Goal: Task Accomplishment & Management: Use online tool/utility

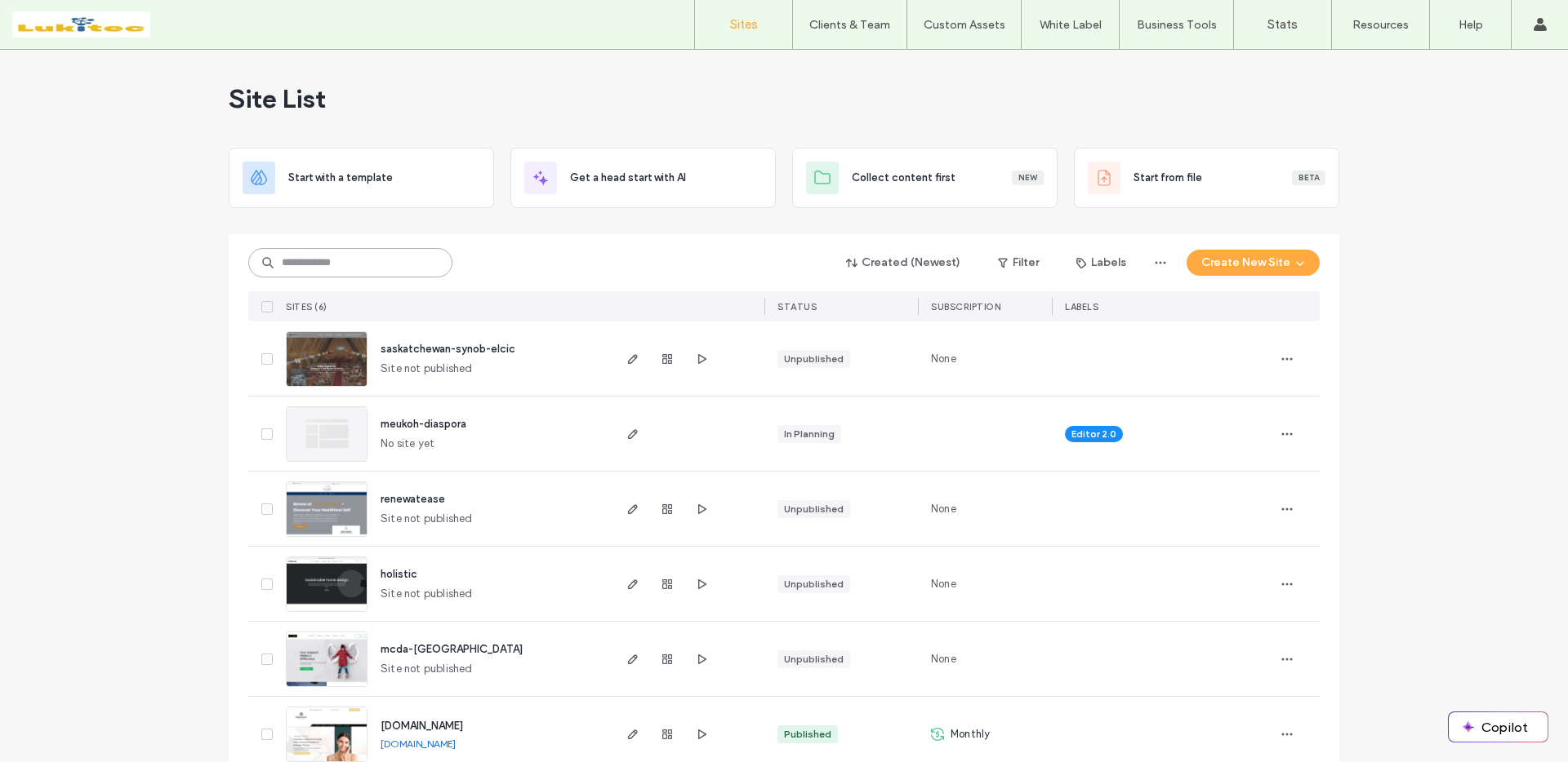
click at [313, 268] on input at bounding box center [350, 262] width 205 height 29
paste input "**********"
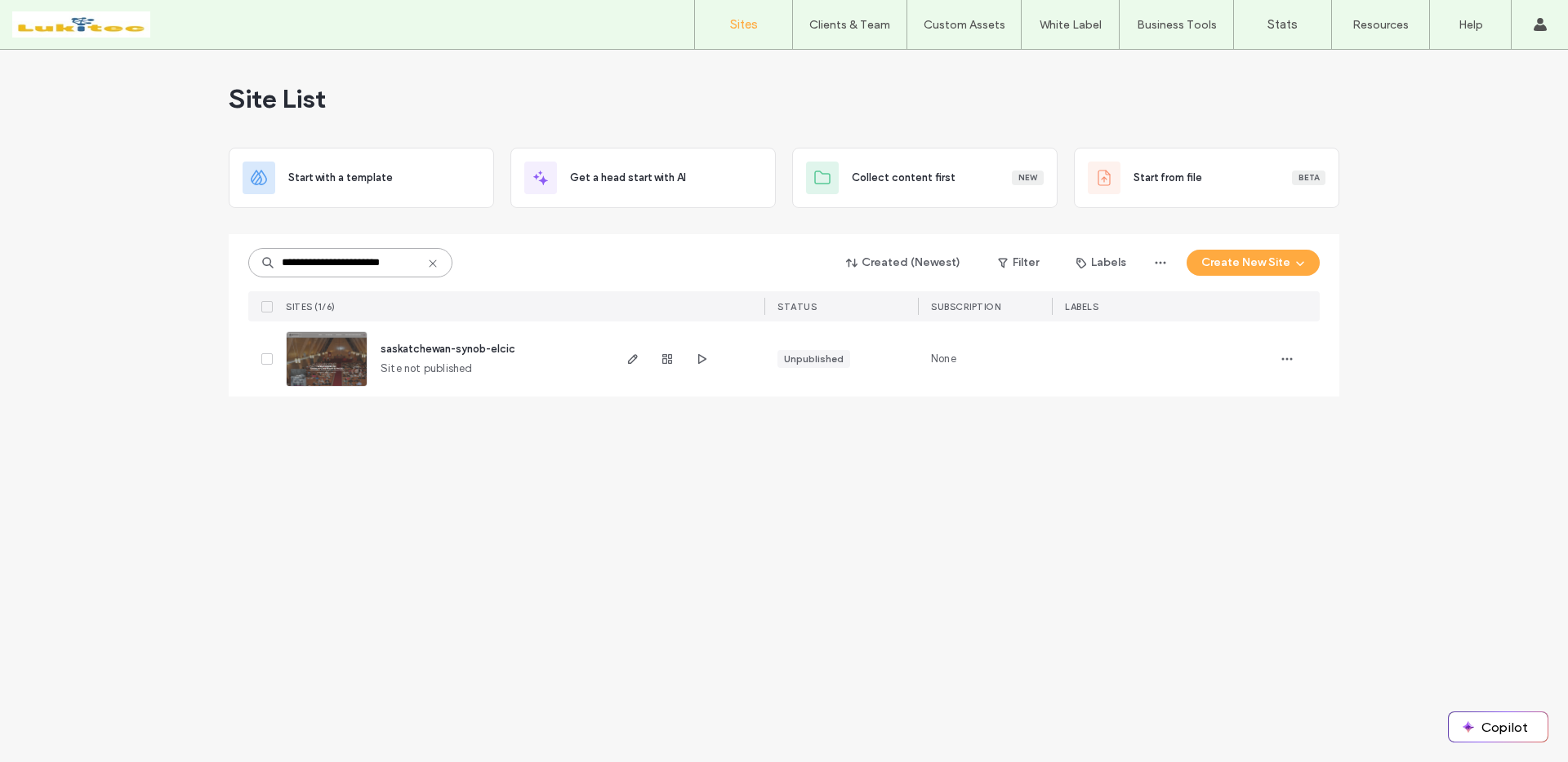
type input "**********"
click at [343, 367] on img at bounding box center [327, 387] width 80 height 111
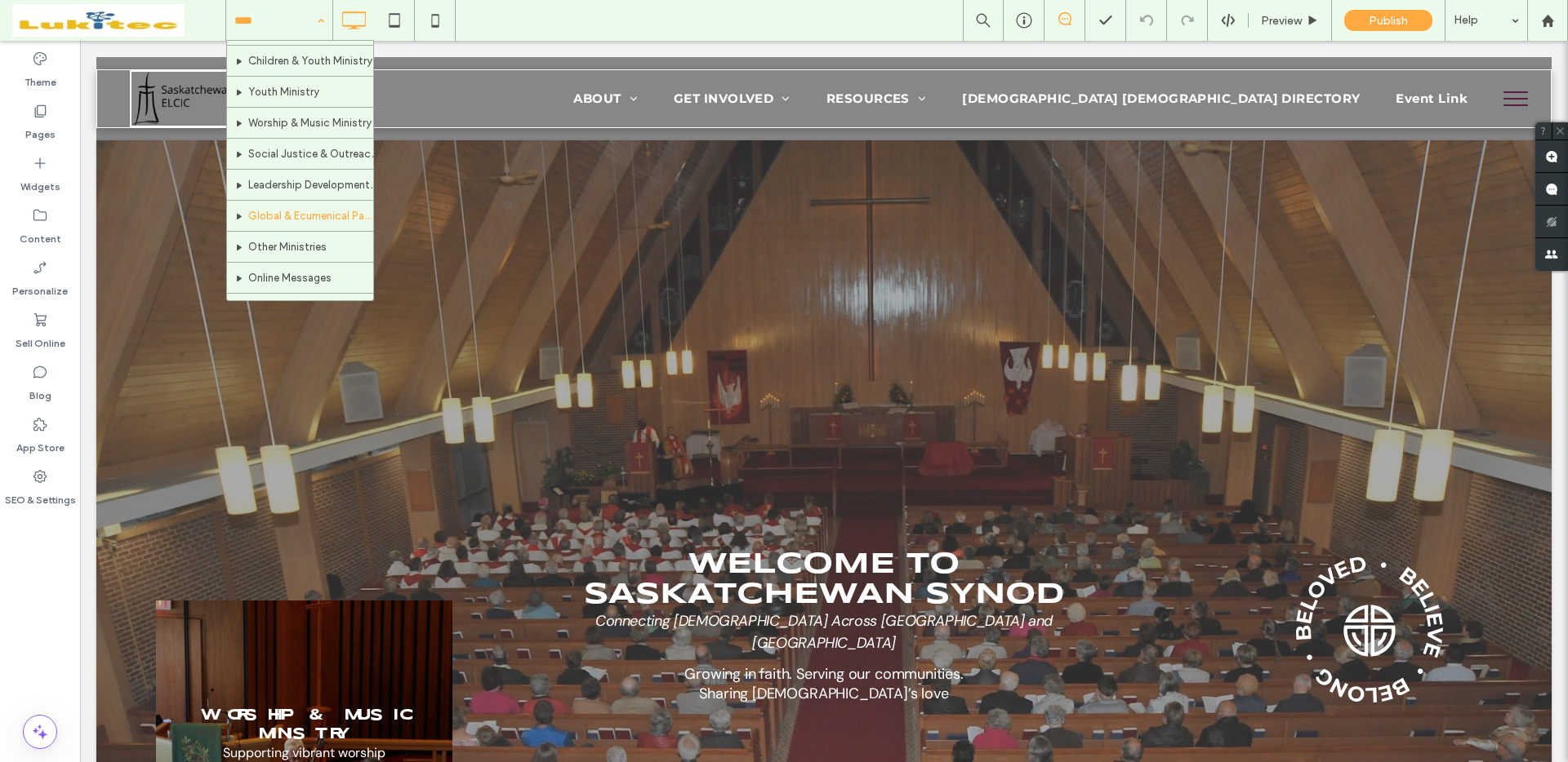
scroll to position [153, 0]
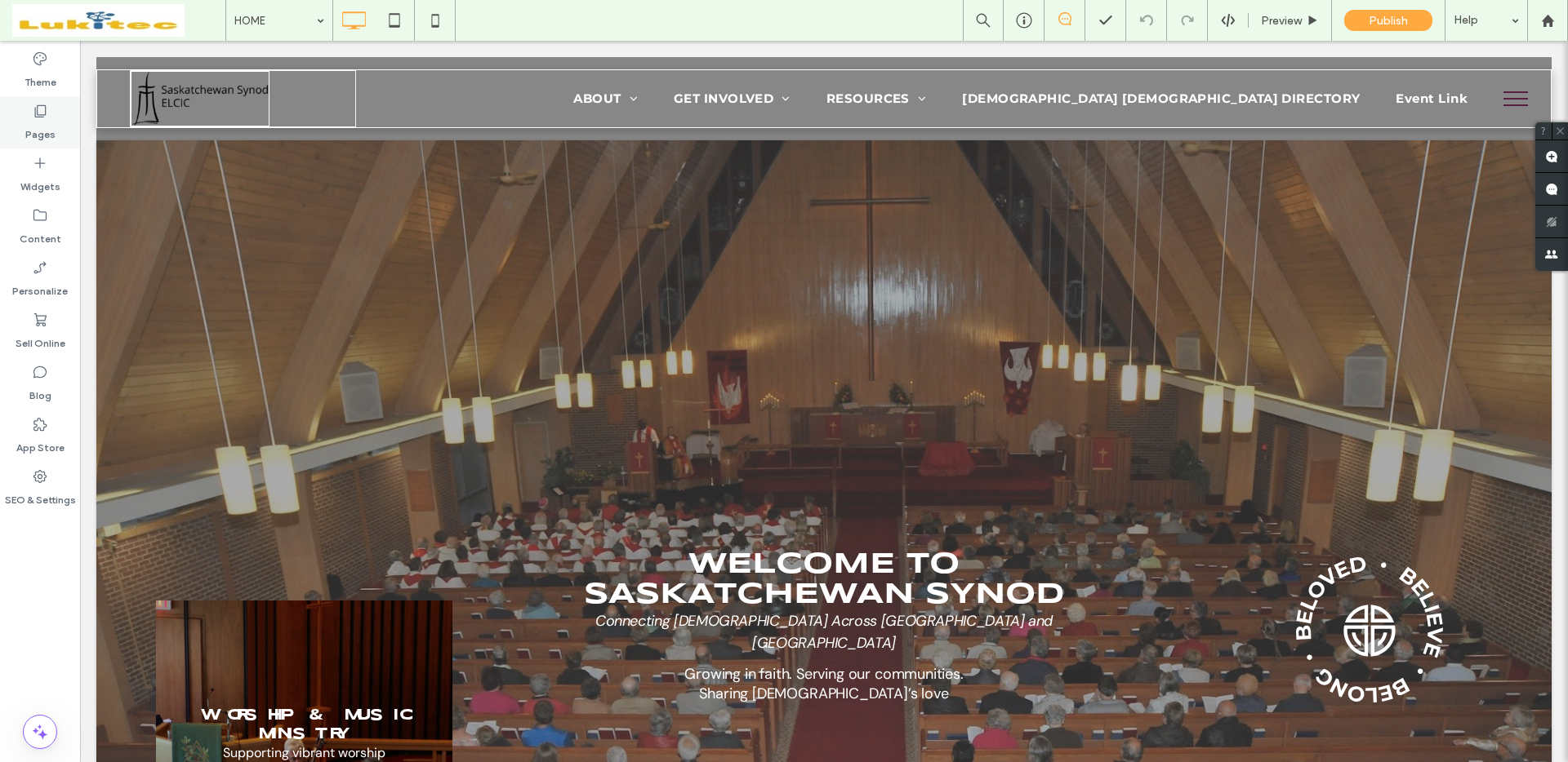
click at [58, 127] on div "Pages" at bounding box center [40, 122] width 80 height 52
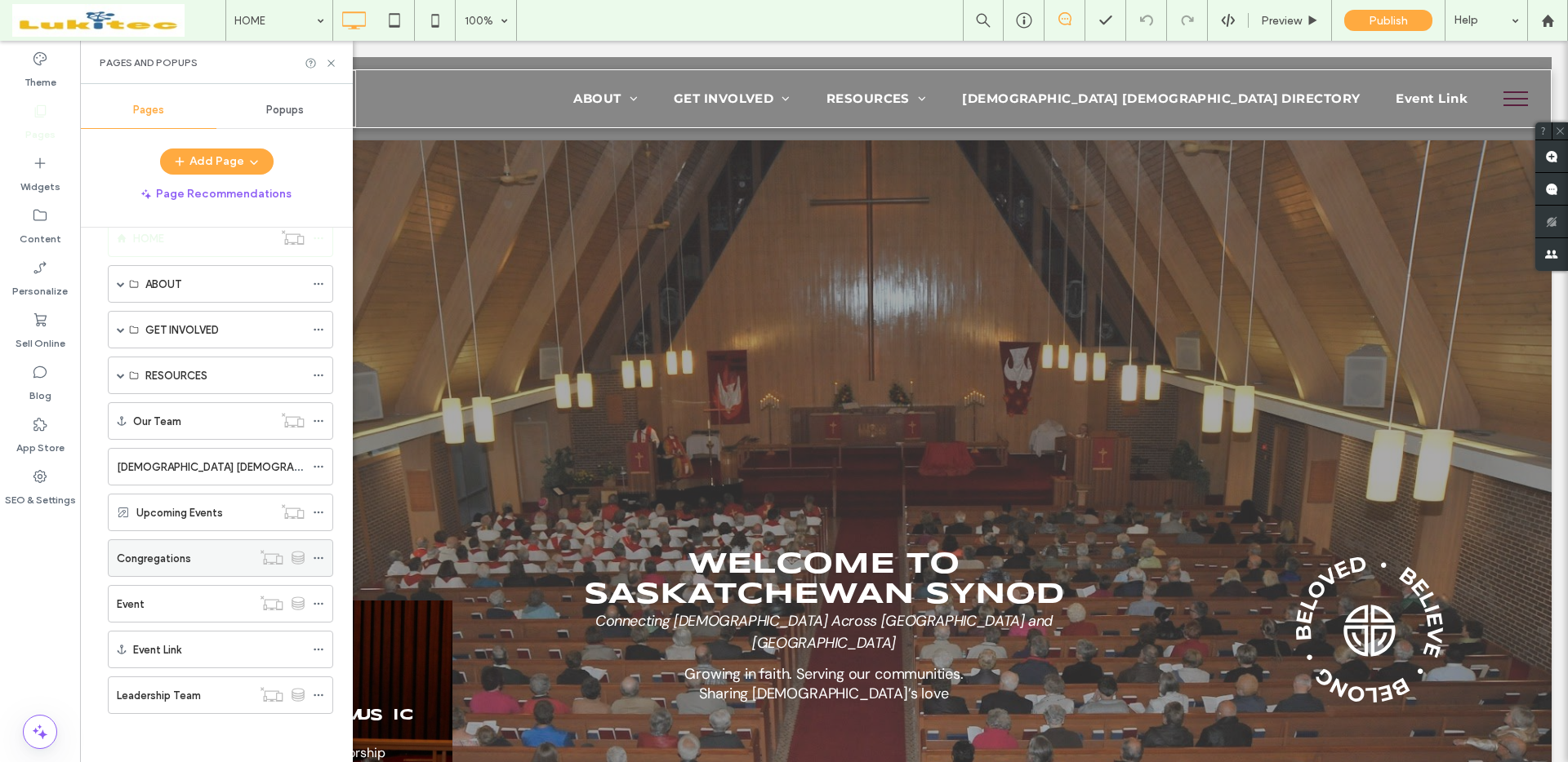
scroll to position [36, 0]
click at [205, 696] on div "Leadership Team" at bounding box center [184, 695] width 135 height 17
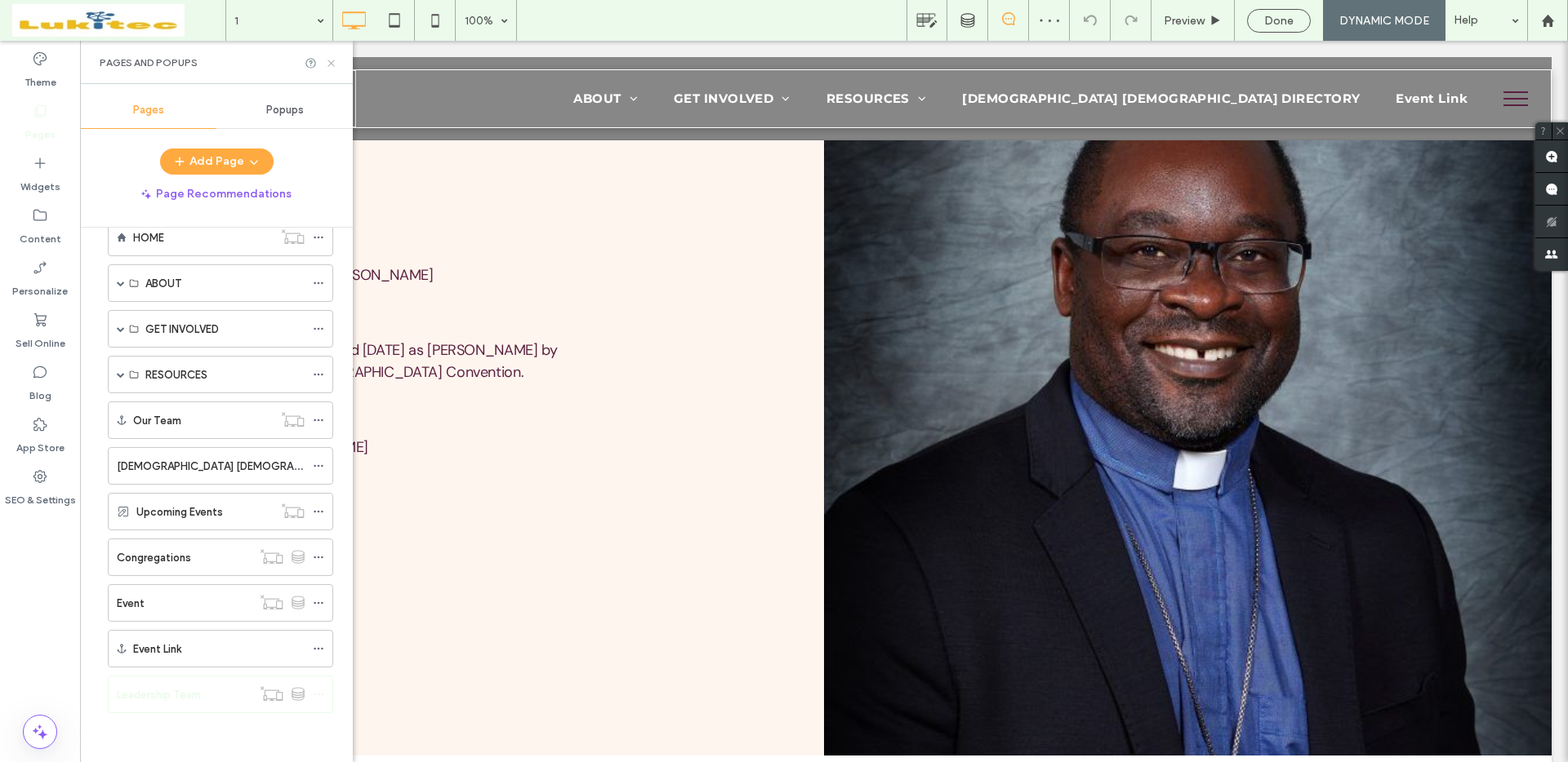
drag, startPoint x: 330, startPoint y: 63, endPoint x: 251, endPoint y: 25, distance: 87.7
click at [330, 63] on use at bounding box center [330, 62] width 6 height 6
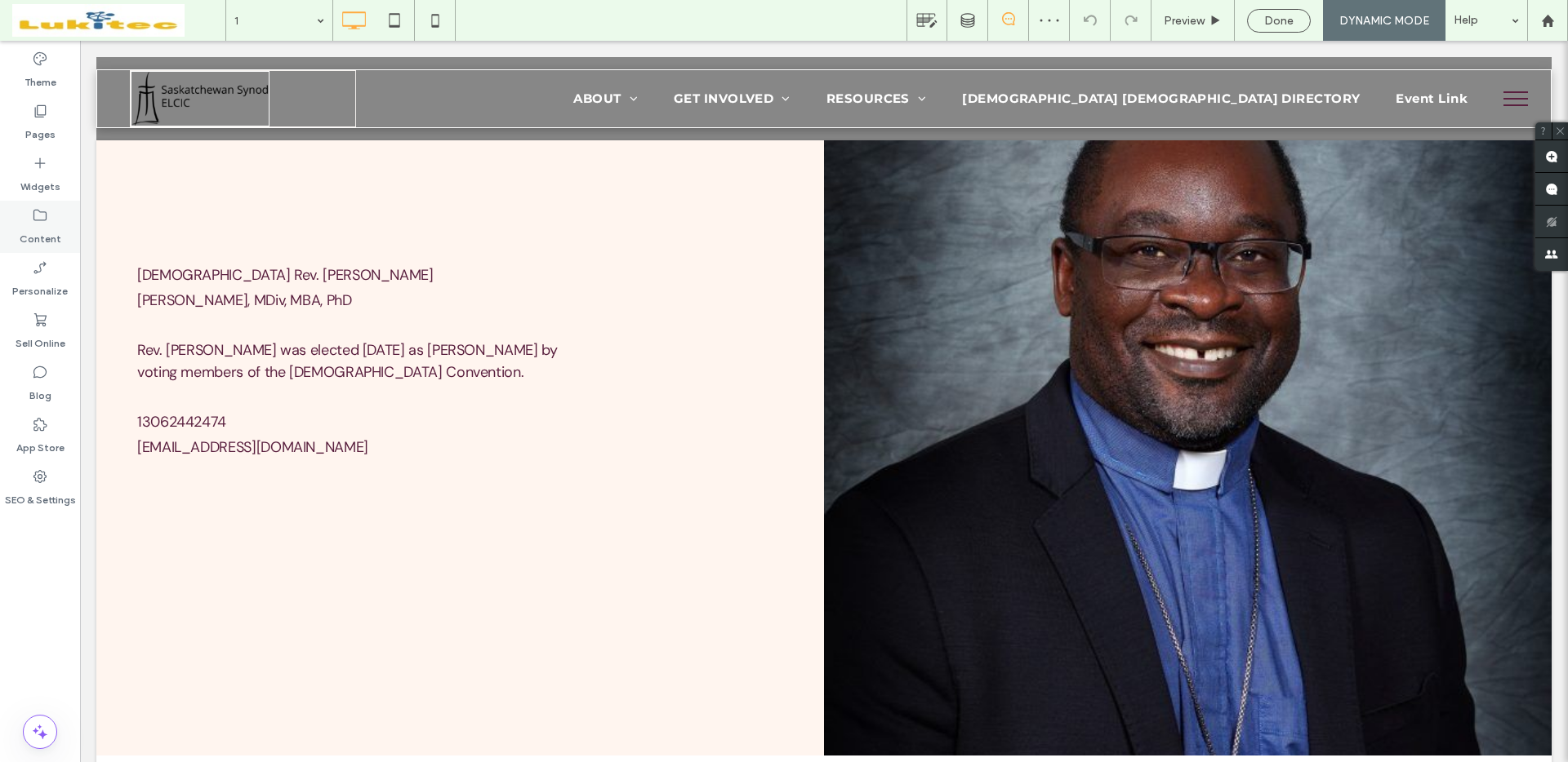
click at [46, 235] on label "Content" at bounding box center [40, 235] width 42 height 23
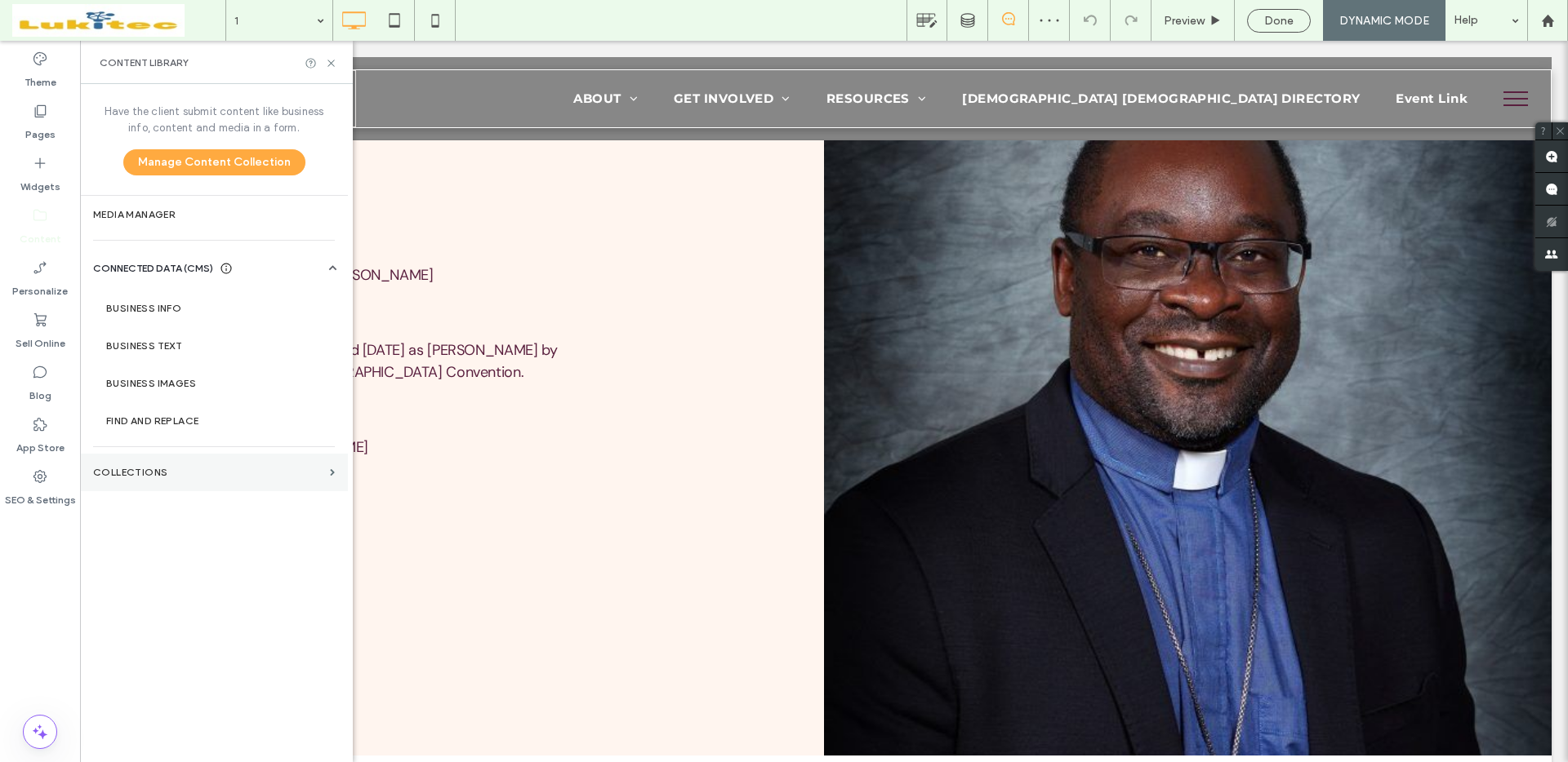
click at [186, 461] on section "Collections" at bounding box center [213, 473] width 267 height 37
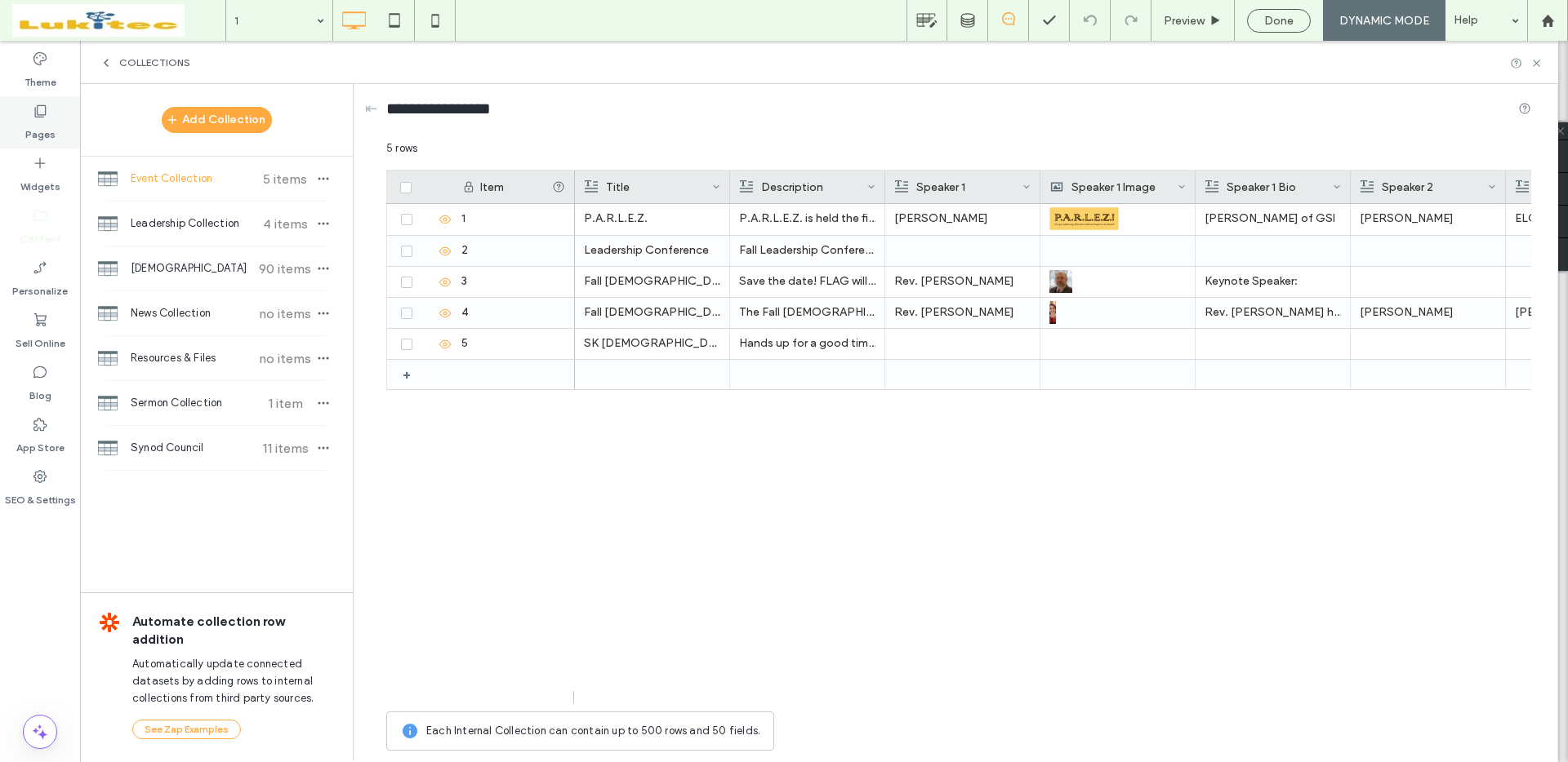
click at [53, 130] on label "Pages" at bounding box center [41, 131] width 30 height 23
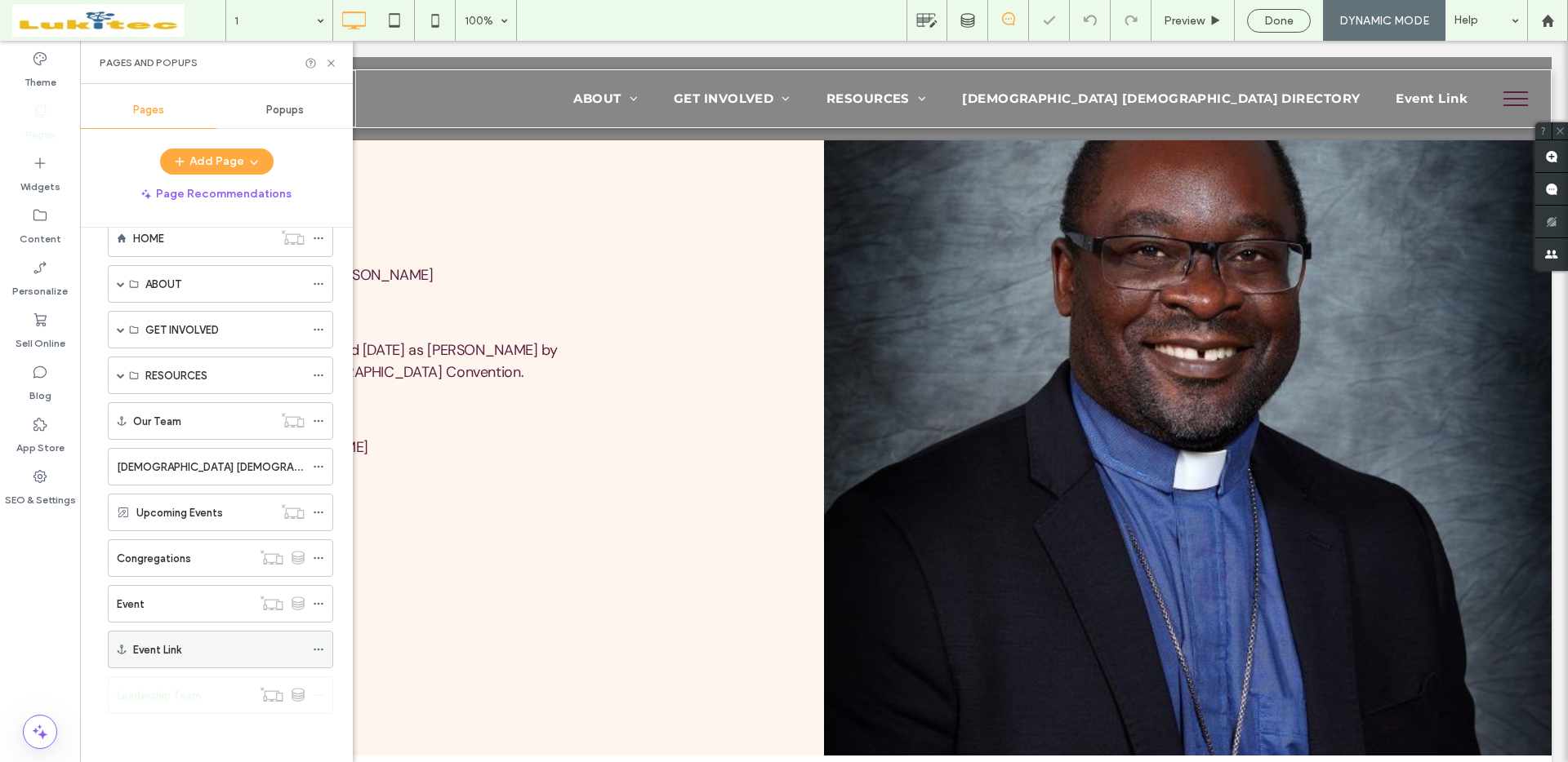
scroll to position [36, 0]
click at [206, 652] on div "Event Link" at bounding box center [219, 649] width 172 height 17
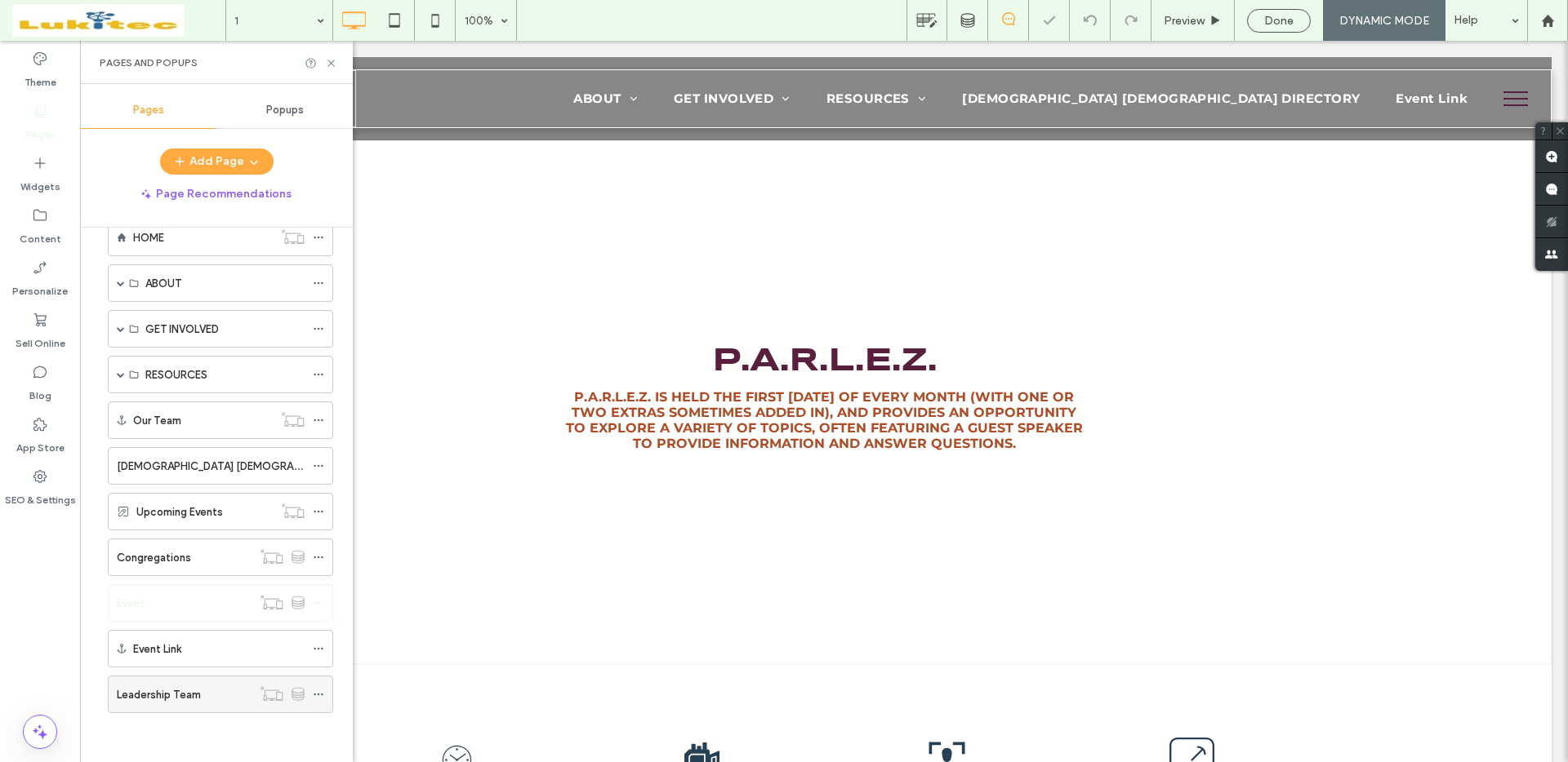
scroll to position [524, 0]
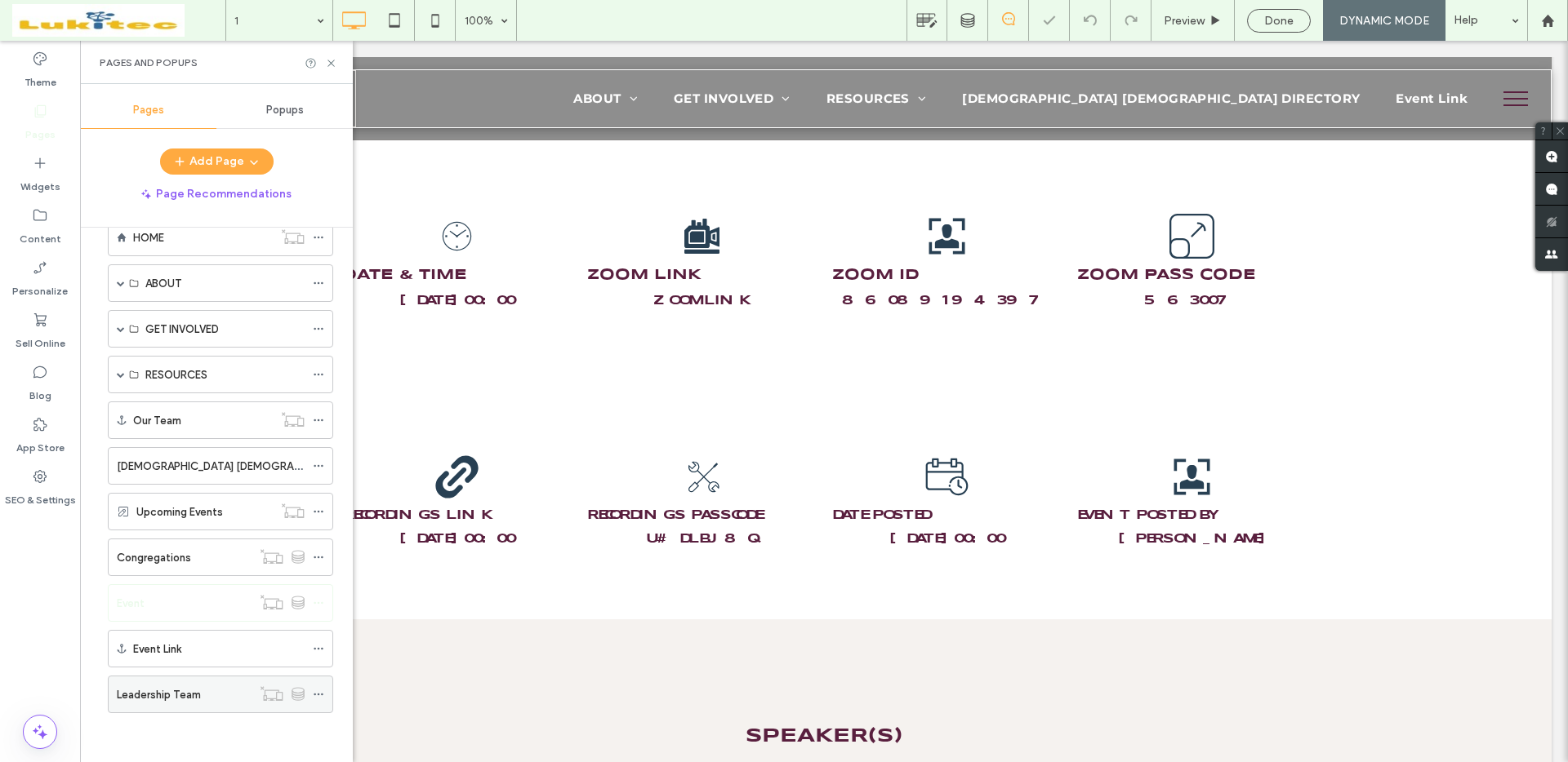
click at [320, 694] on icon at bounding box center [318, 694] width 12 height 12
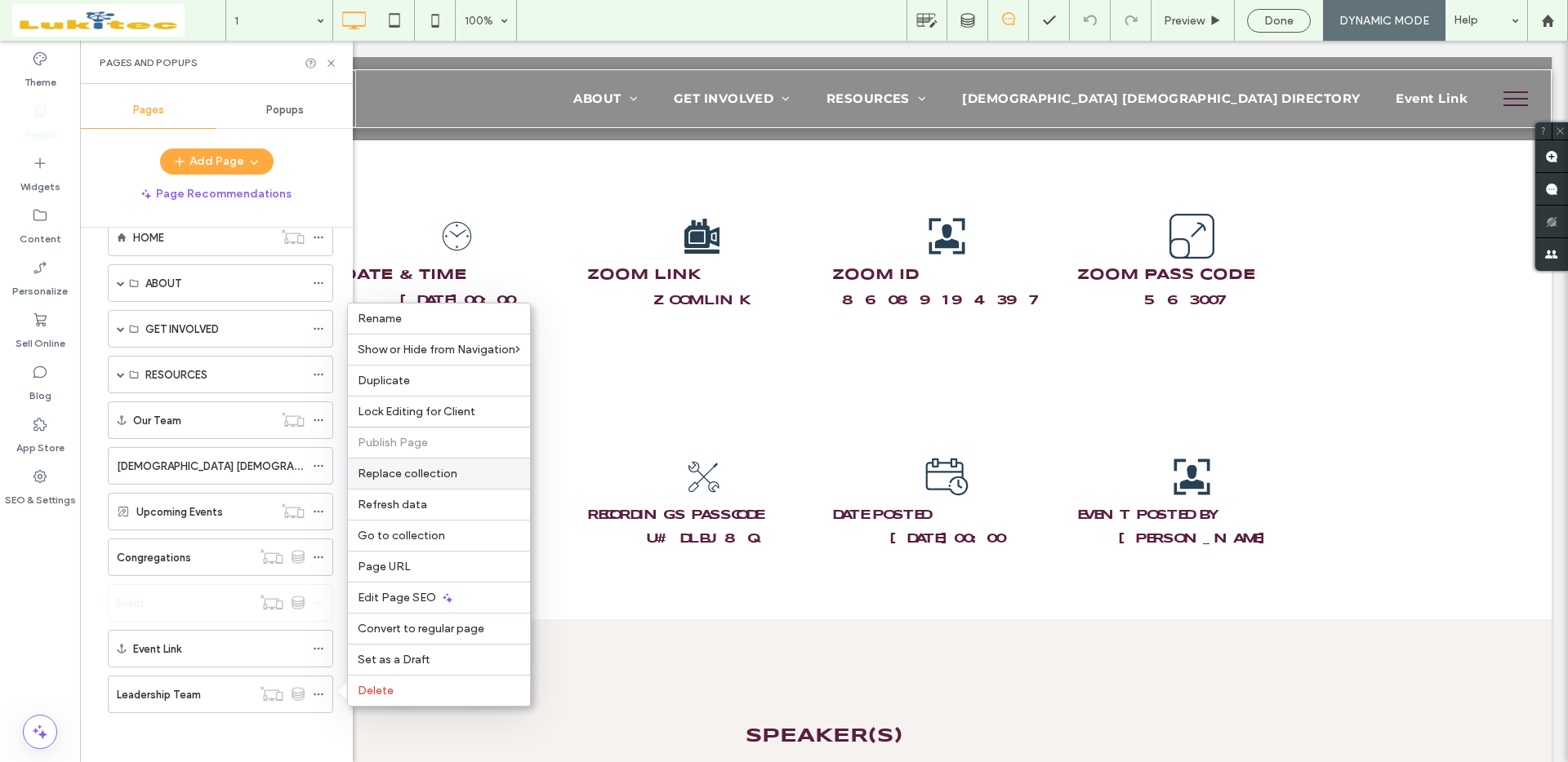
click at [467, 482] on div "Replace collection" at bounding box center [439, 473] width 182 height 31
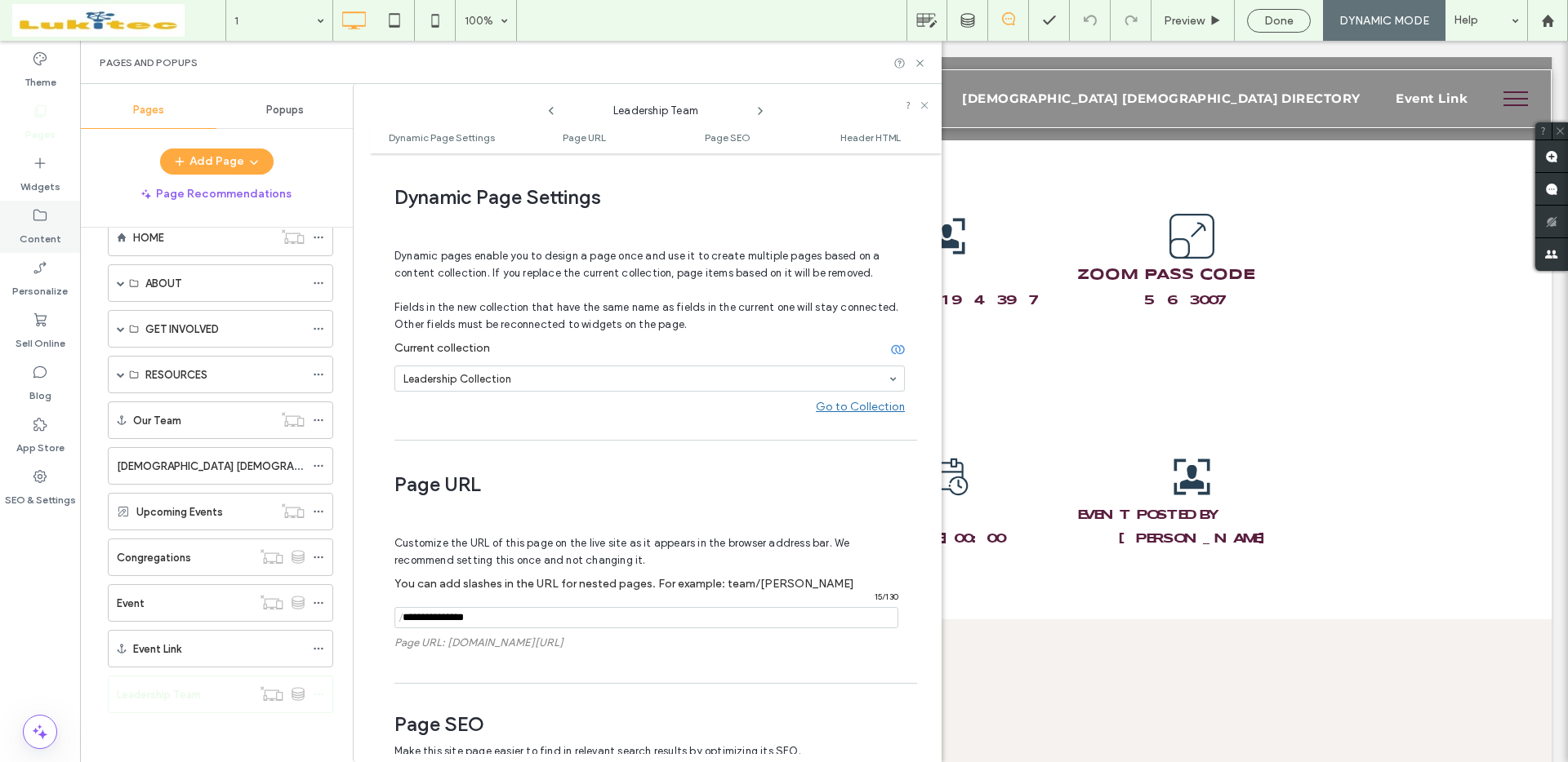
click at [47, 237] on label "Content" at bounding box center [40, 235] width 42 height 23
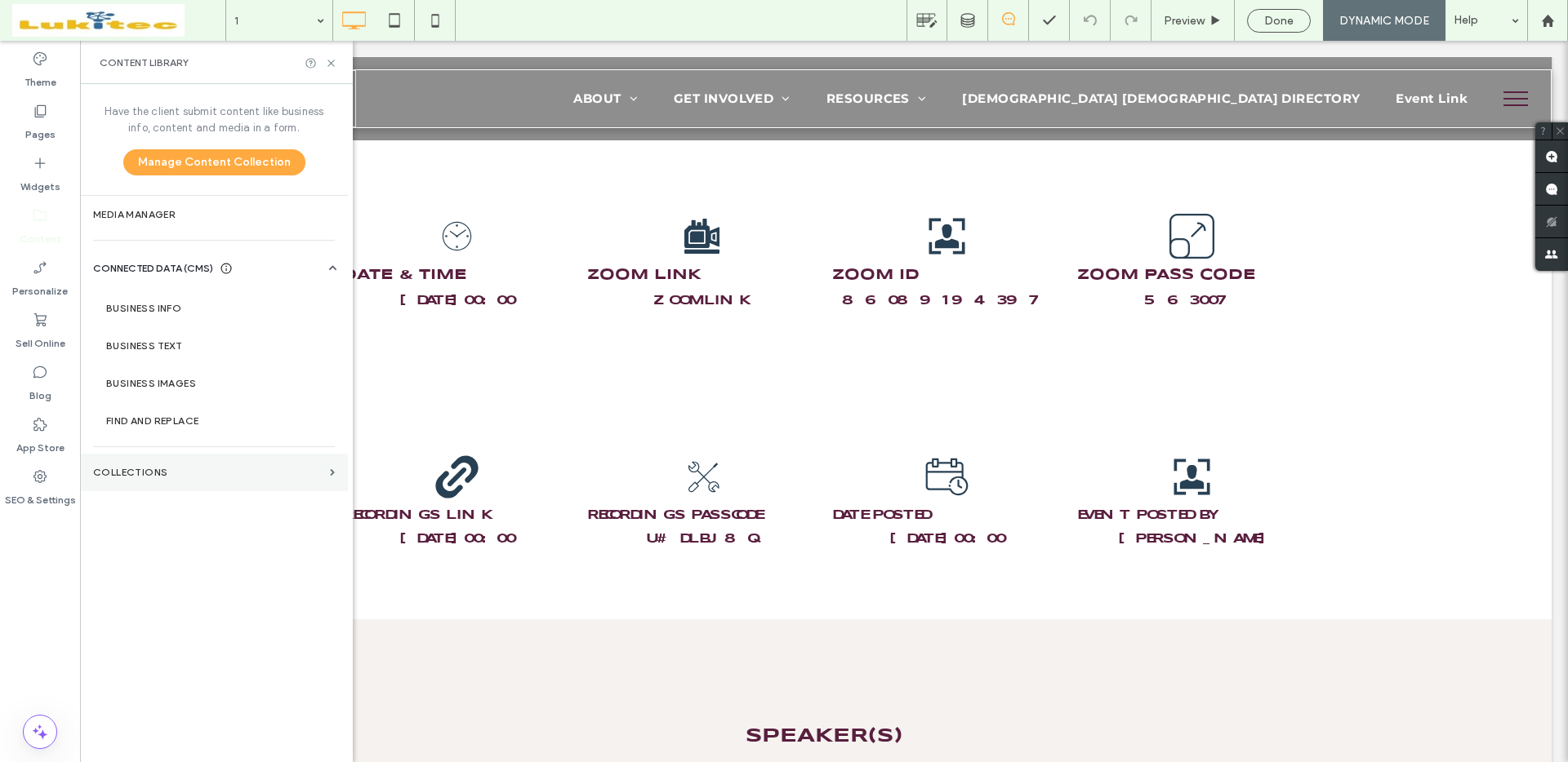
click at [197, 461] on section "Collections" at bounding box center [213, 473] width 267 height 37
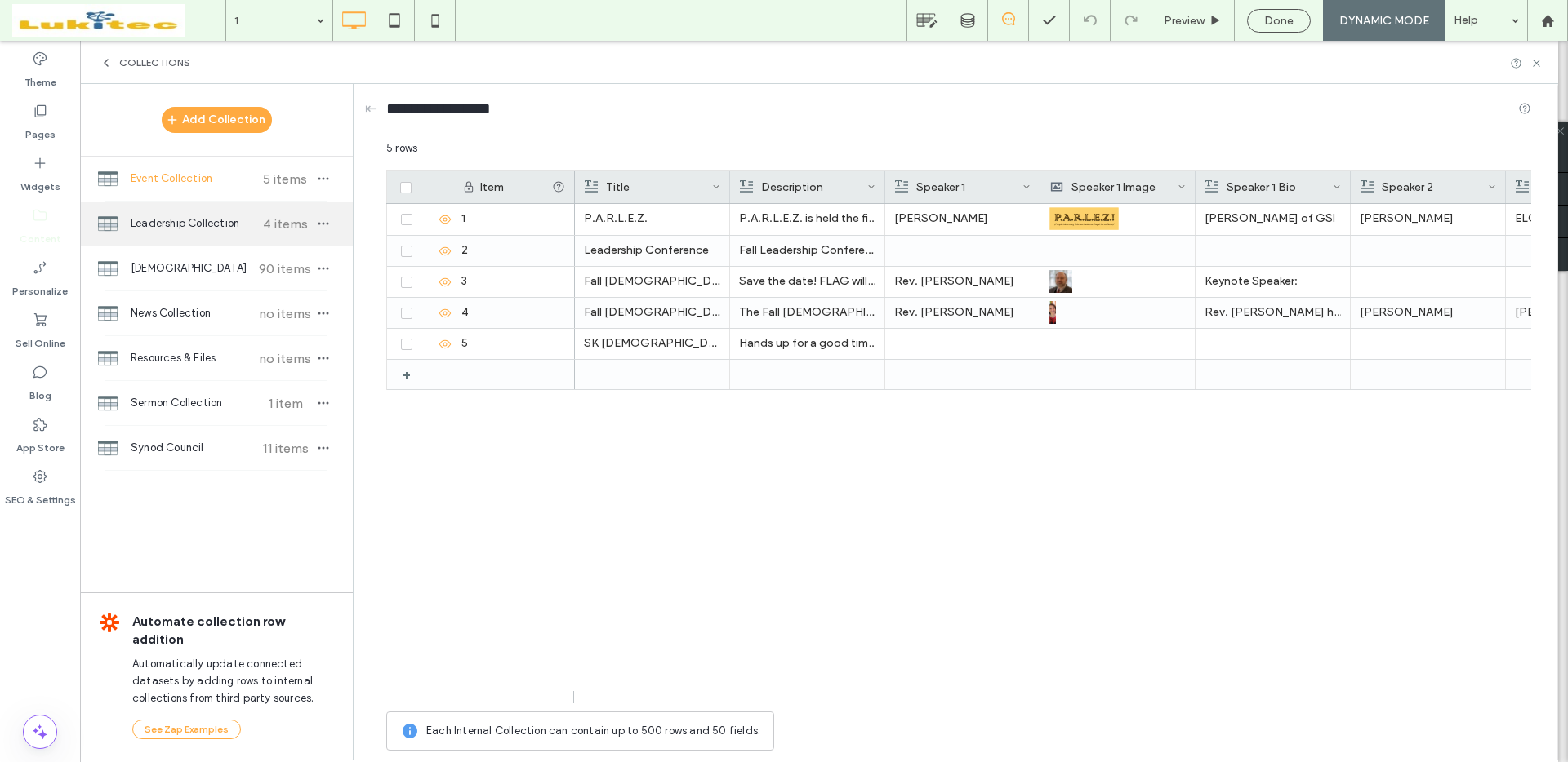
click at [198, 226] on span "Leadership Collection" at bounding box center [191, 223] width 121 height 16
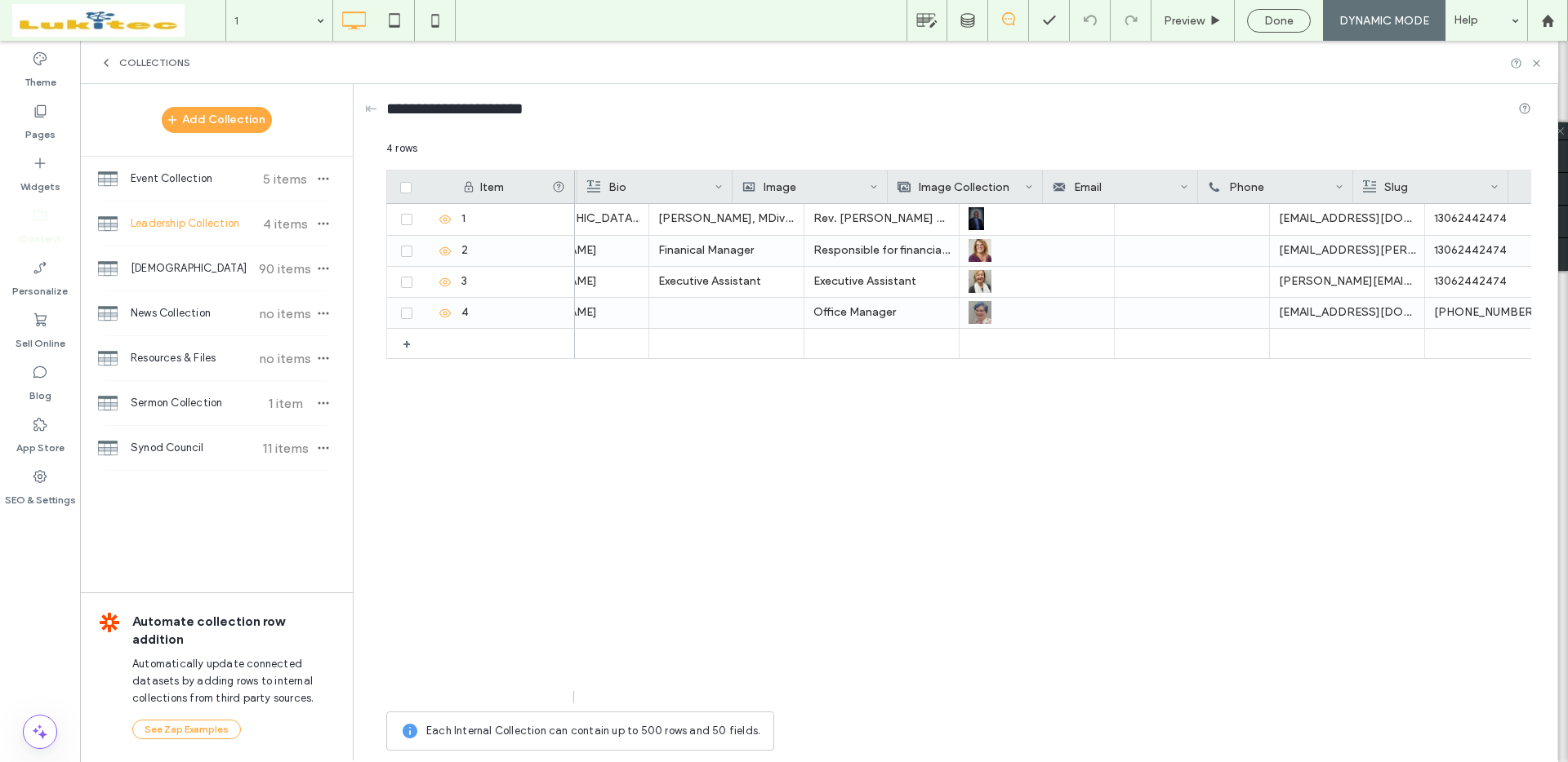
scroll to position [0, 0]
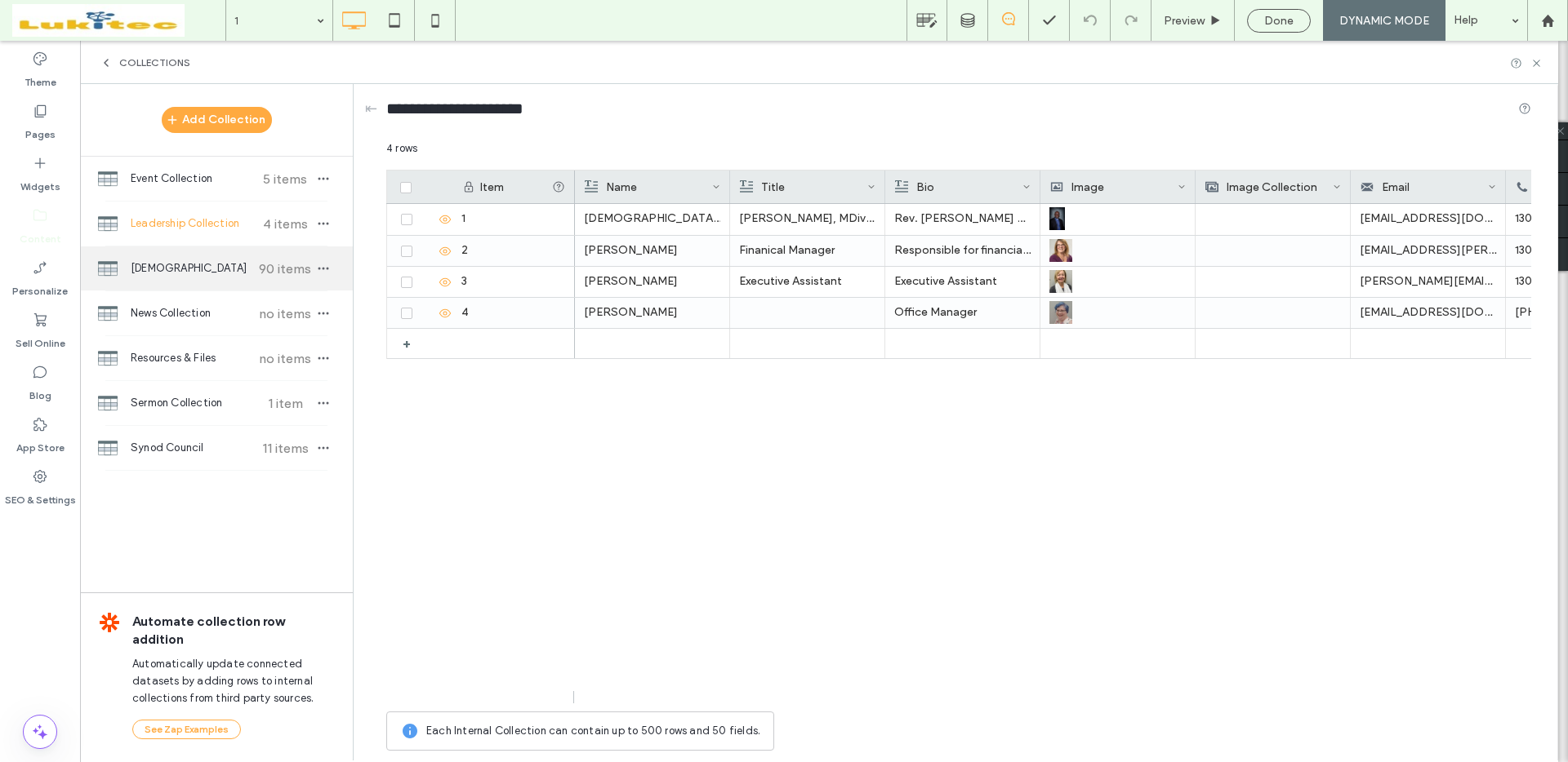
click at [197, 271] on span "Lutheran Congregations" at bounding box center [191, 268] width 121 height 16
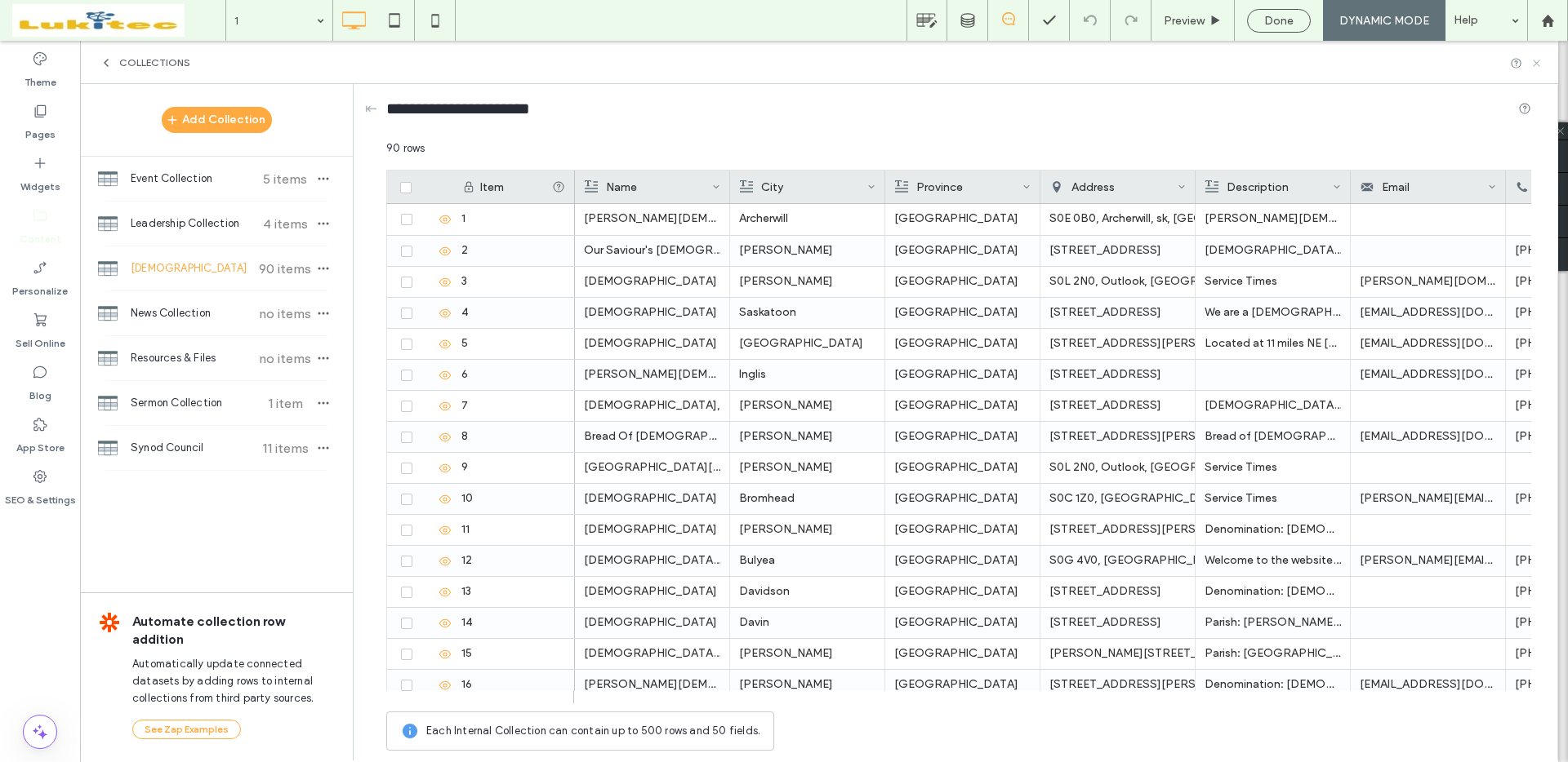
drag, startPoint x: 1541, startPoint y: 66, endPoint x: 1172, endPoint y: 77, distance: 369.2
click at [1541, 66] on icon at bounding box center [1536, 64] width 12 height 12
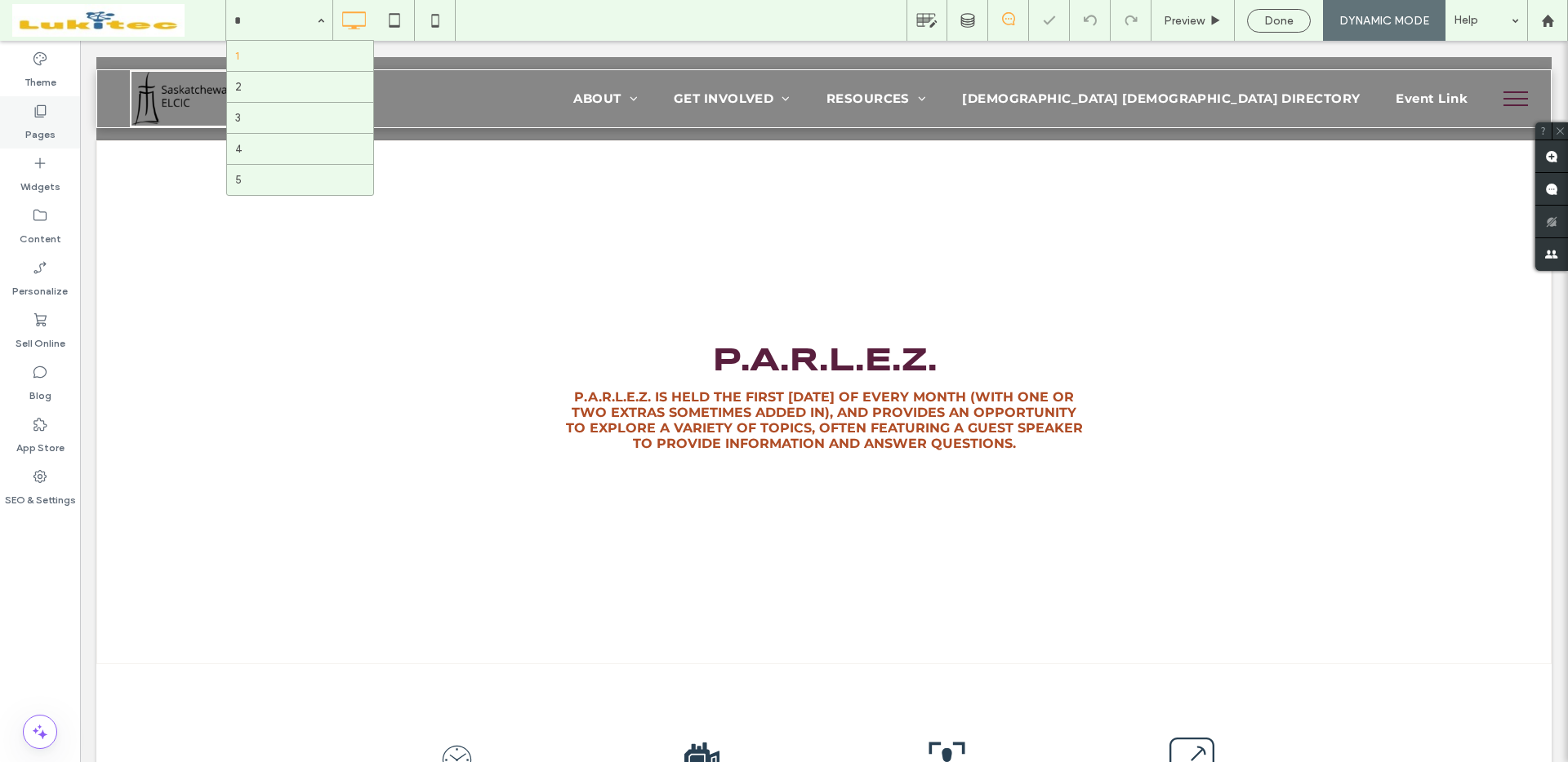
click at [60, 125] on div "Pages" at bounding box center [40, 122] width 80 height 52
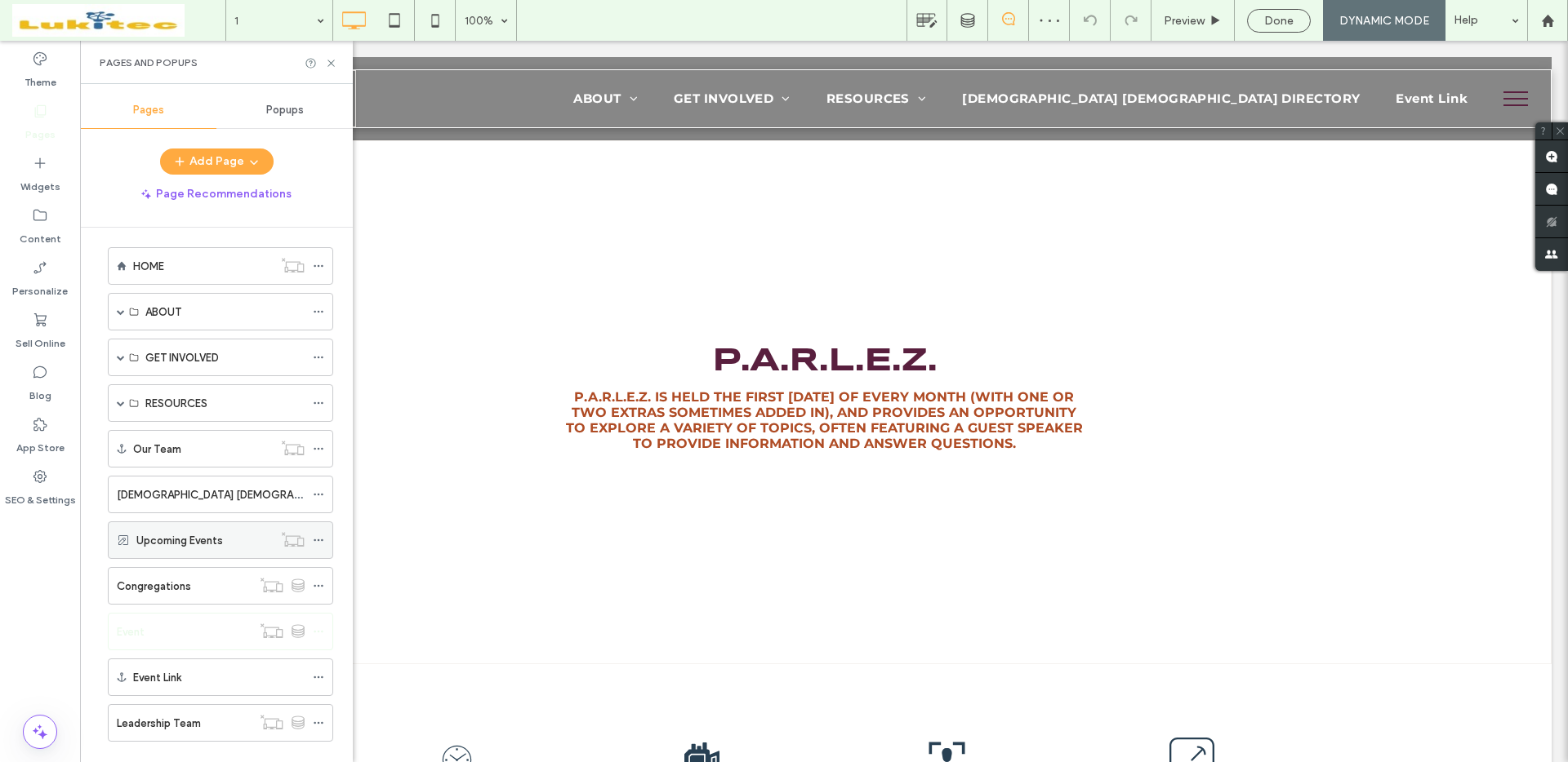
scroll to position [36, 0]
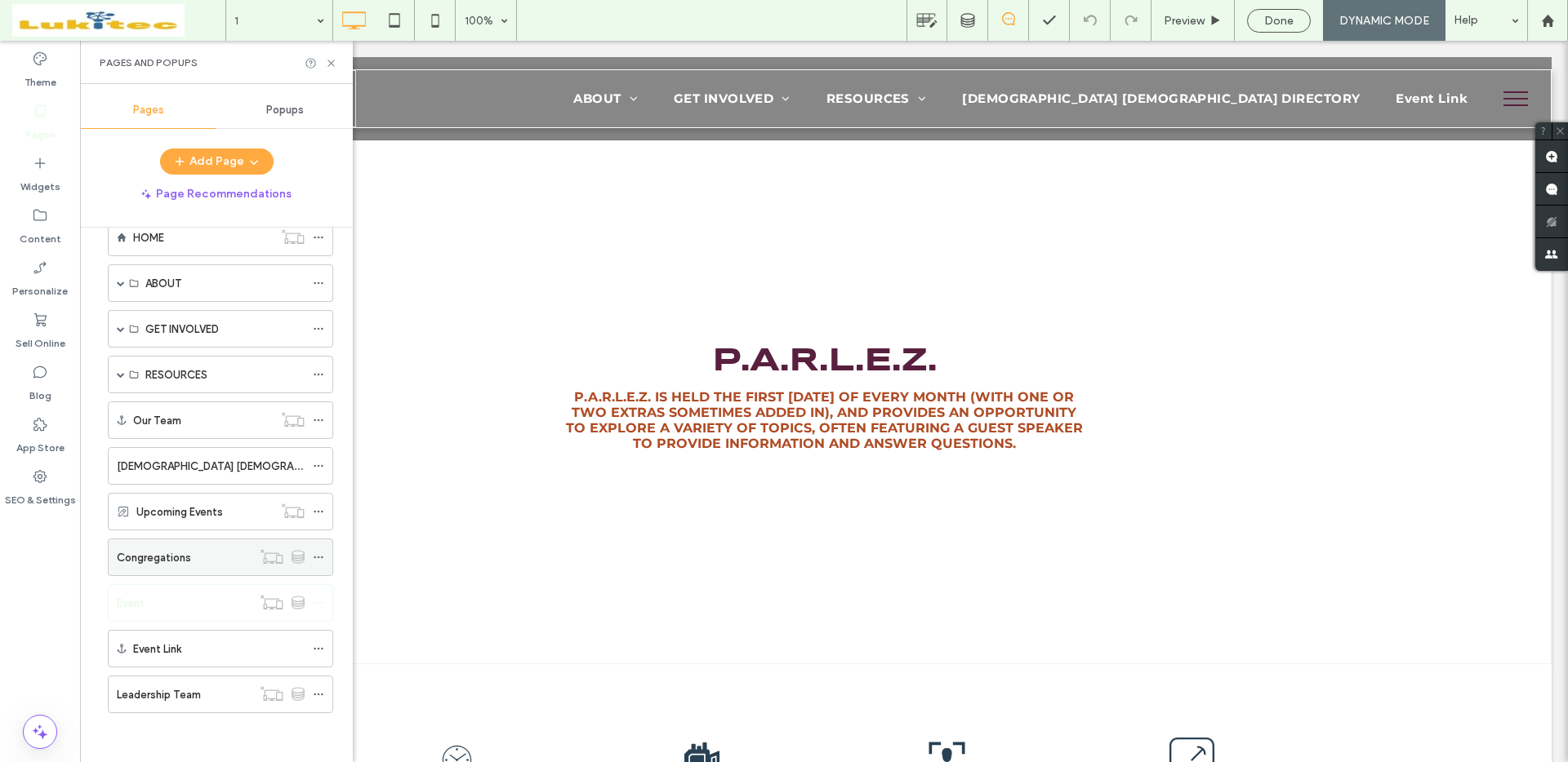
click at [174, 565] on label "Congregations" at bounding box center [154, 558] width 74 height 28
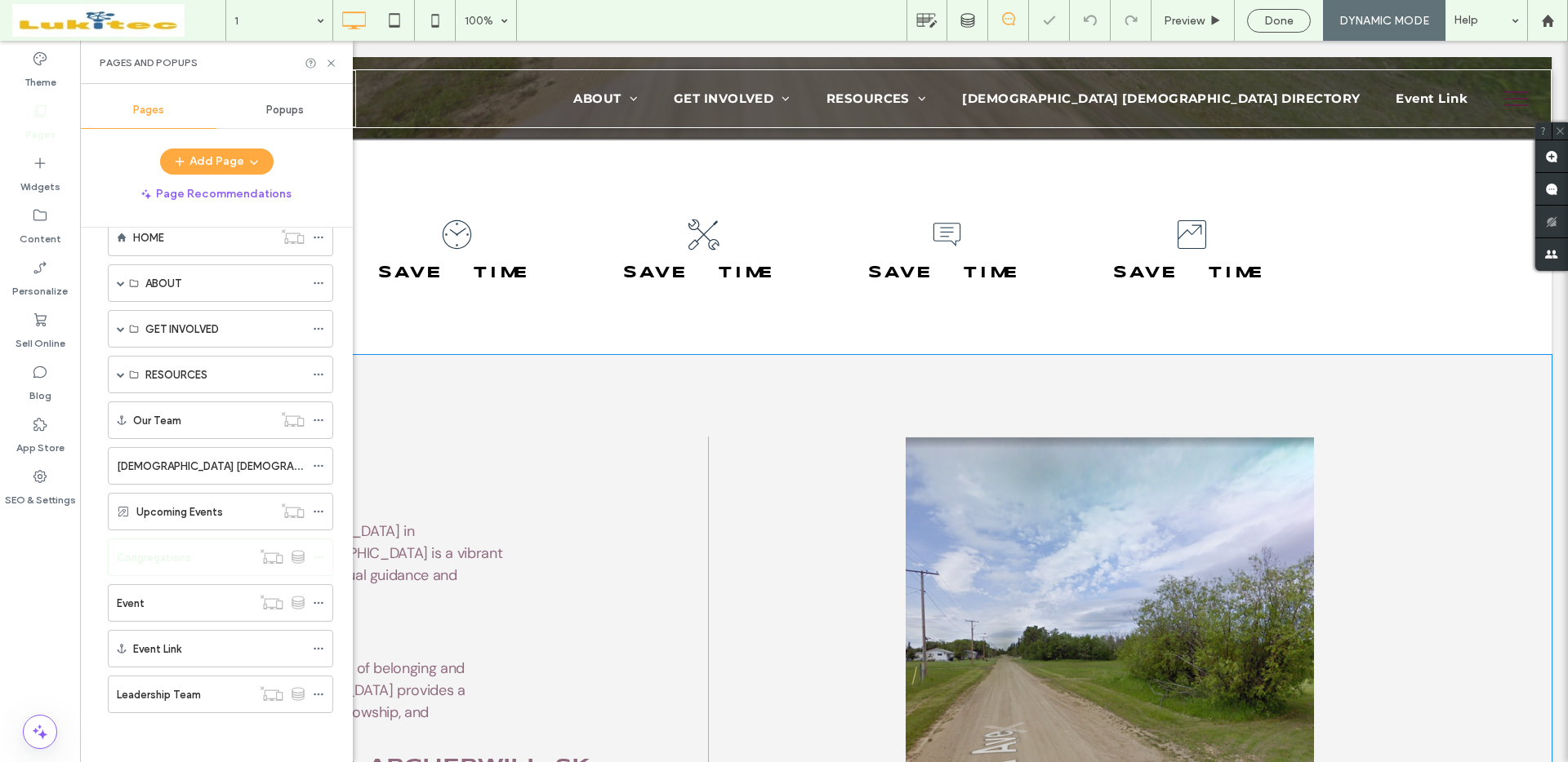
scroll to position [874, 0]
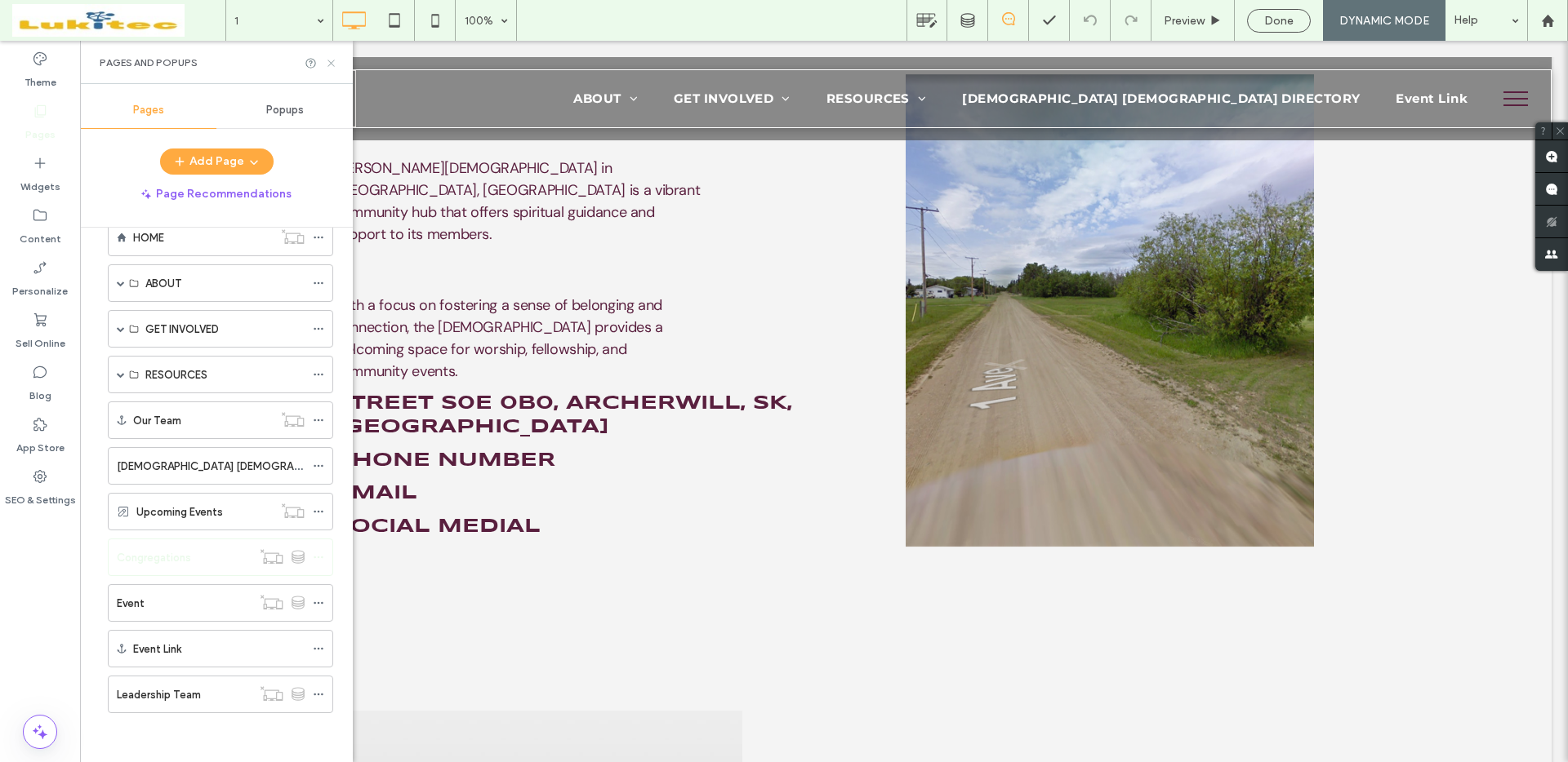
drag, startPoint x: 333, startPoint y: 66, endPoint x: 394, endPoint y: 402, distance: 341.5
click at [333, 66] on icon at bounding box center [331, 64] width 12 height 12
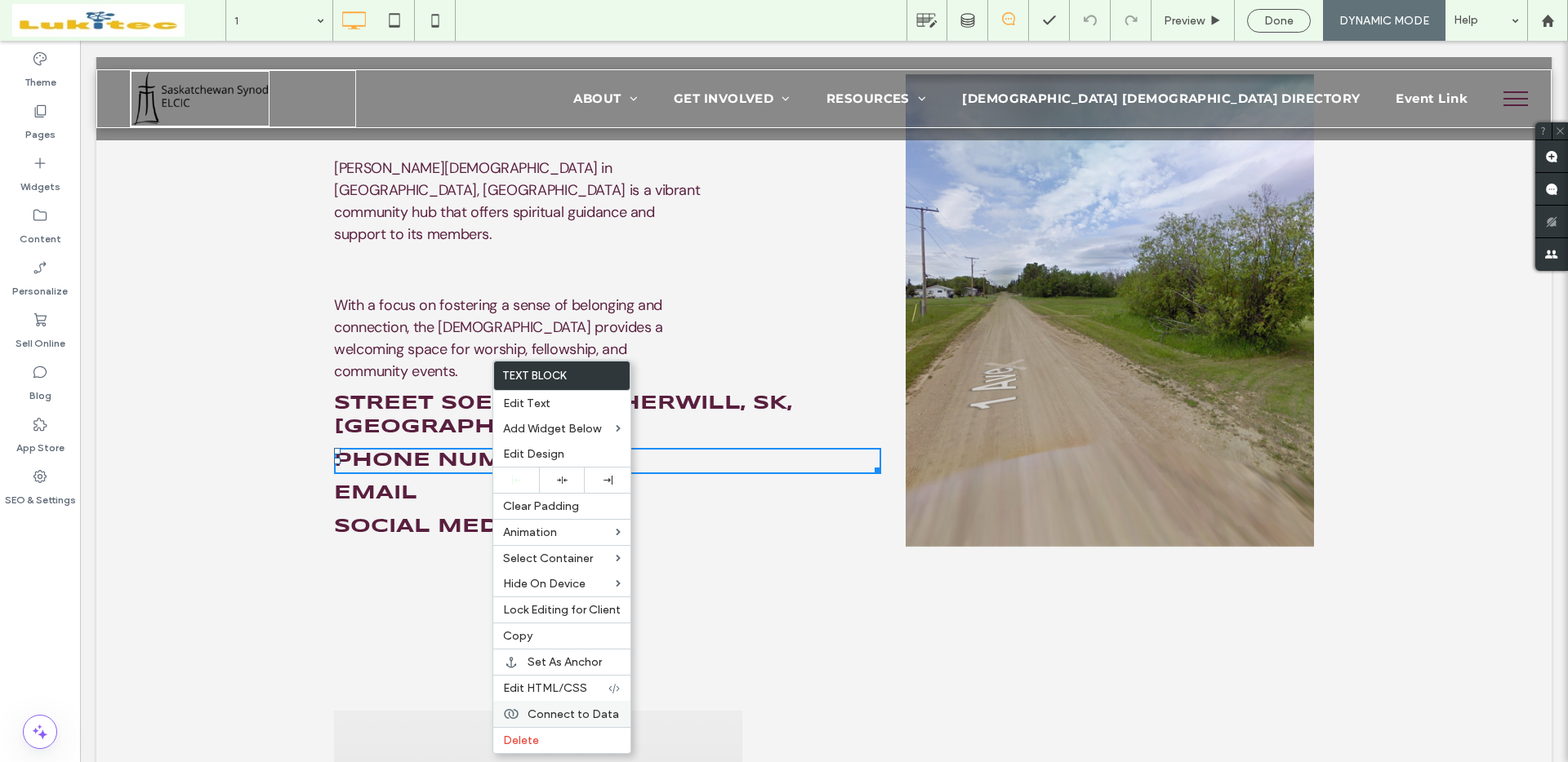
click at [586, 712] on span "Connect to Data" at bounding box center [573, 715] width 91 height 14
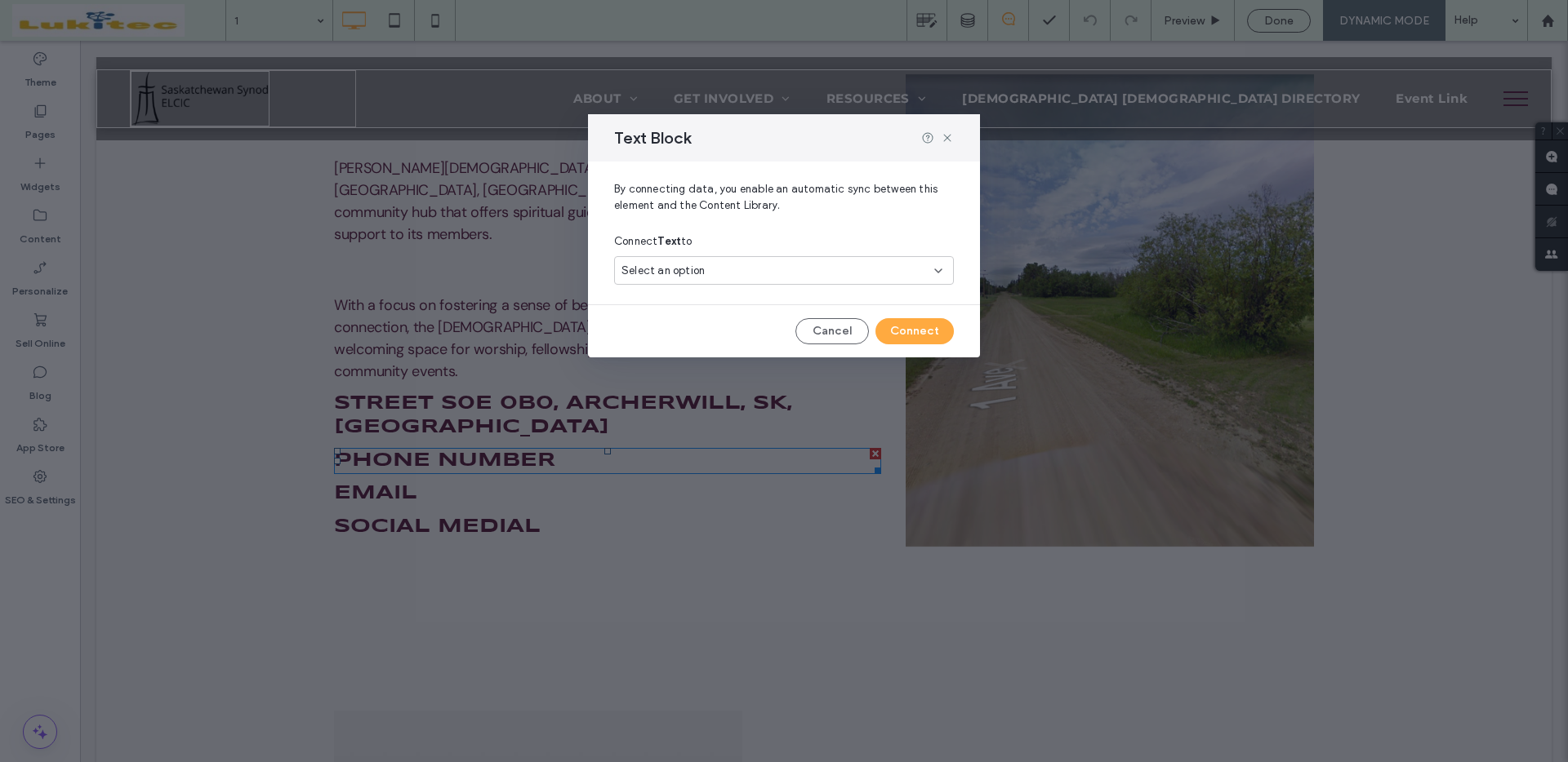
click at [776, 272] on div "Select an option" at bounding box center [774, 271] width 305 height 16
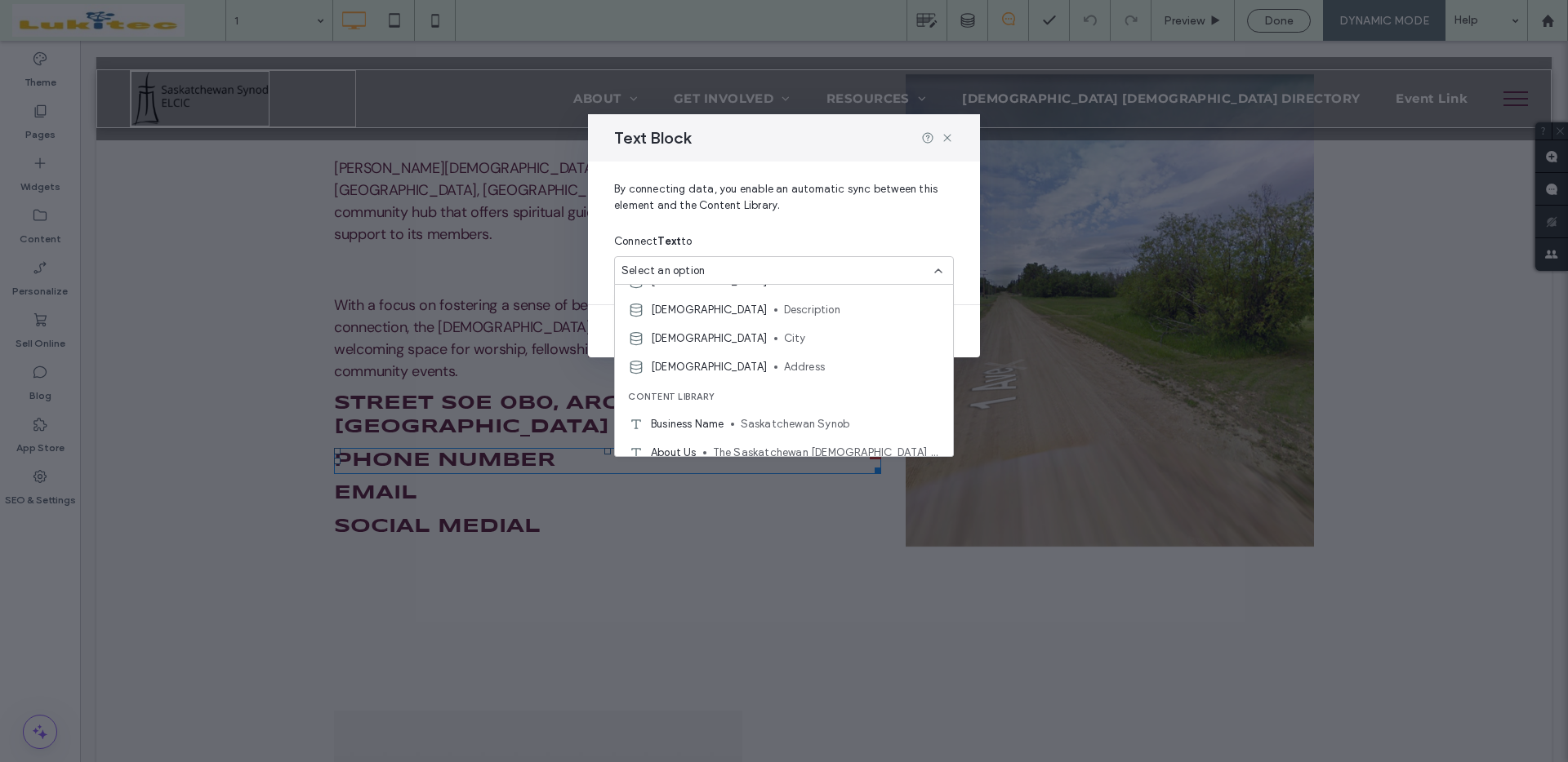
scroll to position [0, 0]
click at [815, 231] on div "Connect Text to" at bounding box center [784, 241] width 340 height 29
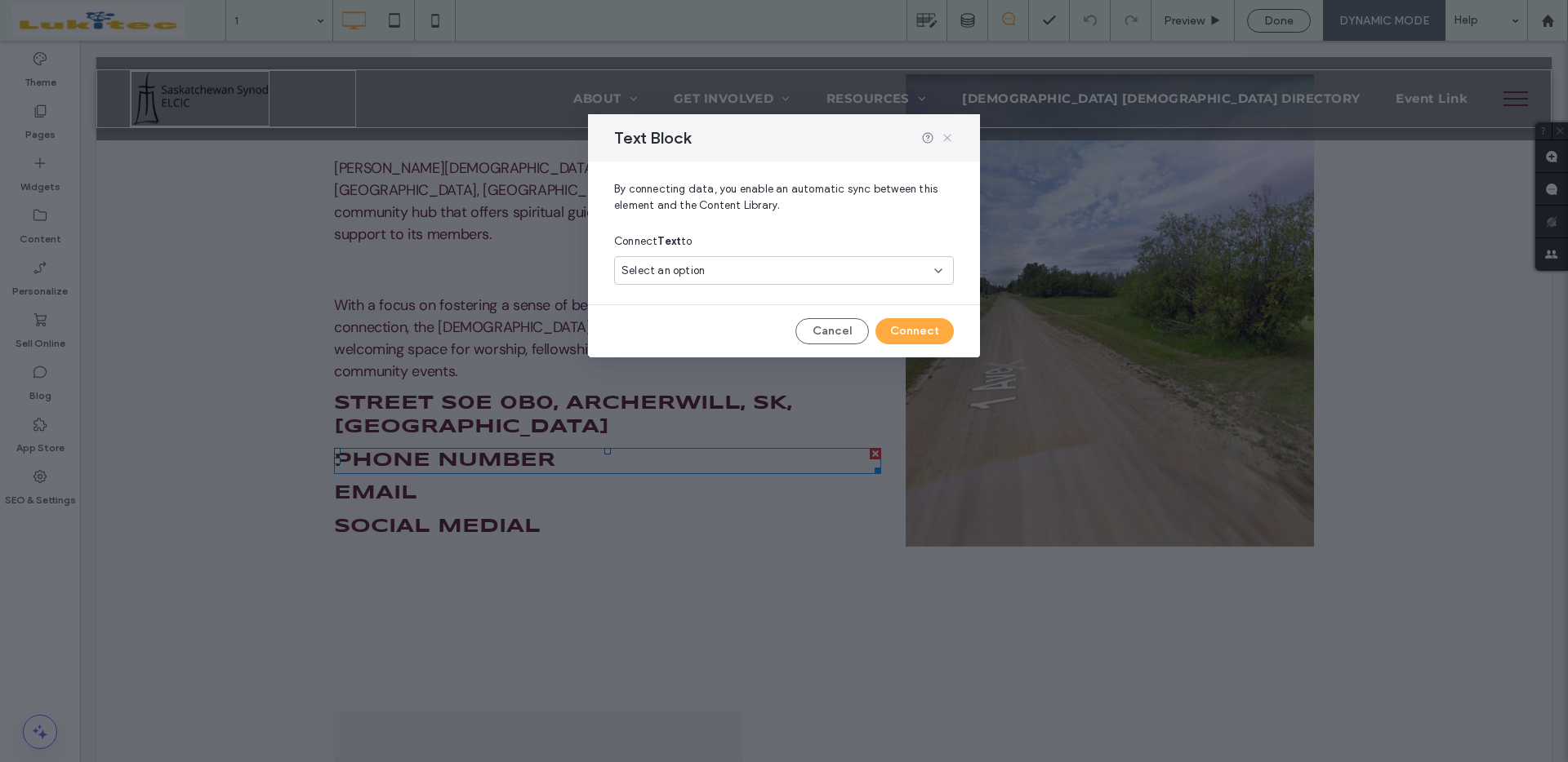
click at [948, 141] on icon at bounding box center [946, 137] width 13 height 13
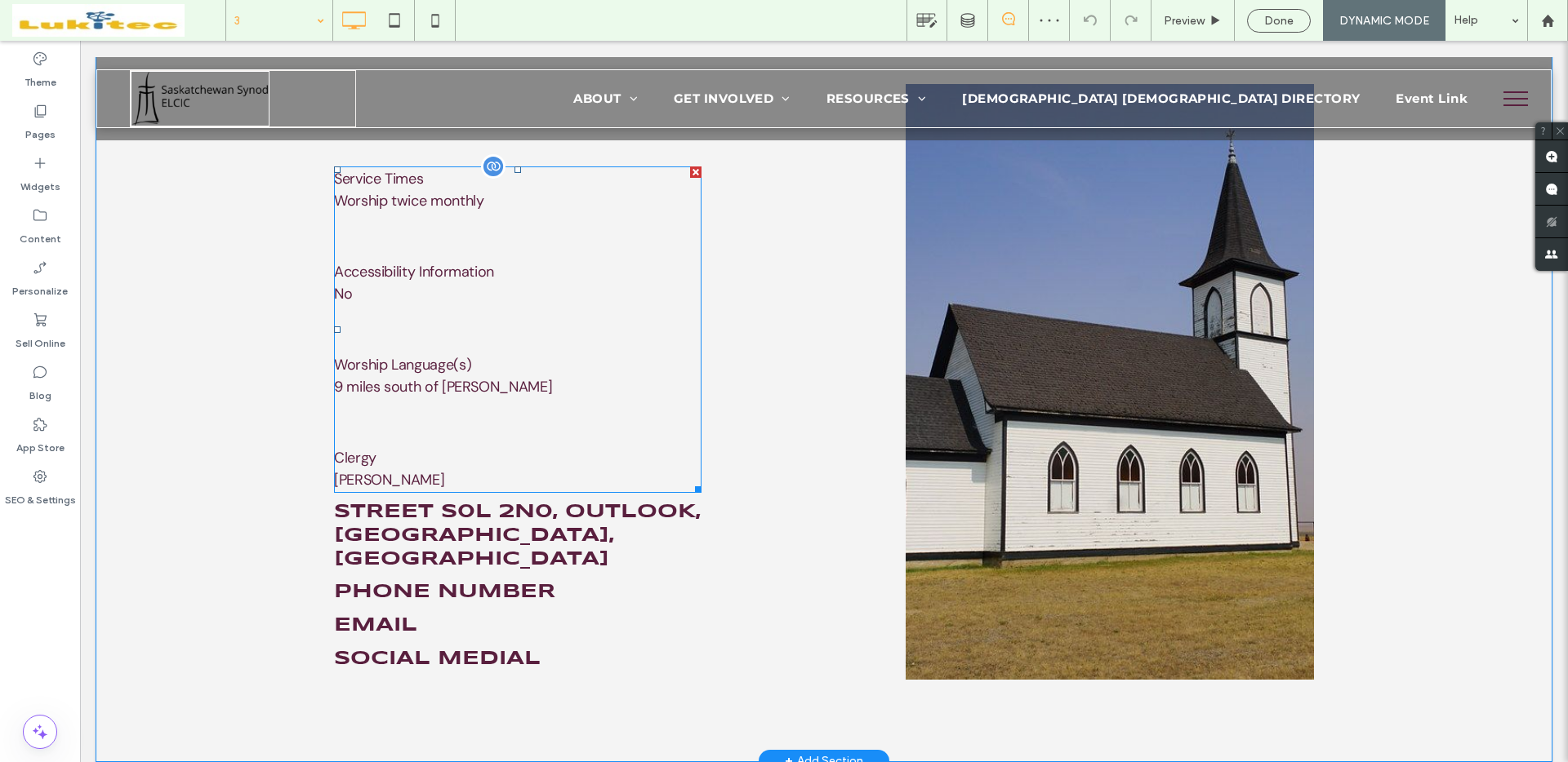
scroll to position [832, 0]
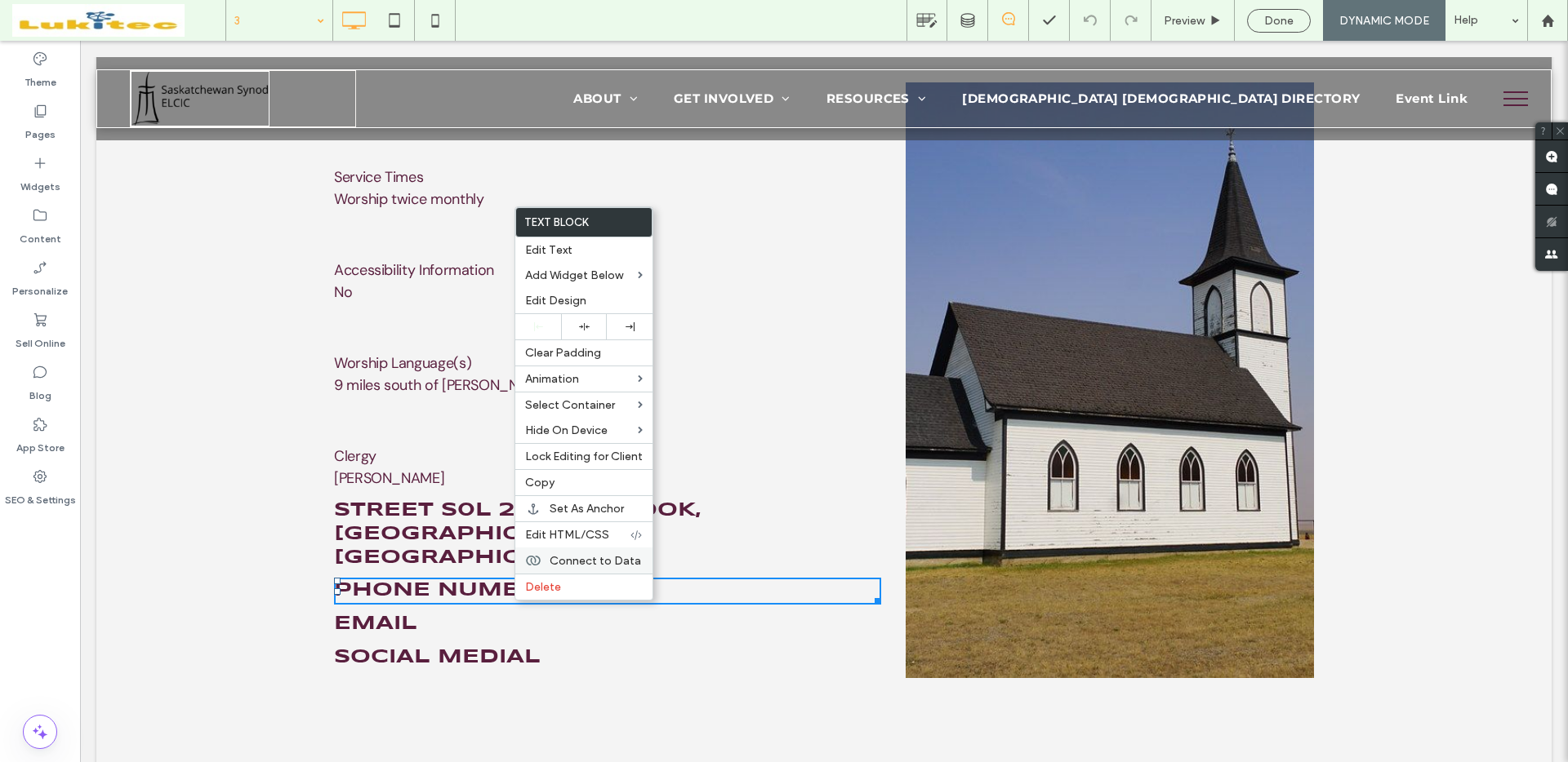
click at [588, 561] on span "Connect to Data" at bounding box center [595, 561] width 91 height 14
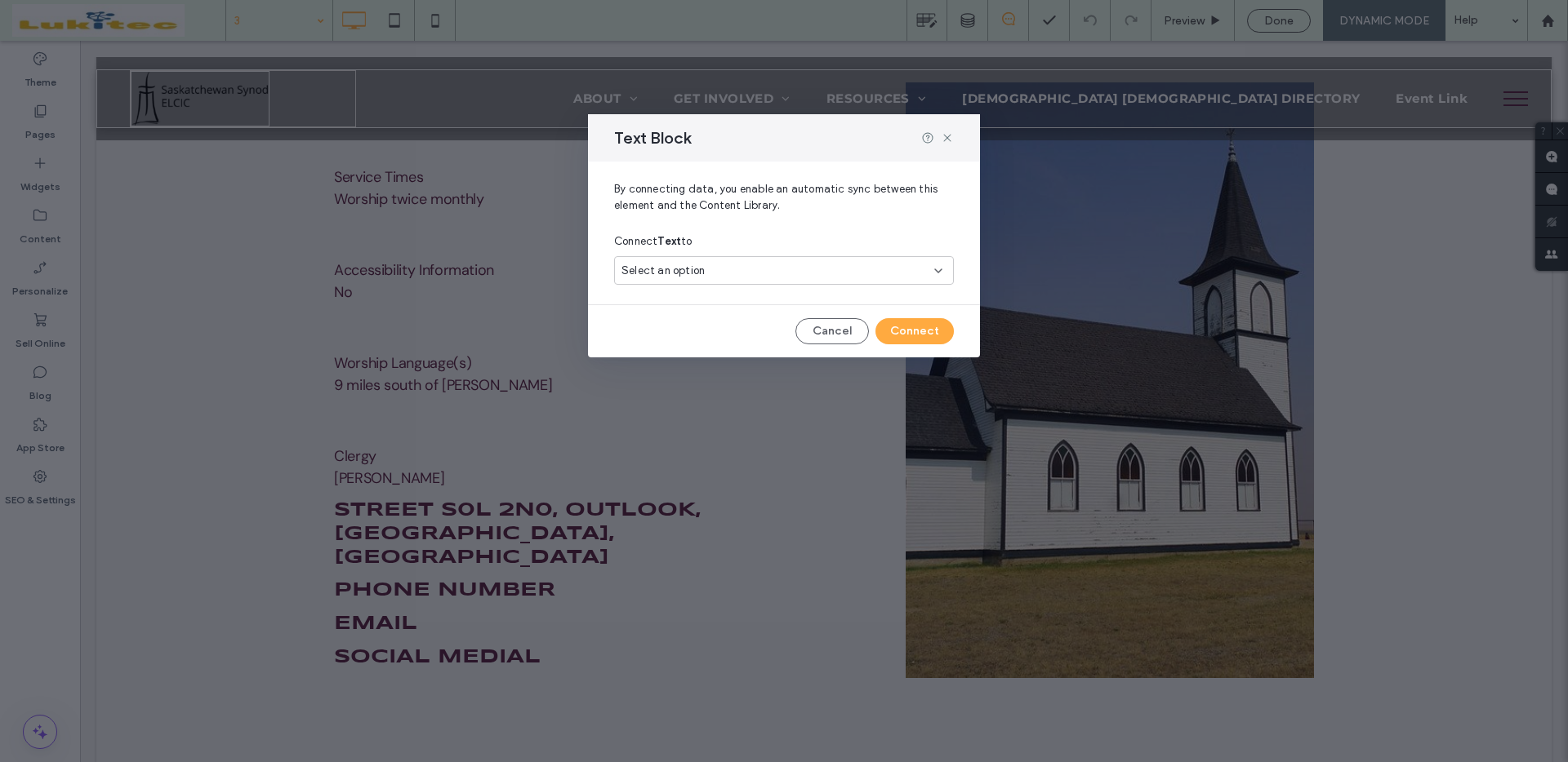
click at [725, 286] on div "Select an option" at bounding box center [784, 274] width 340 height 35
click at [733, 276] on div "Select an option" at bounding box center [774, 271] width 305 height 16
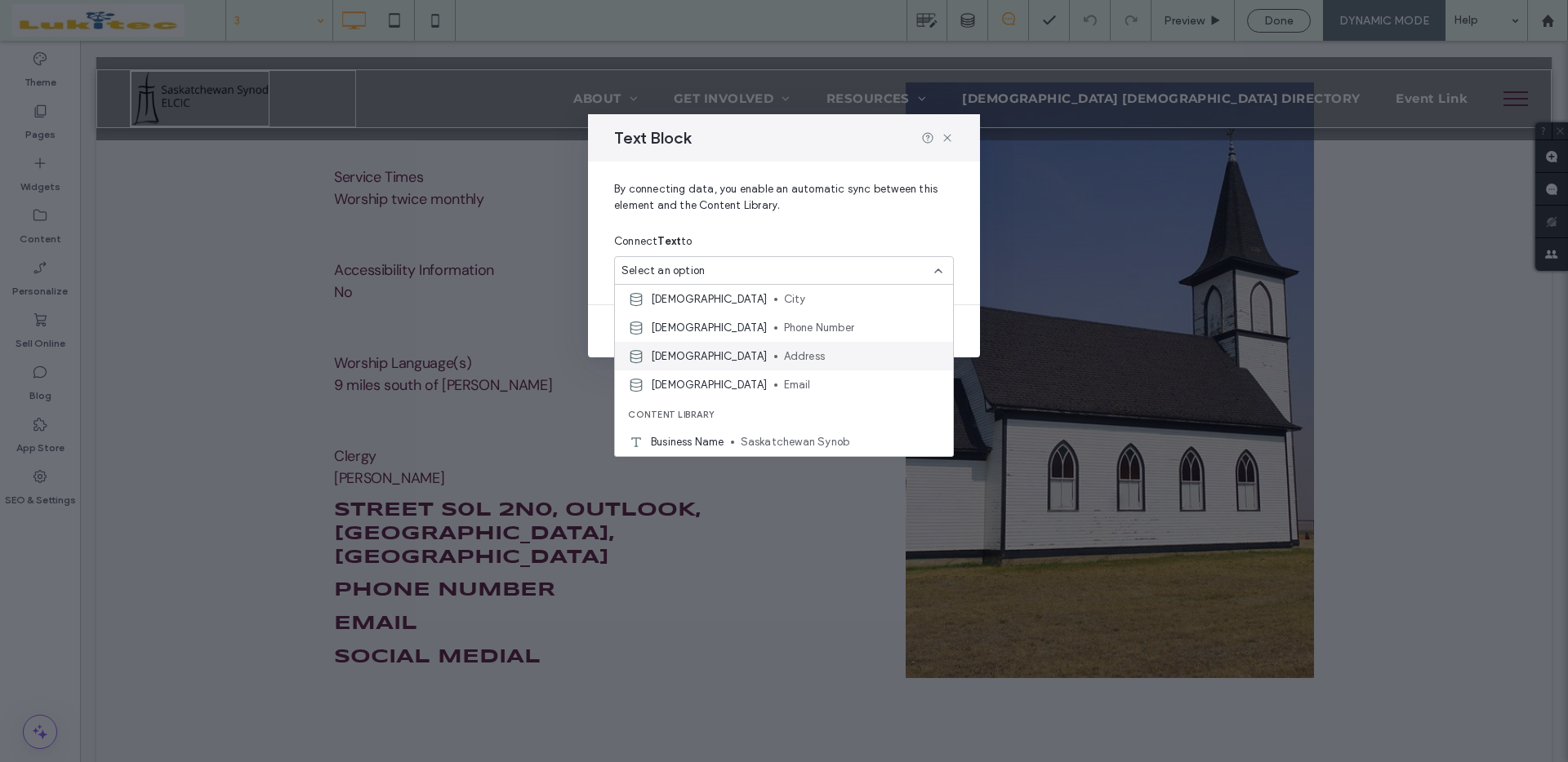
scroll to position [119, 0]
click at [847, 143] on div "Text Block" at bounding box center [784, 137] width 392 height 47
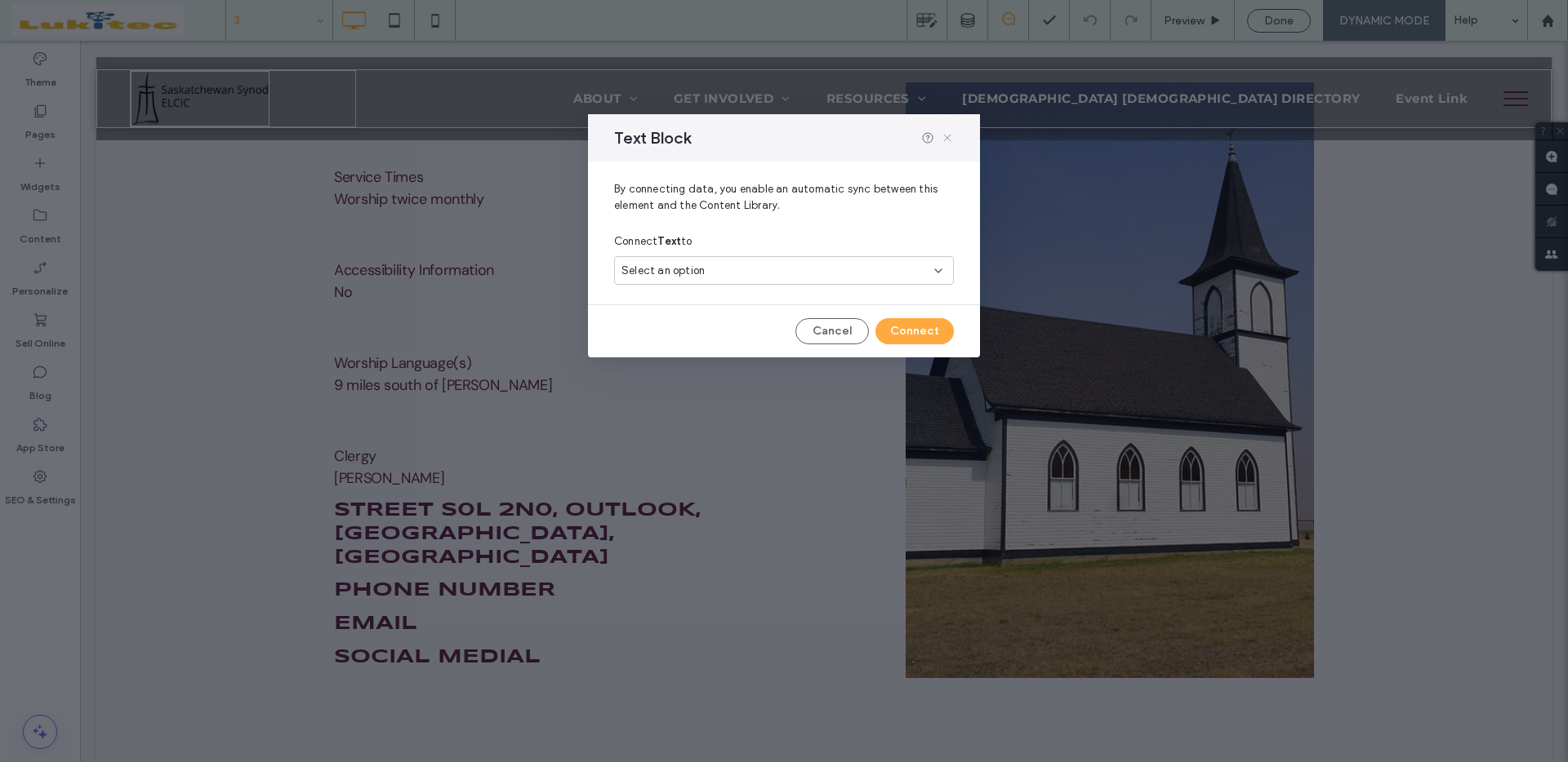
click at [949, 137] on icon at bounding box center [946, 137] width 13 height 13
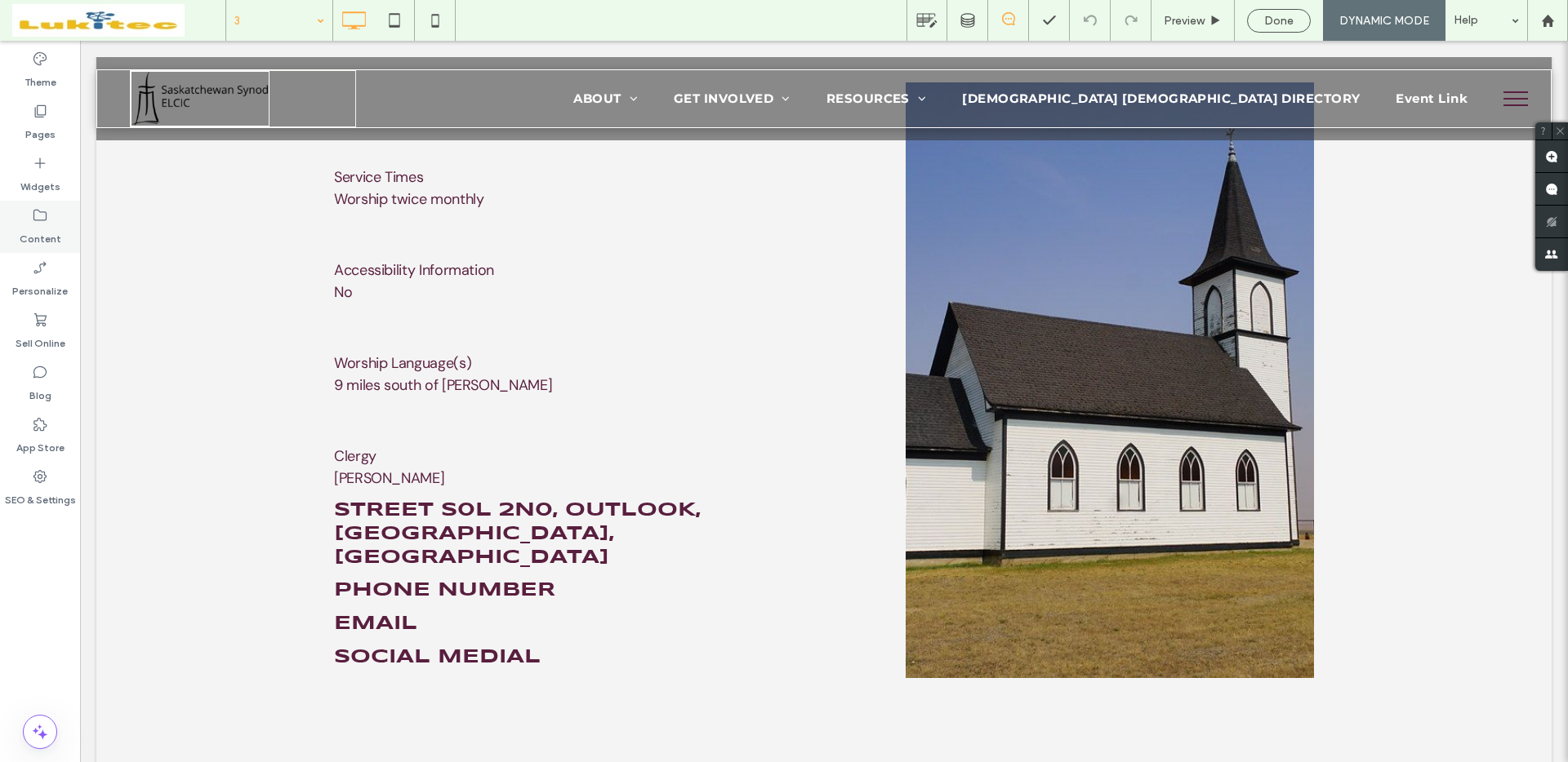
click at [47, 231] on label "Content" at bounding box center [40, 235] width 42 height 23
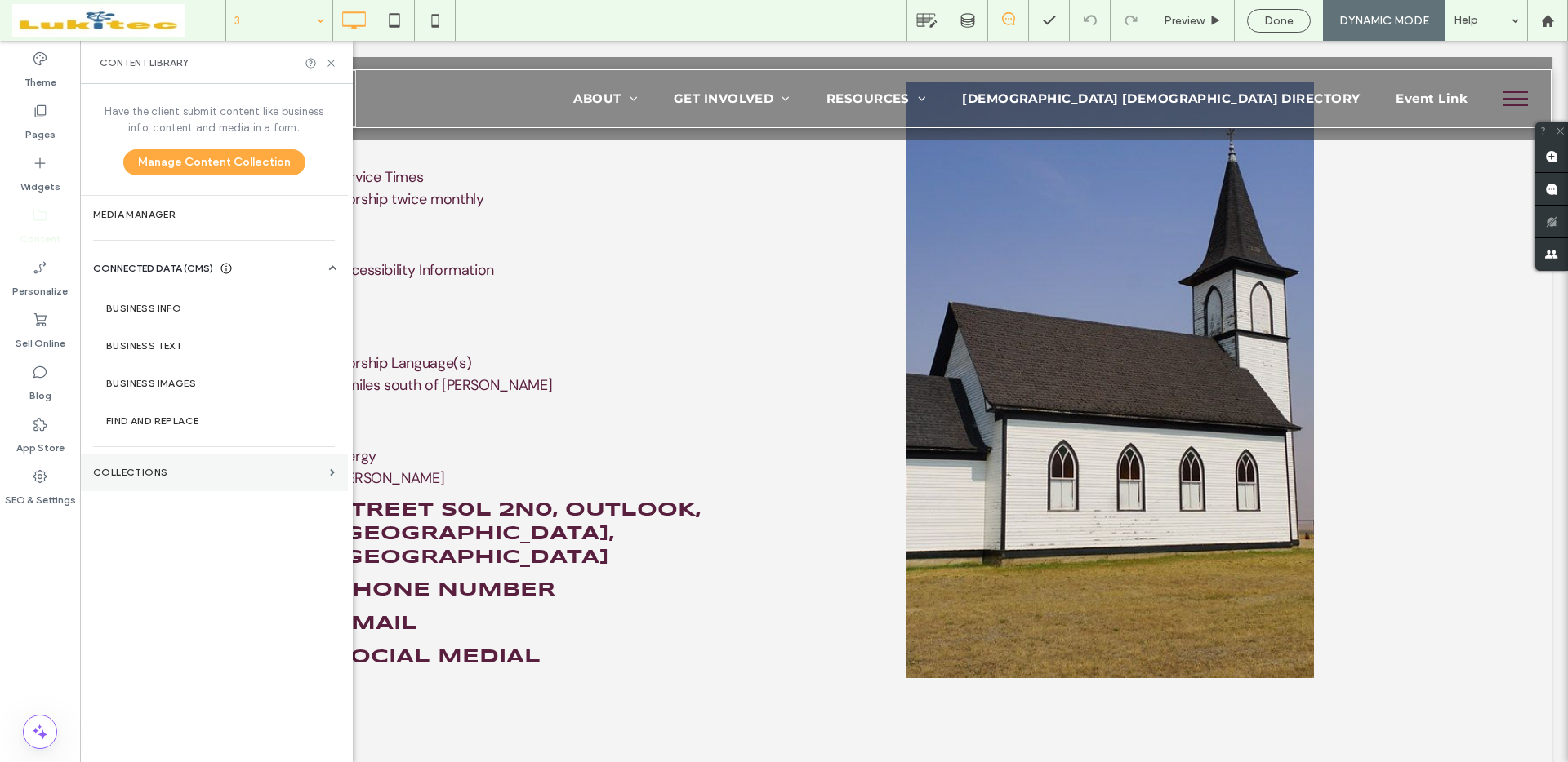
click at [194, 469] on label "Collections" at bounding box center [208, 472] width 230 height 12
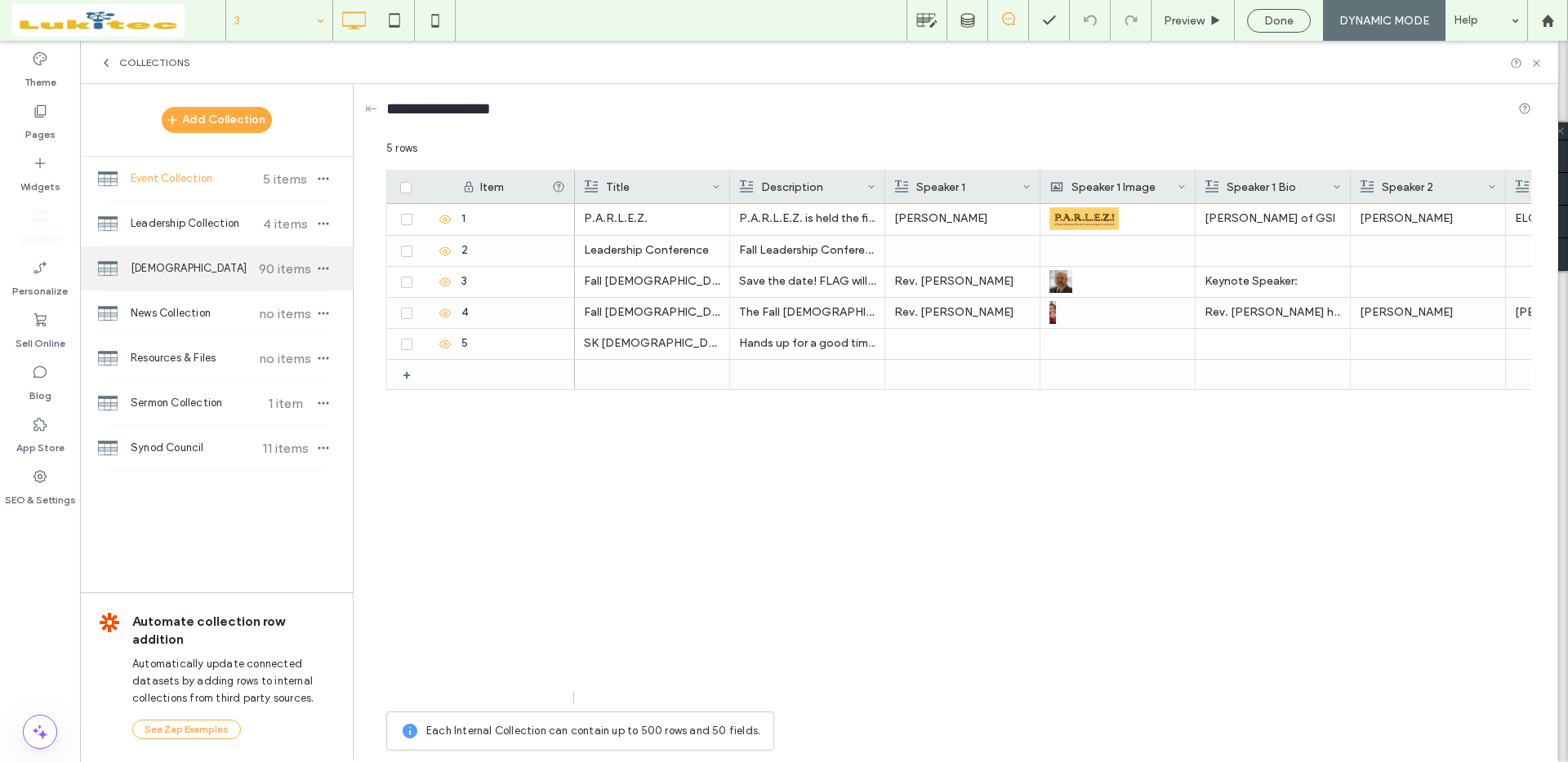
click at [215, 274] on span "Lutheran Congregations" at bounding box center [191, 268] width 121 height 16
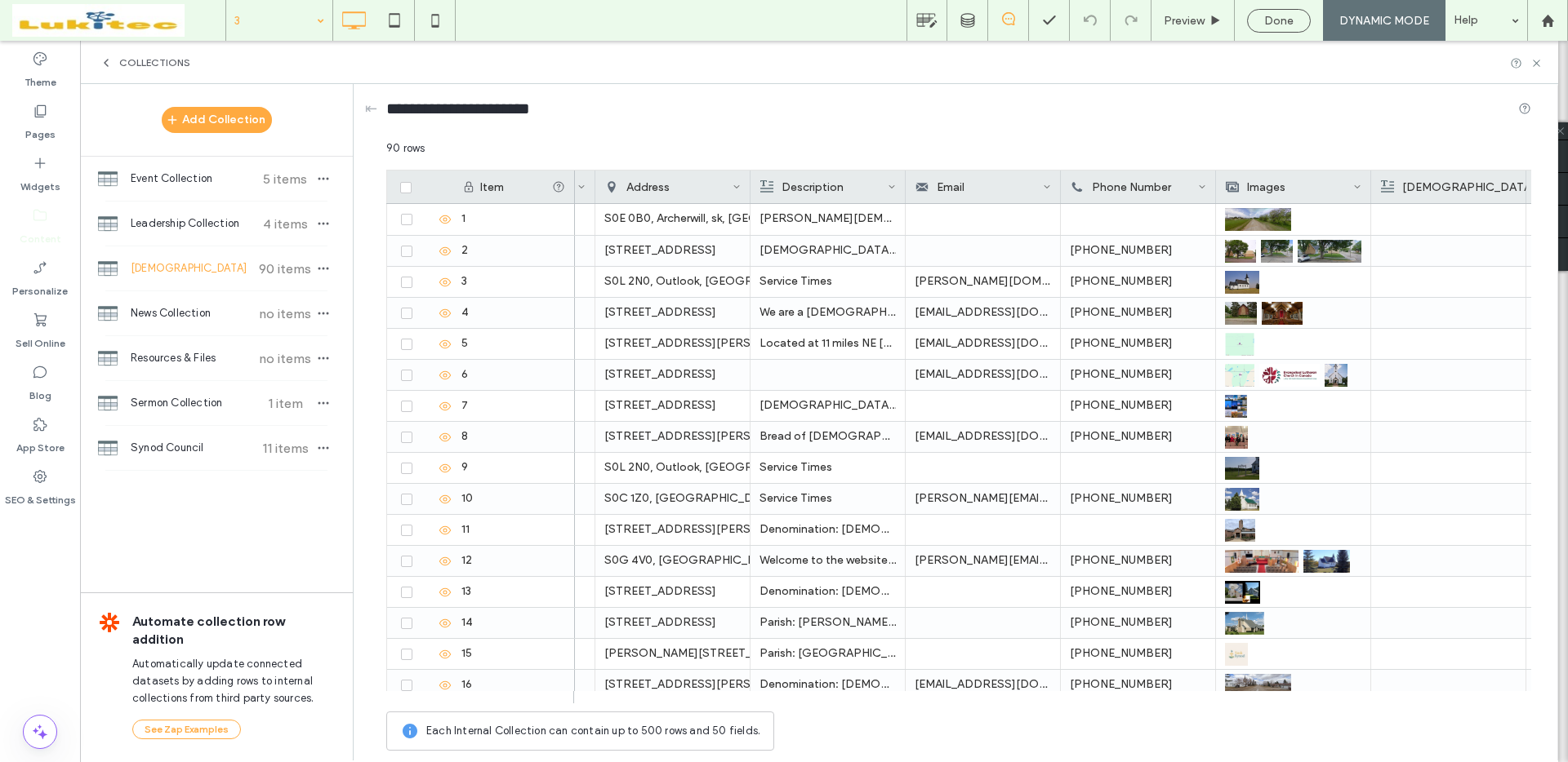
scroll to position [0, 0]
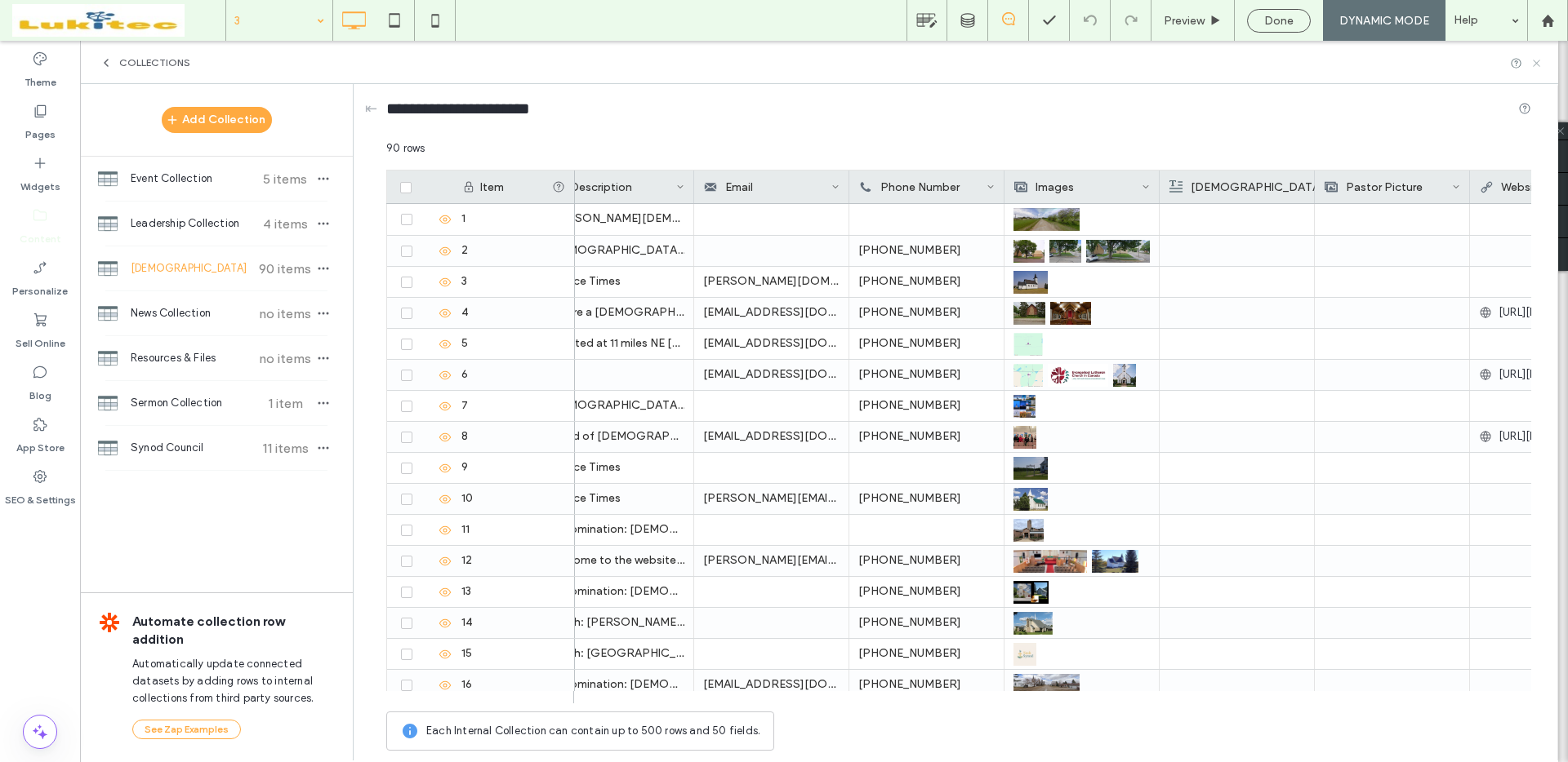
click at [1539, 65] on icon at bounding box center [1536, 64] width 12 height 12
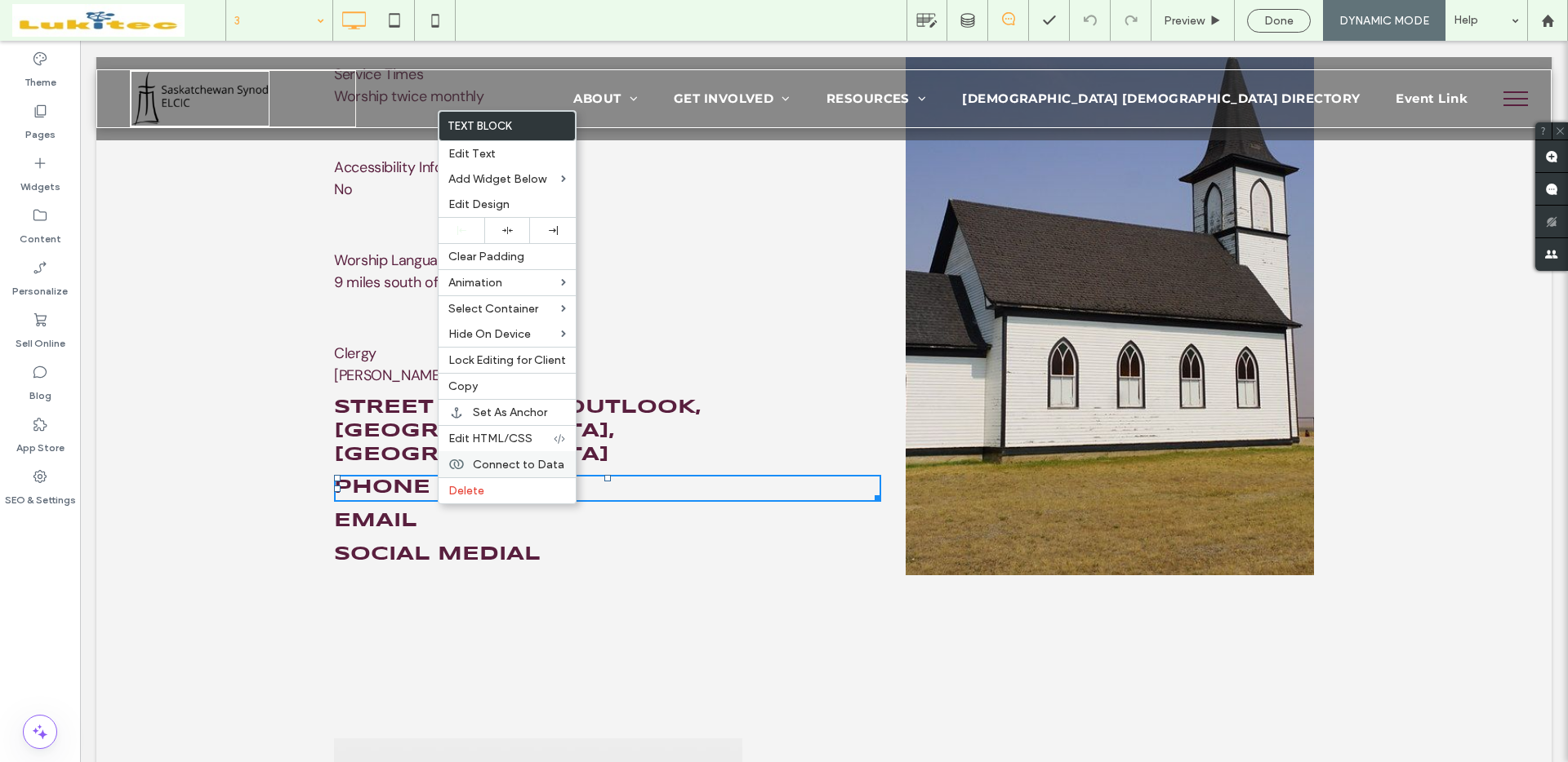
click at [497, 464] on span "Connect to Data" at bounding box center [518, 465] width 91 height 14
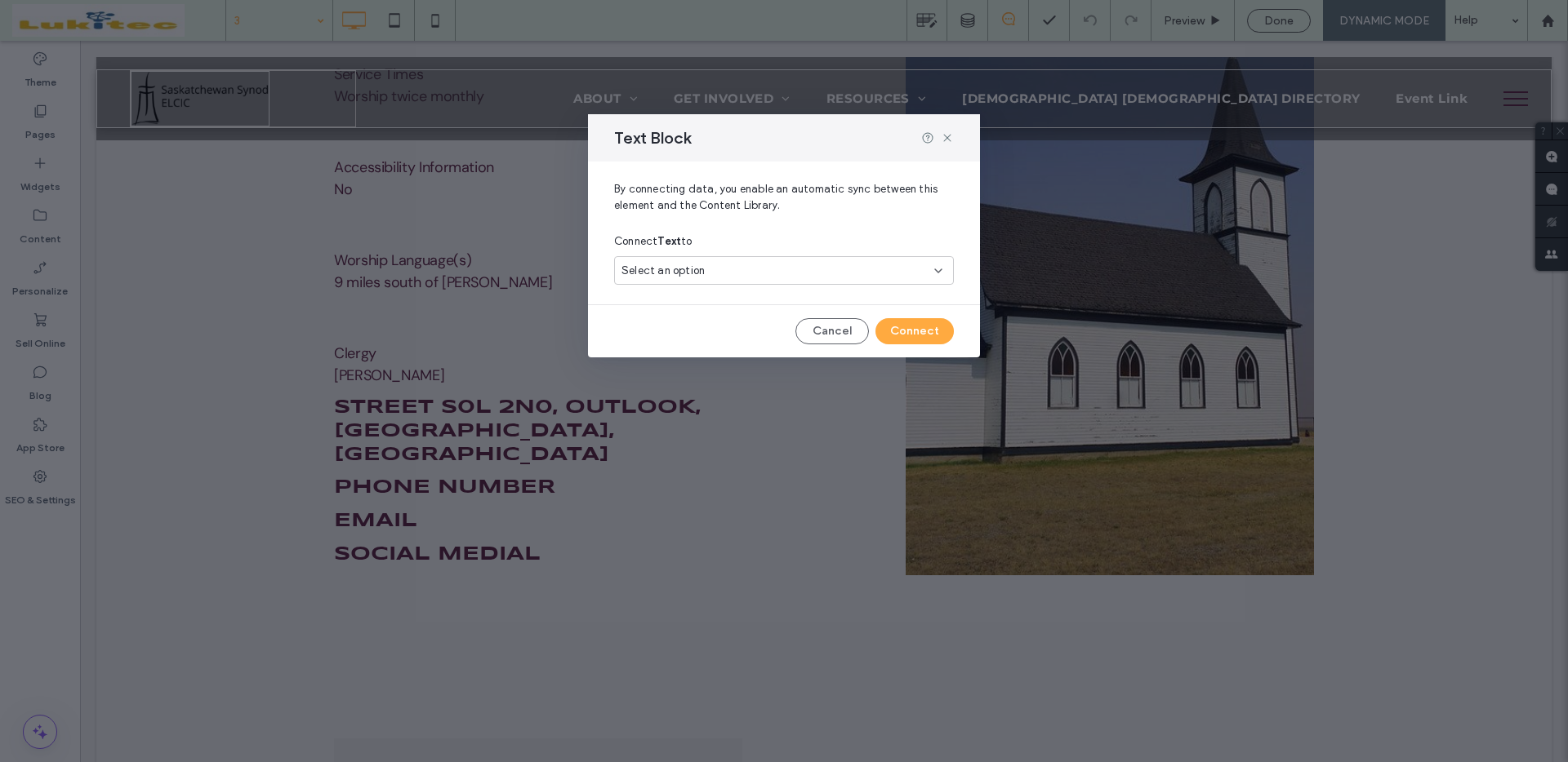
click at [721, 274] on div "Select an option" at bounding box center [774, 271] width 305 height 16
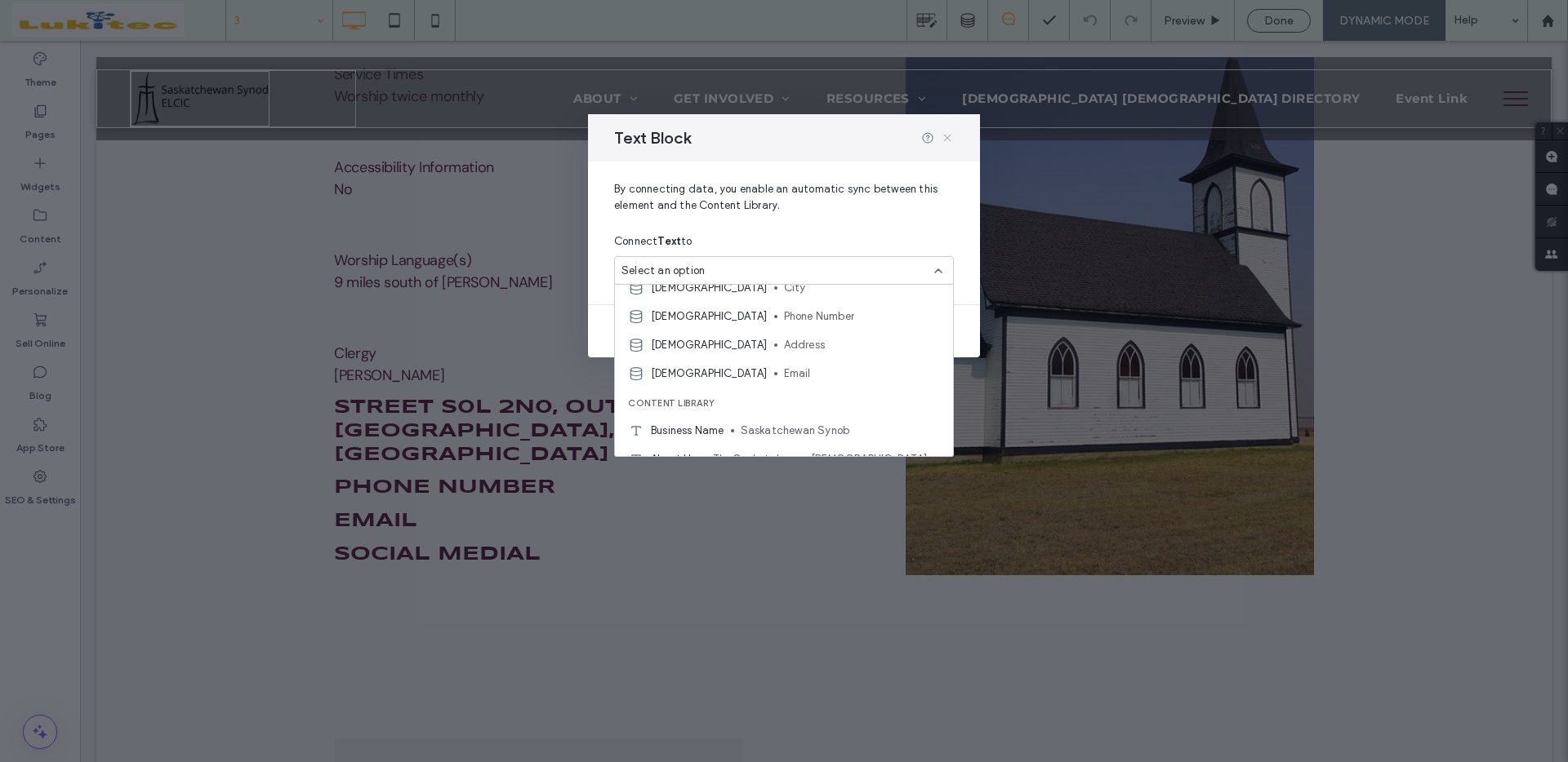
click at [947, 135] on icon at bounding box center [946, 137] width 13 height 13
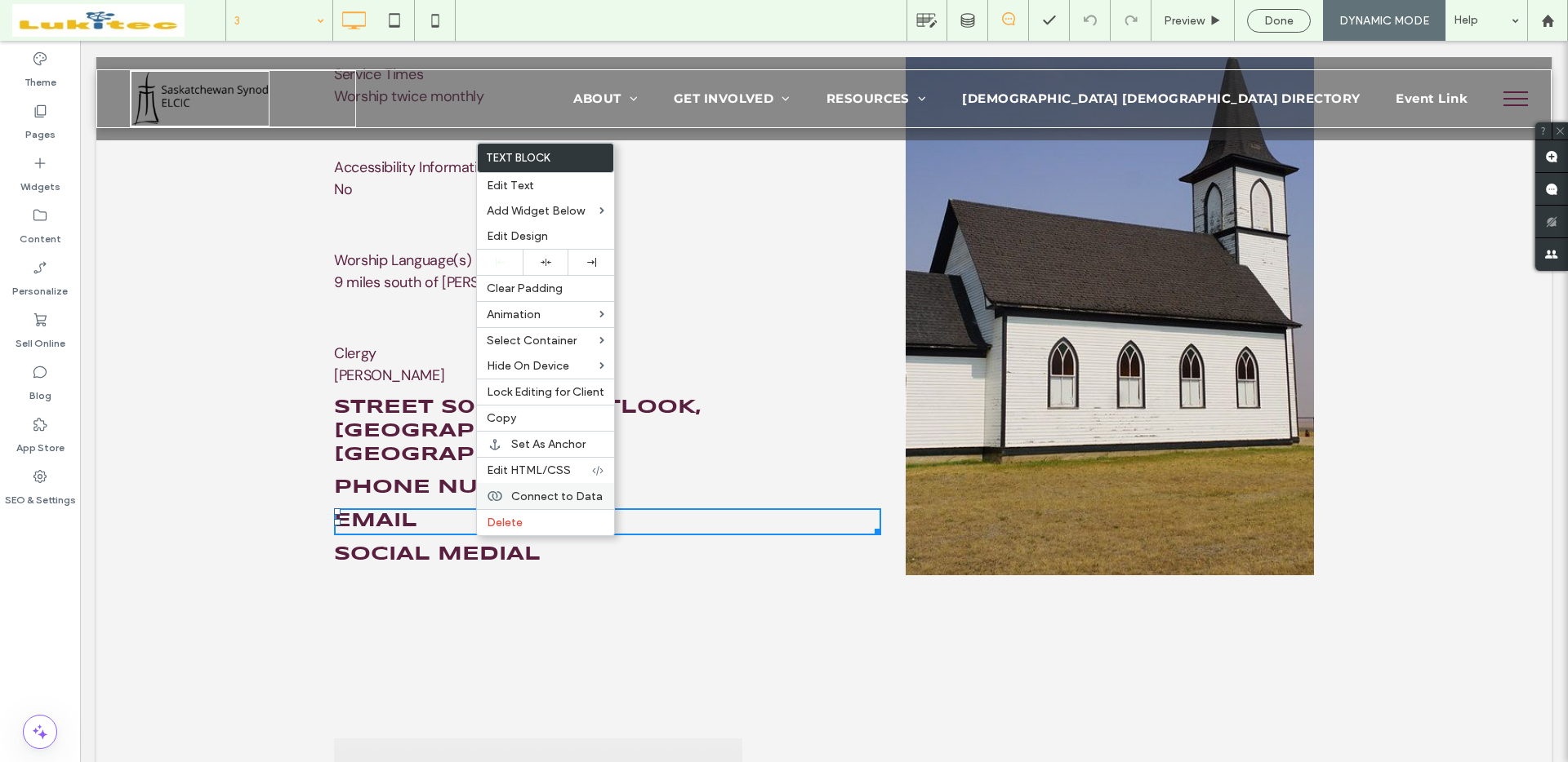
click at [544, 496] on span "Connect to Data" at bounding box center [556, 496] width 91 height 14
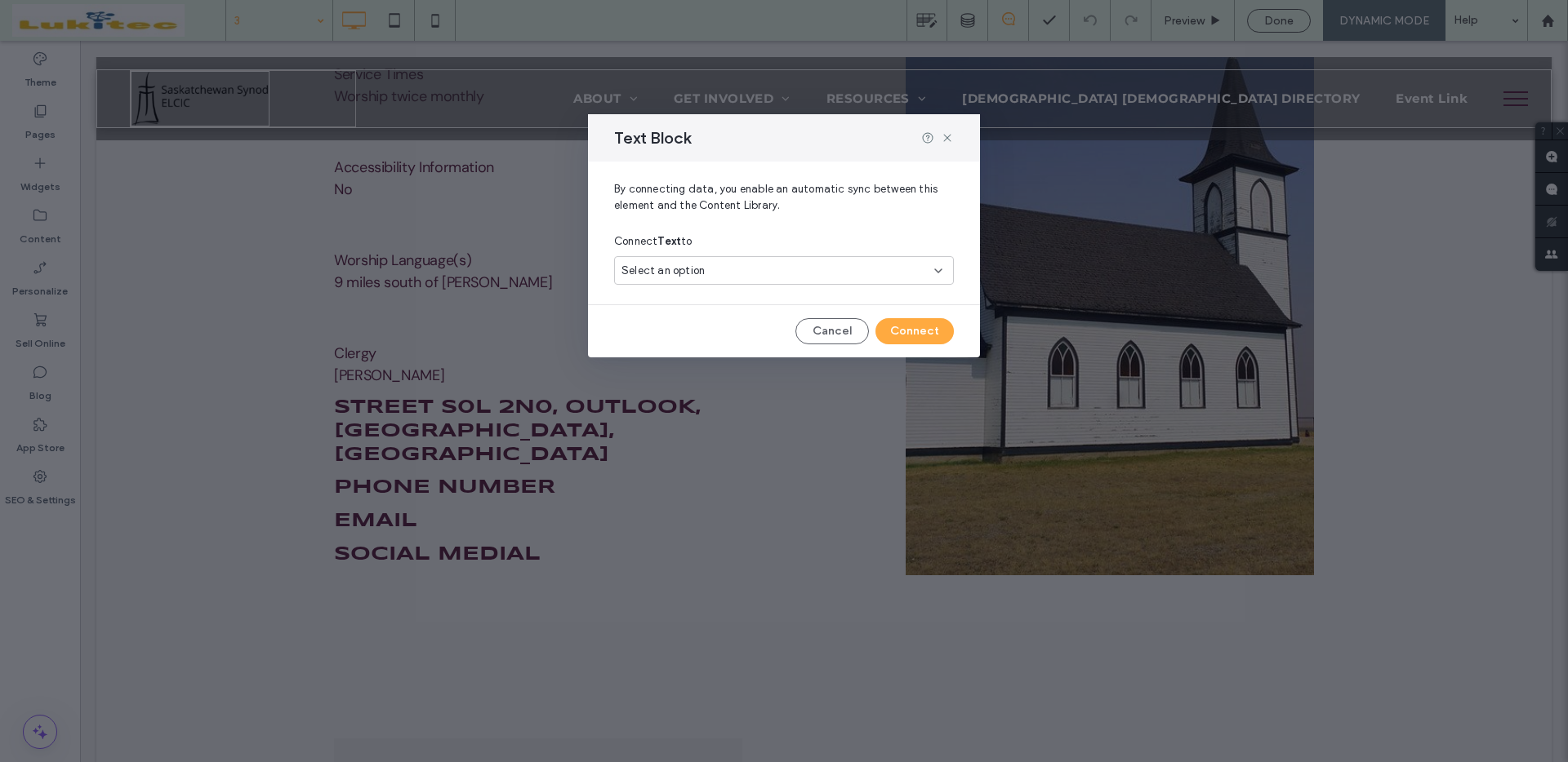
click at [783, 290] on div "Select an option" at bounding box center [784, 274] width 340 height 35
click at [790, 273] on div "Select an option" at bounding box center [774, 271] width 305 height 16
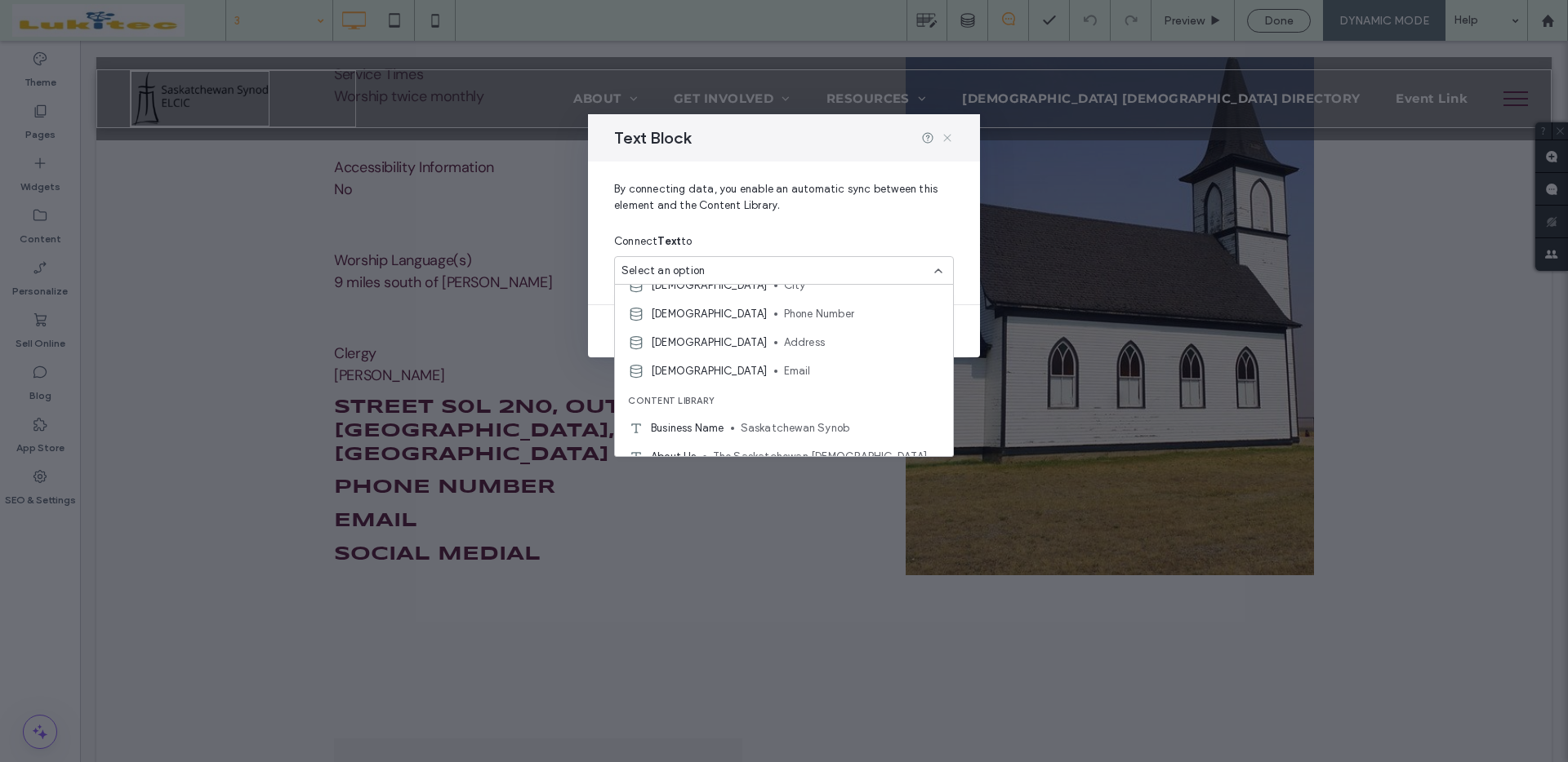
click at [945, 138] on icon at bounding box center [946, 137] width 13 height 13
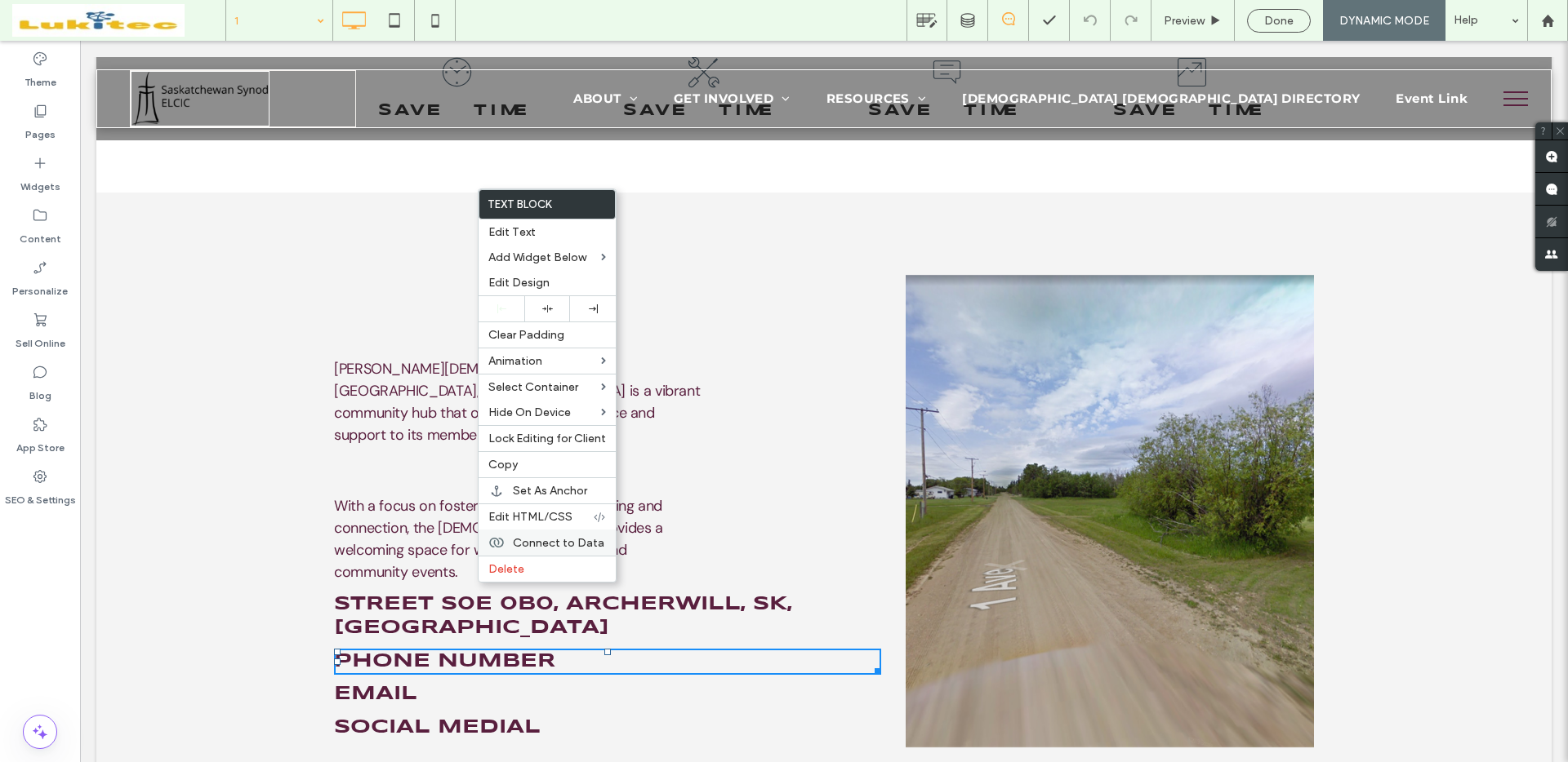
click at [537, 542] on span "Connect to Data" at bounding box center [558, 543] width 91 height 14
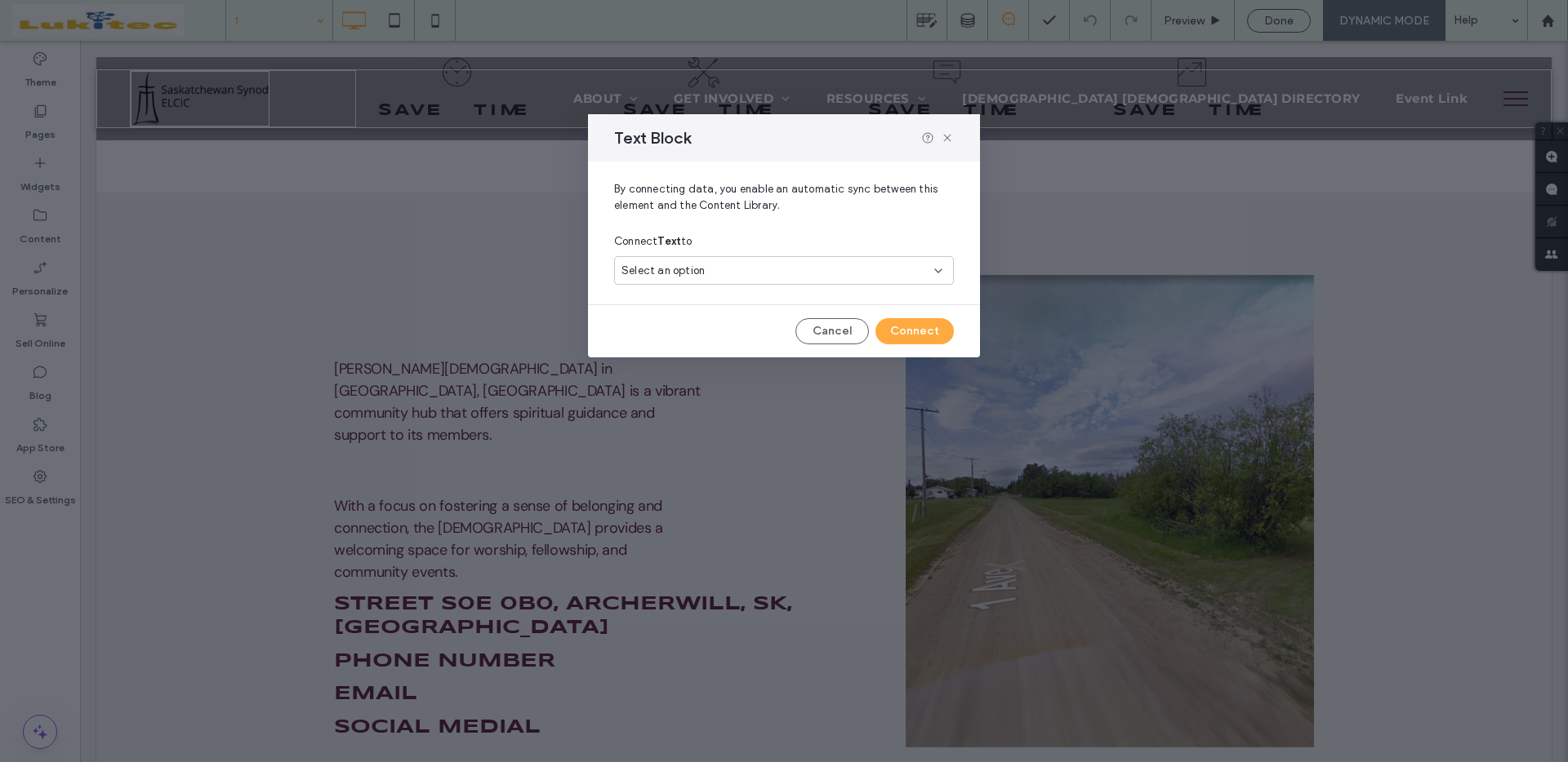
click at [775, 267] on div "Select an option" at bounding box center [774, 271] width 305 height 16
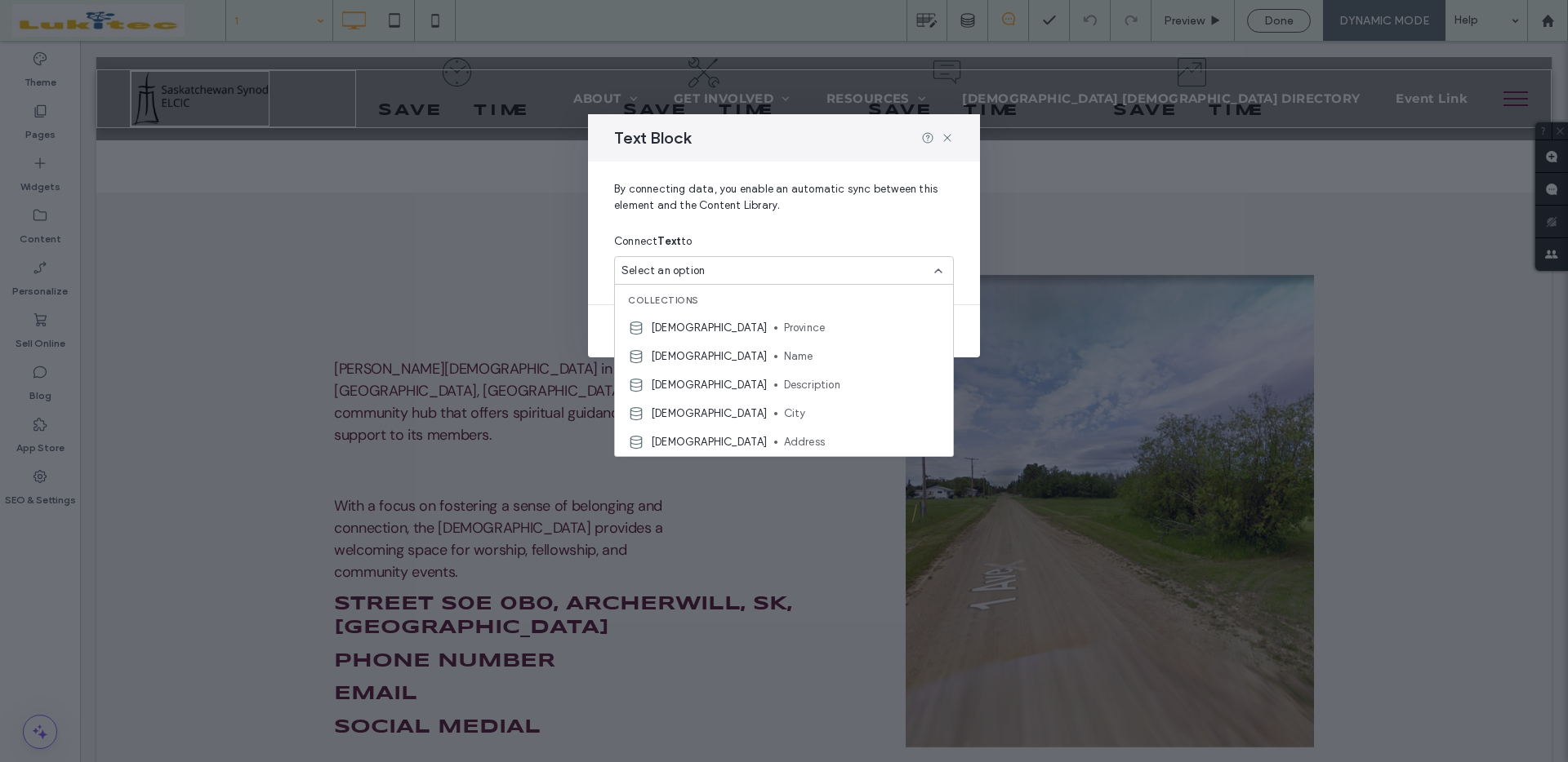
click at [762, 183] on span "By connecting data, you enable an automatic sync between this element and the C…" at bounding box center [784, 204] width 340 height 46
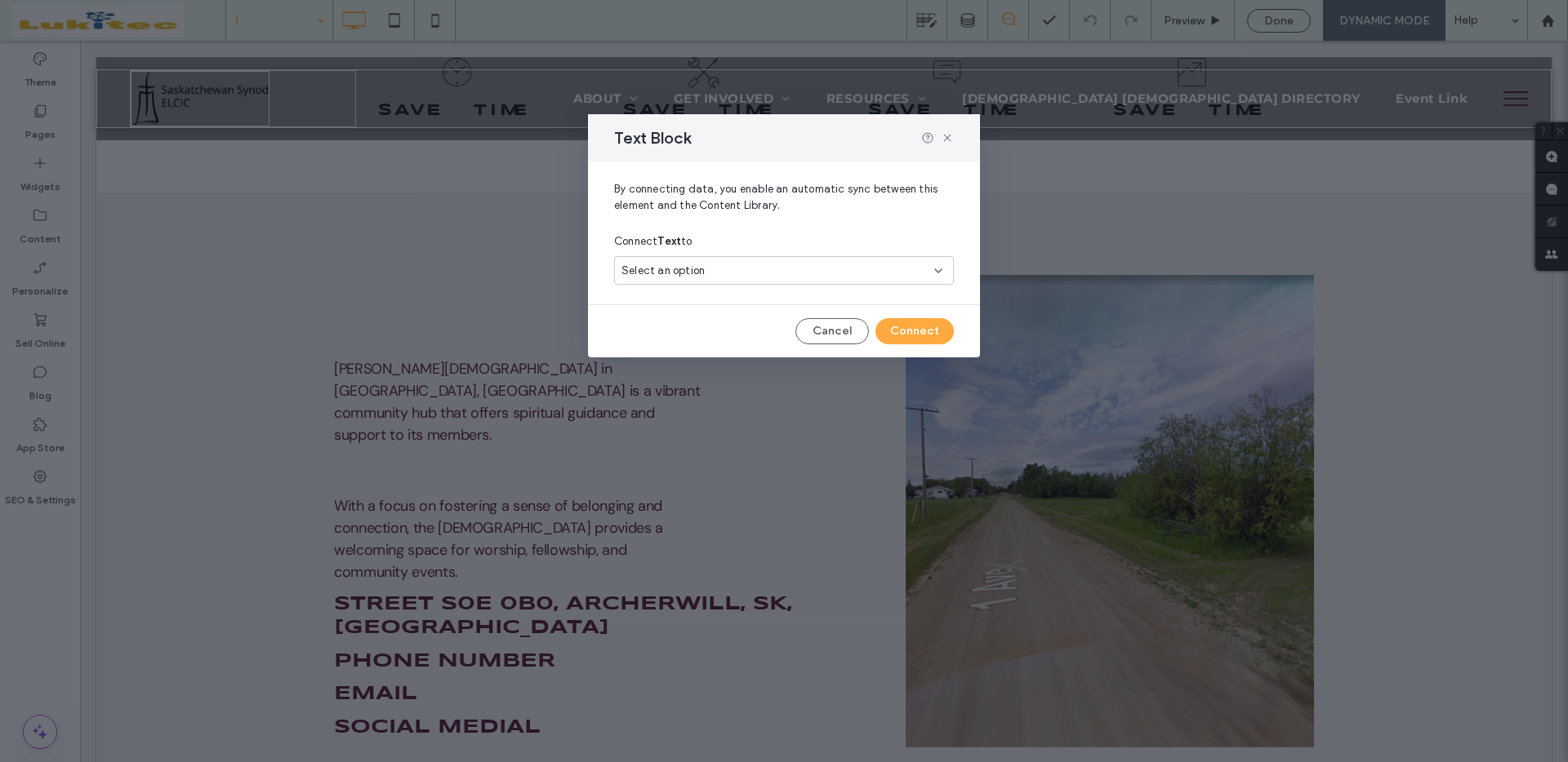
click at [781, 266] on div "Select an option" at bounding box center [774, 271] width 305 height 16
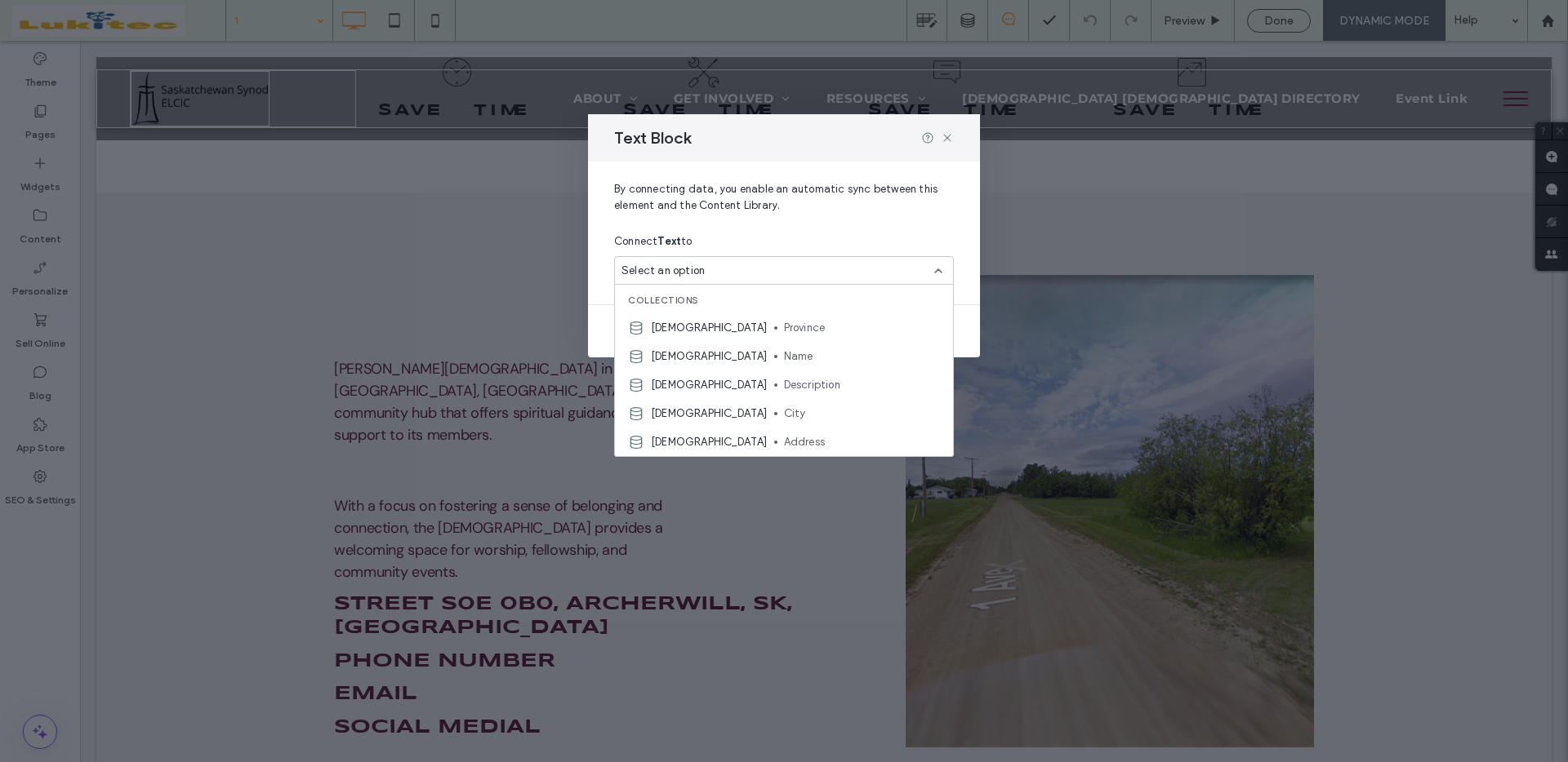
click at [864, 228] on div "Connect Text to" at bounding box center [784, 241] width 340 height 29
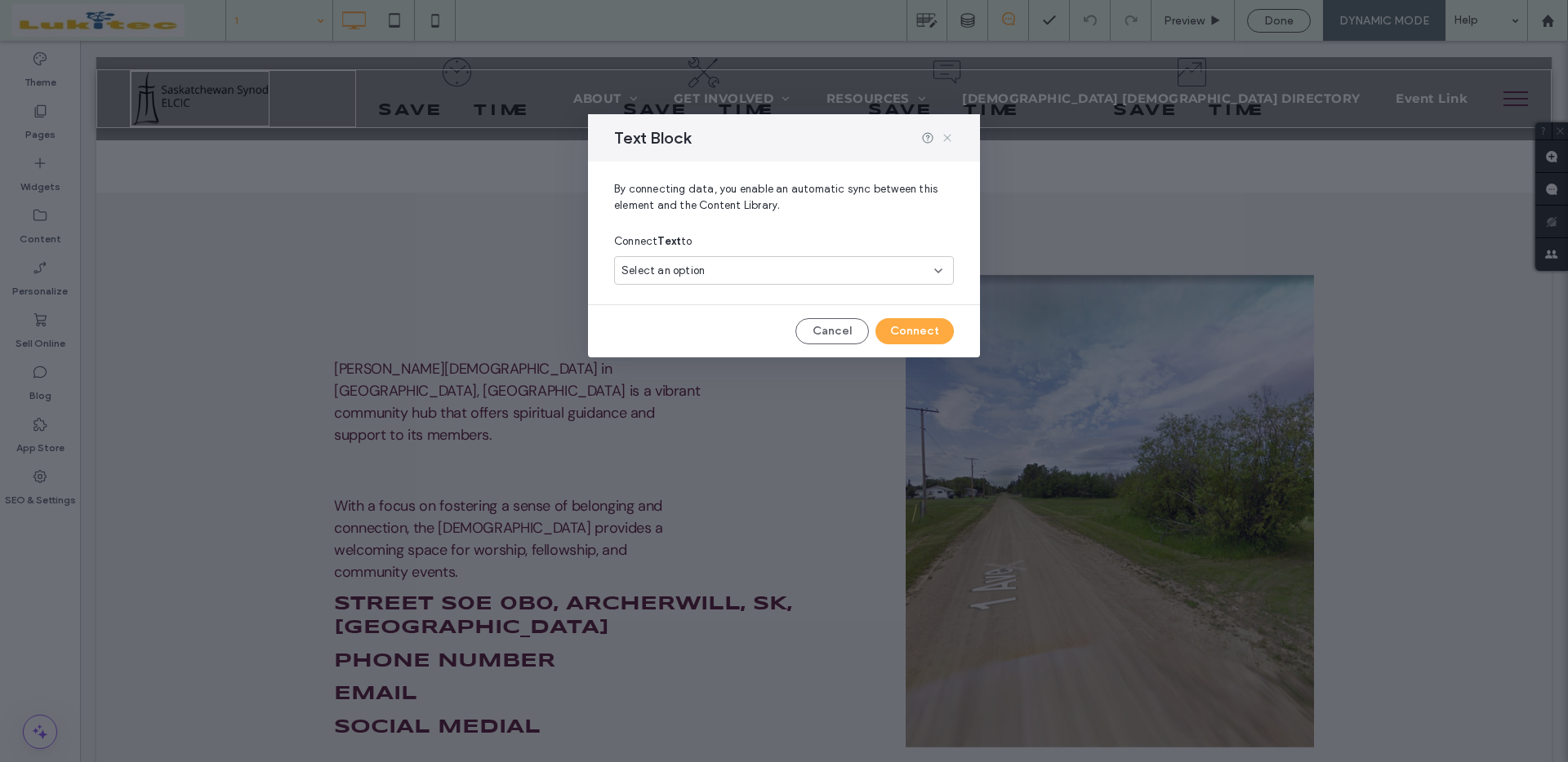
click at [946, 139] on icon at bounding box center [946, 137] width 13 height 13
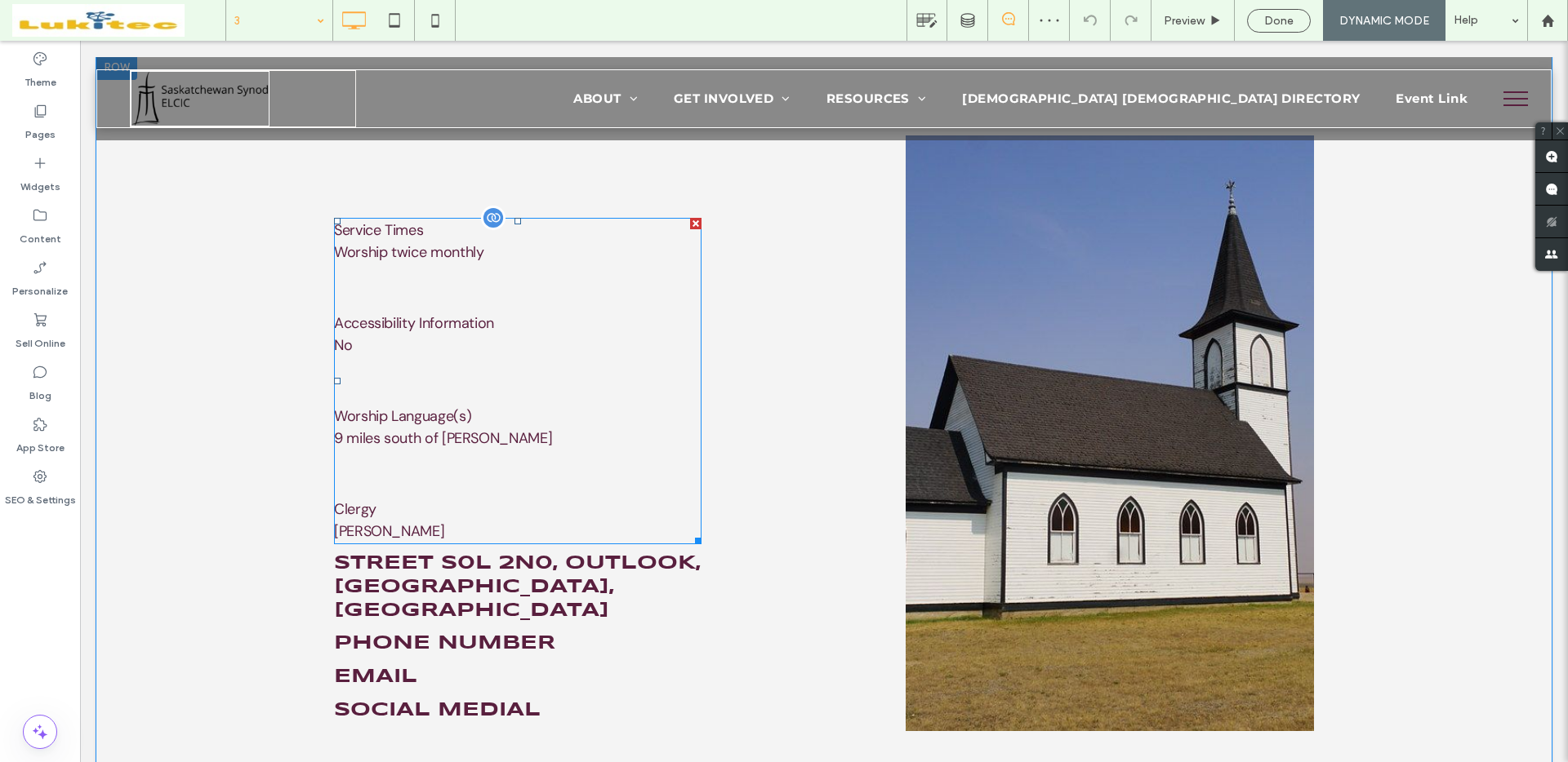
scroll to position [797, 0]
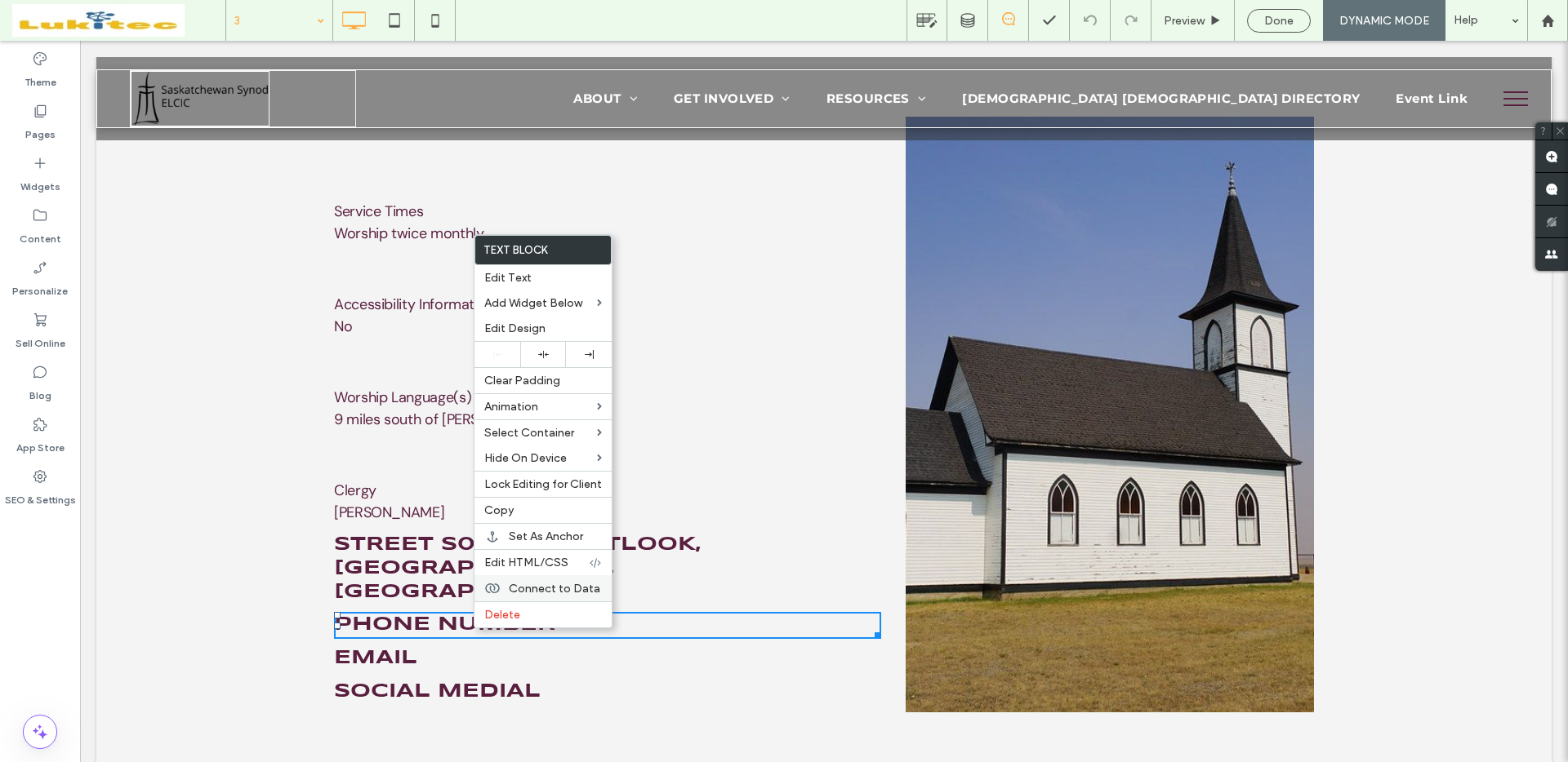
click at [548, 589] on span "Connect to Data" at bounding box center [554, 589] width 91 height 14
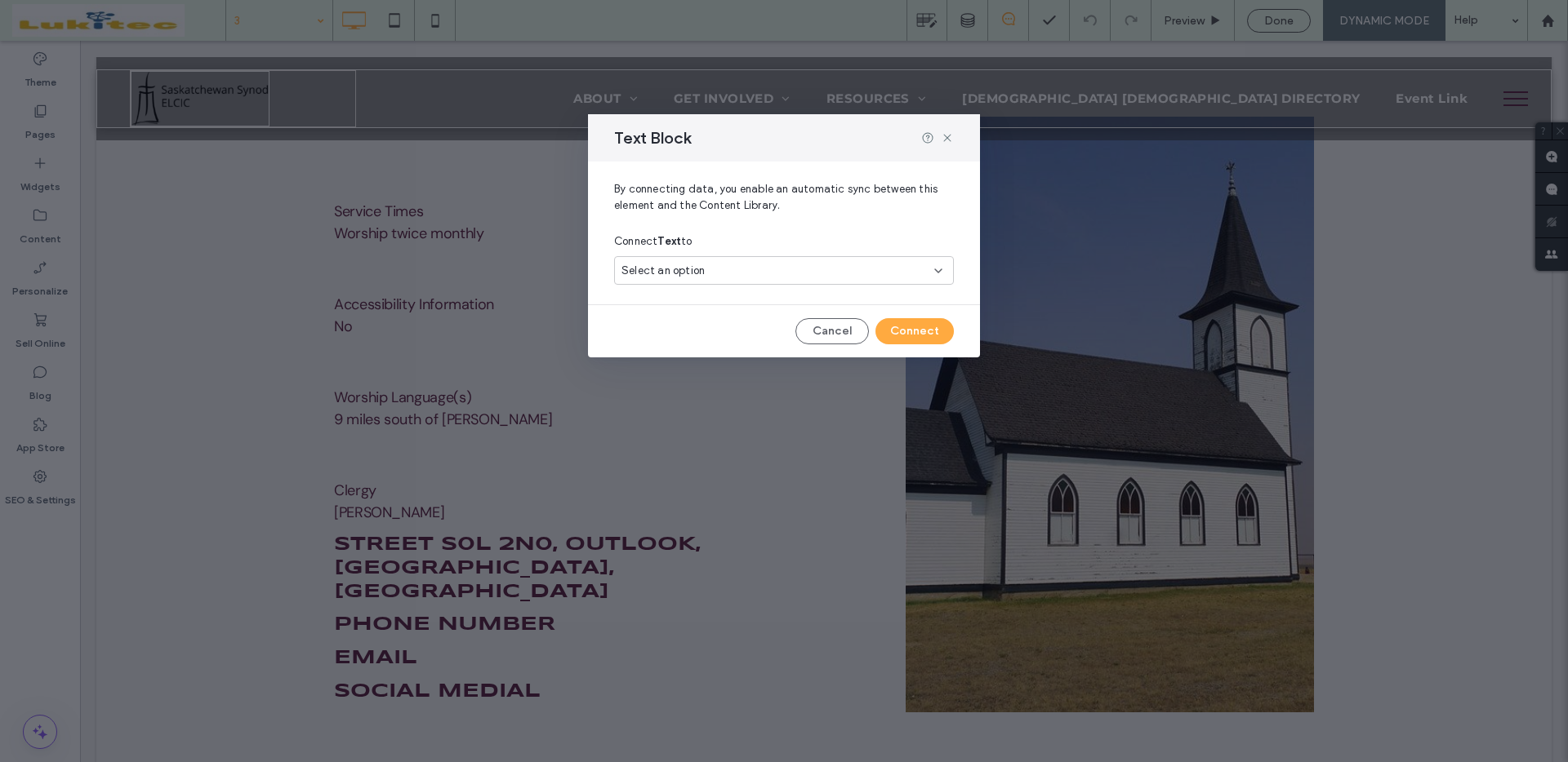
click at [738, 267] on div "Select an option" at bounding box center [774, 271] width 305 height 16
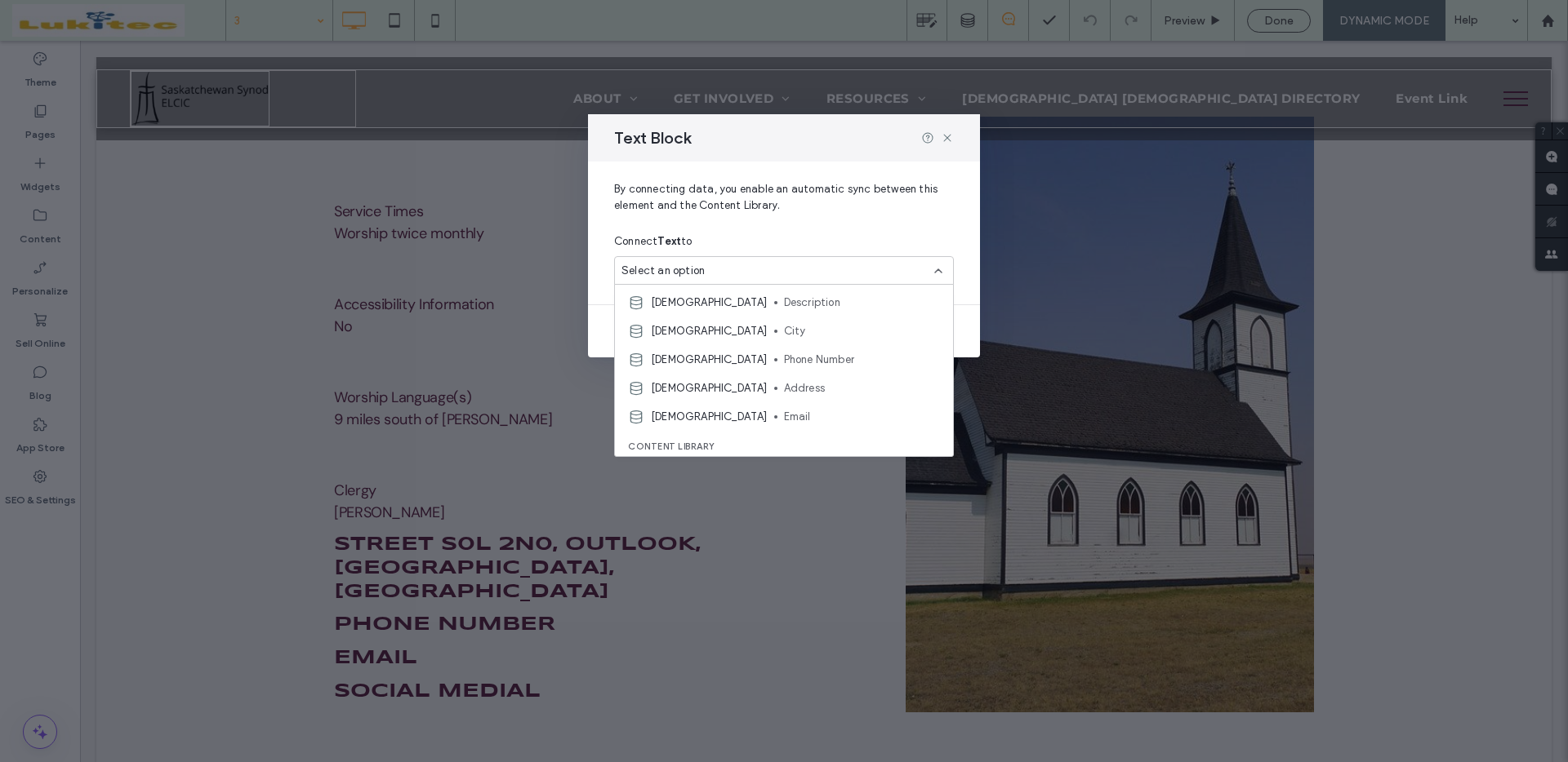
scroll to position [129, 0]
drag, startPoint x: 947, startPoint y: 137, endPoint x: 483, endPoint y: 296, distance: 490.5
click at [947, 137] on use at bounding box center [946, 138] width 7 height 7
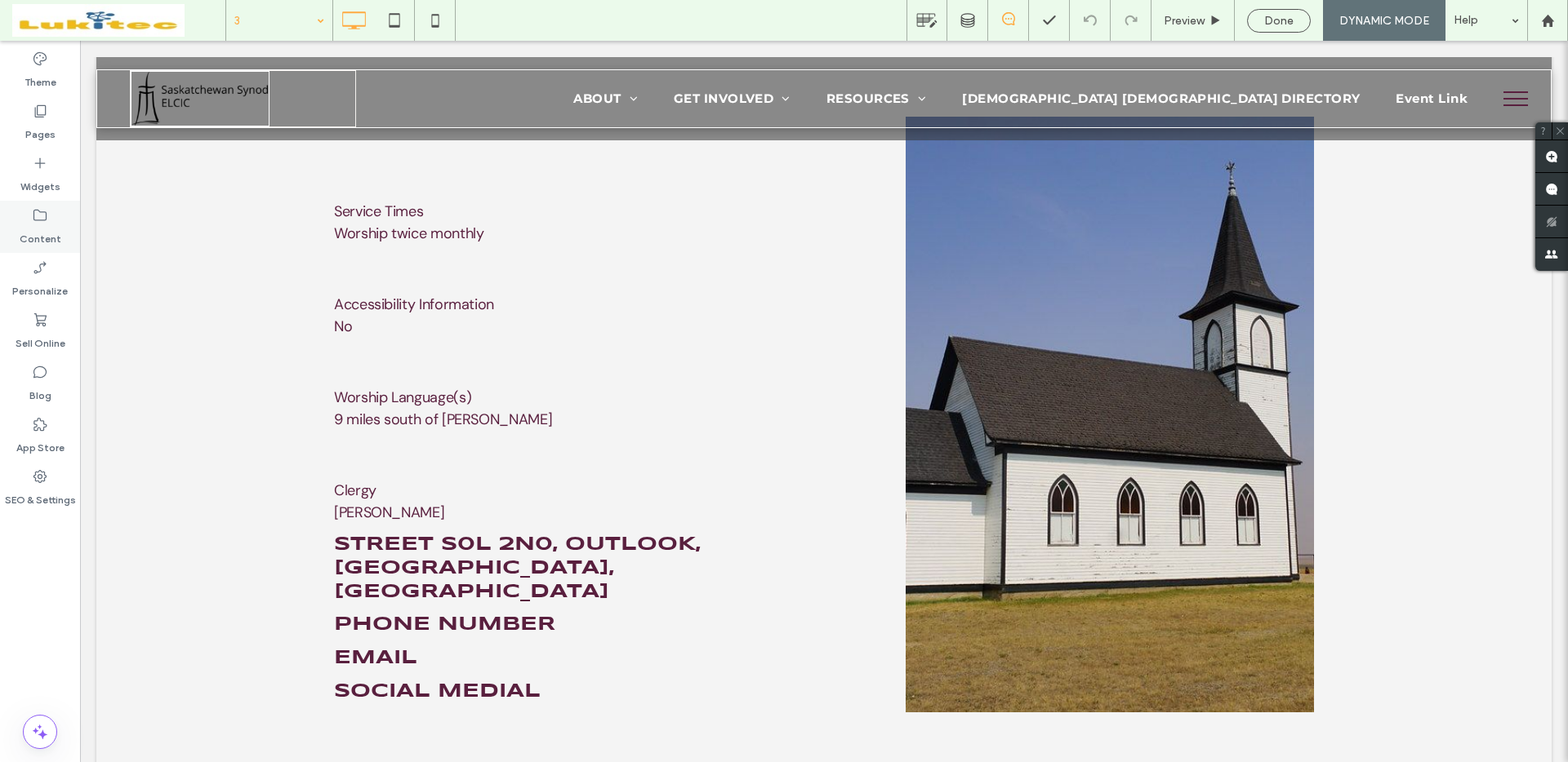
click at [42, 240] on label "Content" at bounding box center [40, 235] width 42 height 23
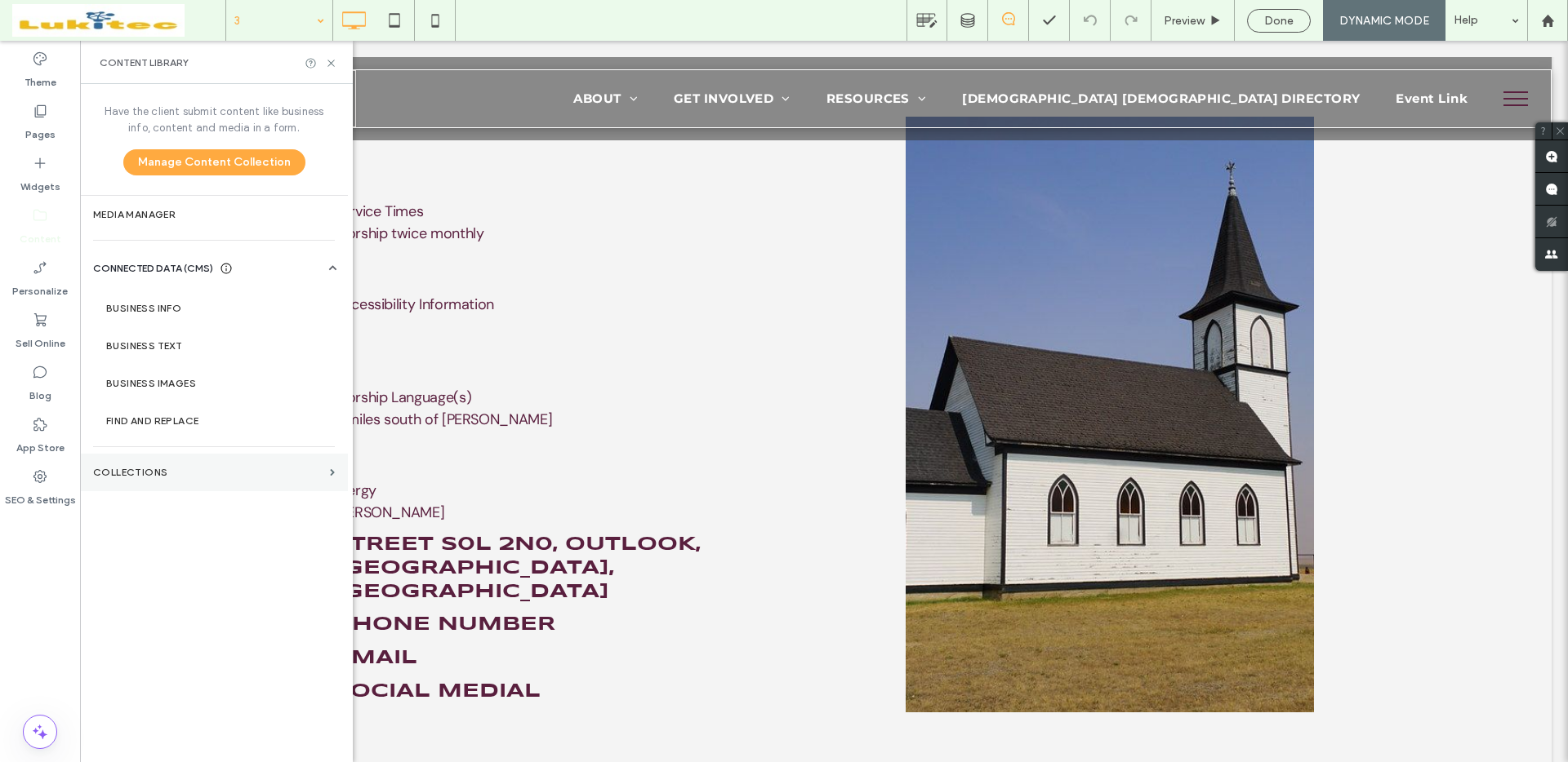
click at [202, 473] on label "Collections" at bounding box center [208, 472] width 230 height 12
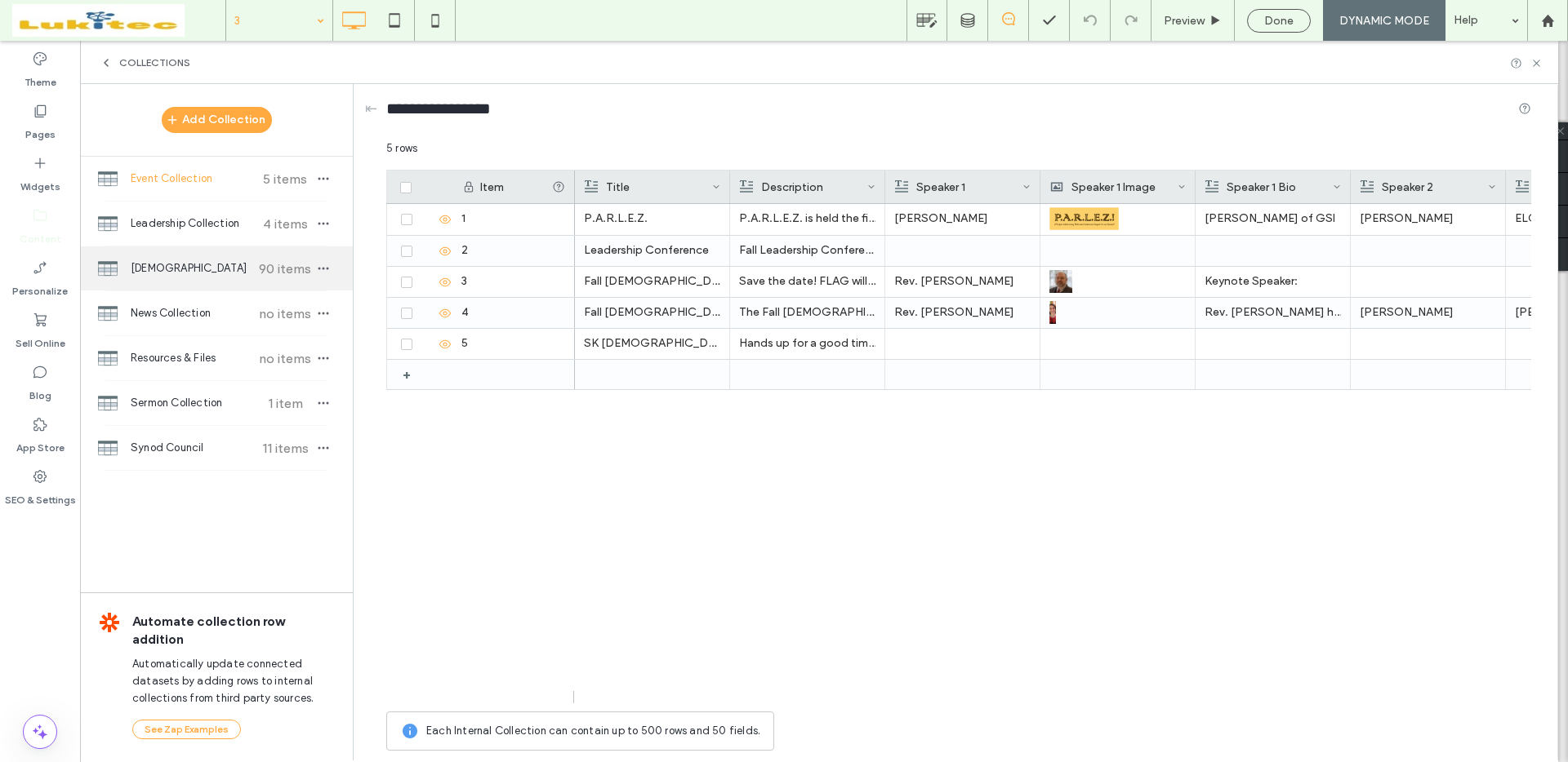
click at [226, 277] on div "Lutheran Congregations 90 items" at bounding box center [216, 268] width 273 height 44
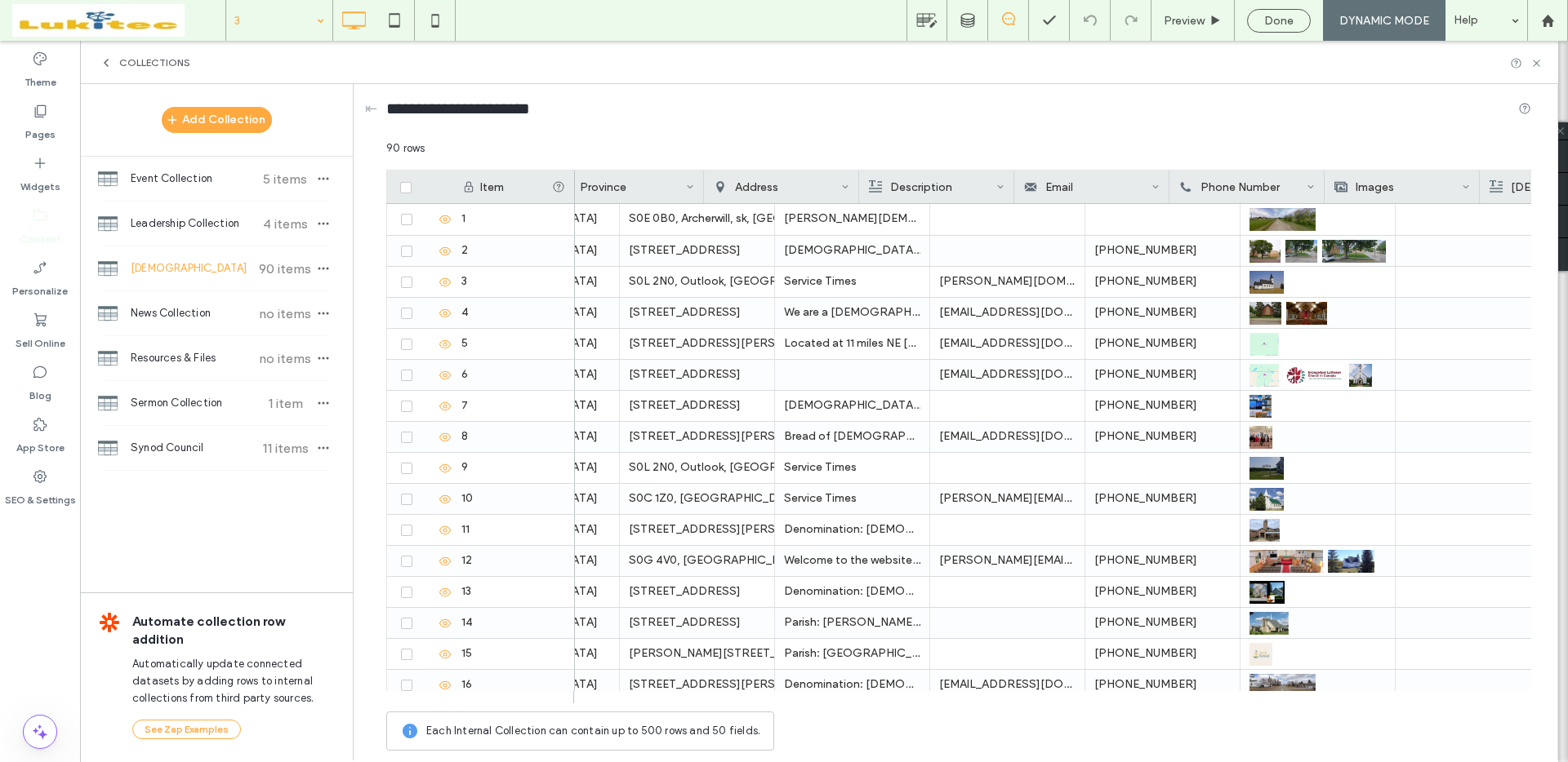
scroll to position [0, 497]
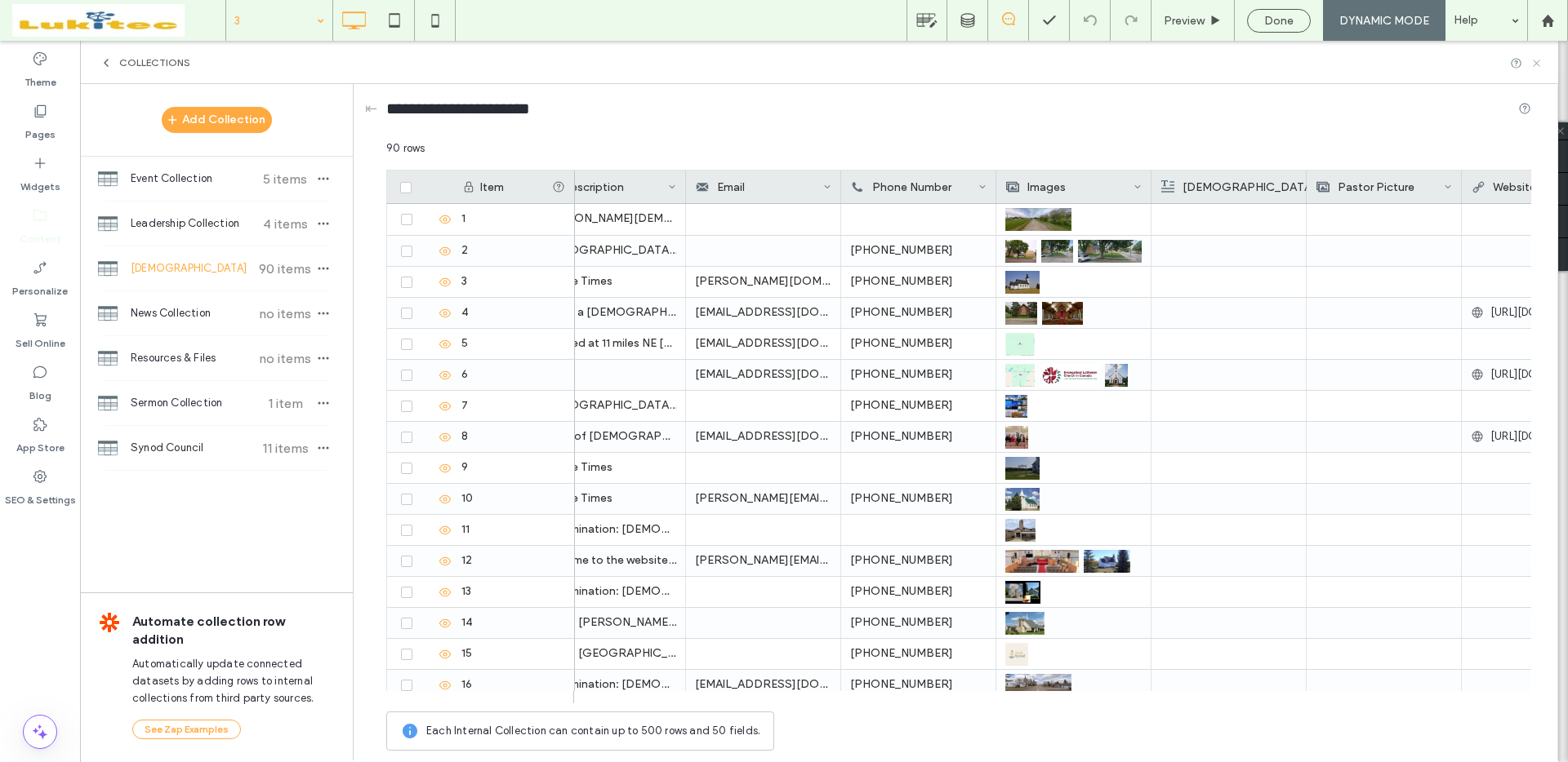
click at [1537, 65] on icon at bounding box center [1536, 64] width 12 height 12
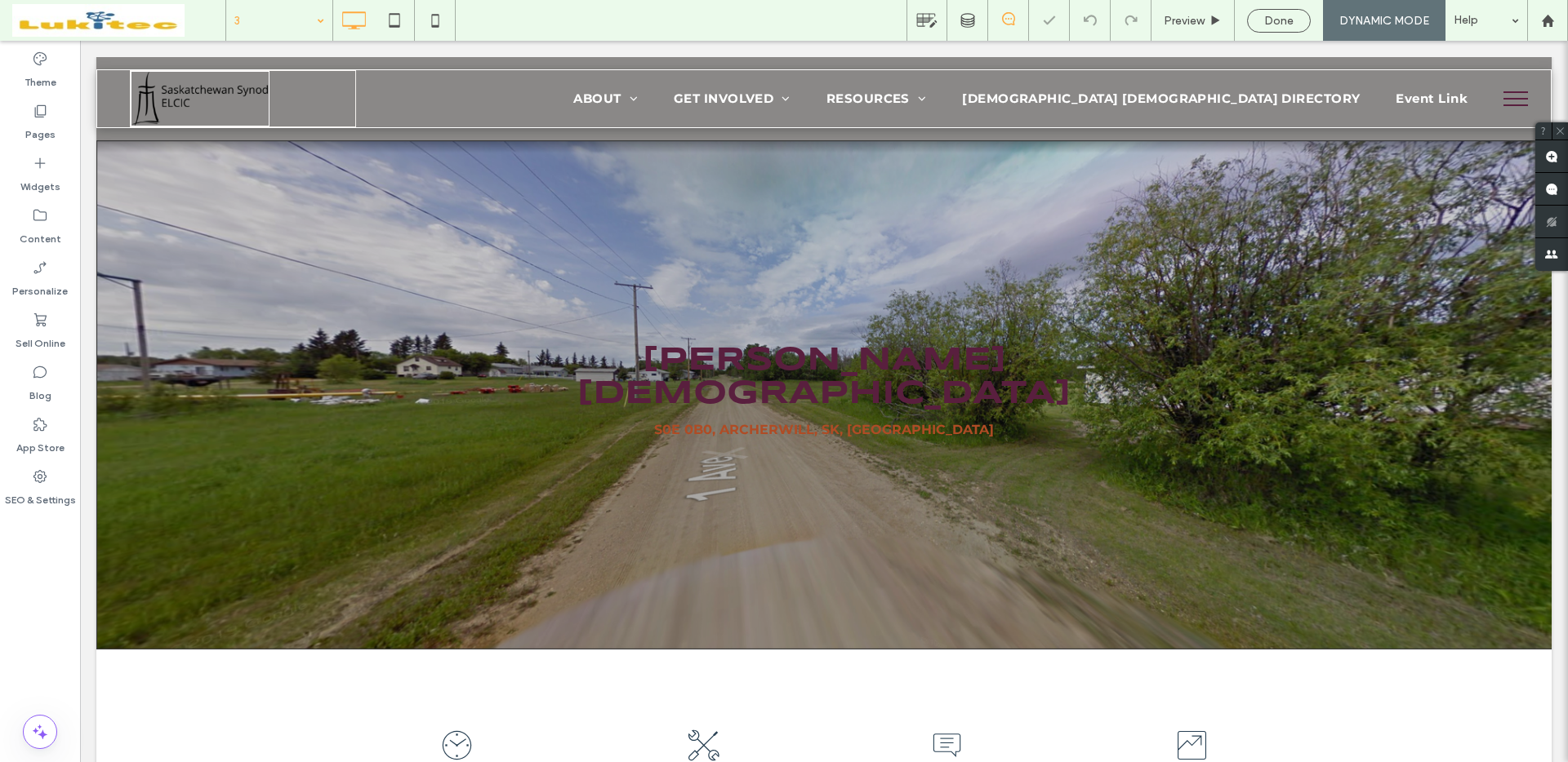
scroll to position [0, 0]
